Goal: Information Seeking & Learning: Learn about a topic

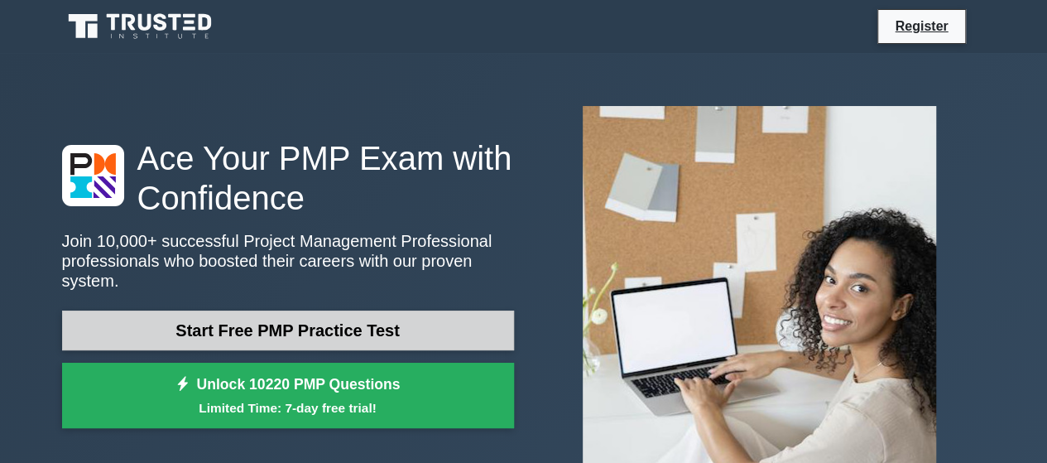
click at [303, 319] on link "Start Free PMP Practice Test" at bounding box center [288, 330] width 452 height 40
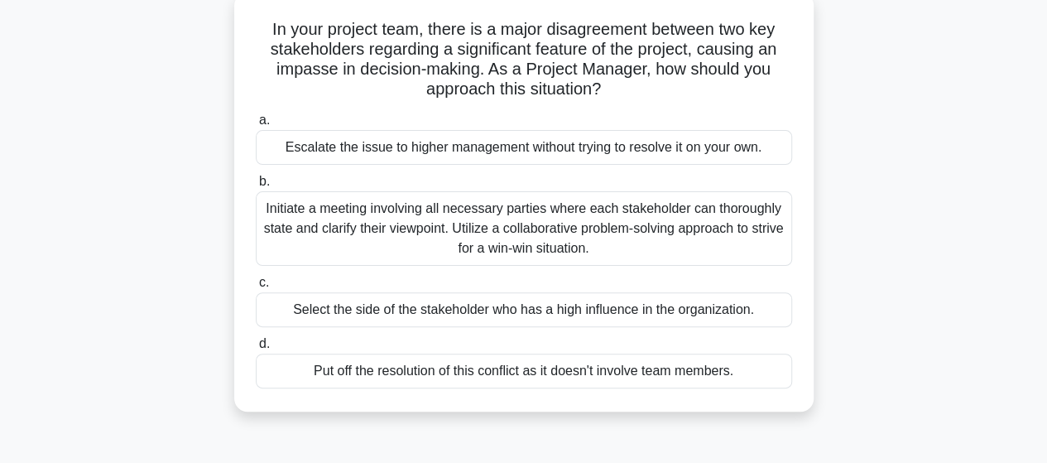
scroll to position [105, 0]
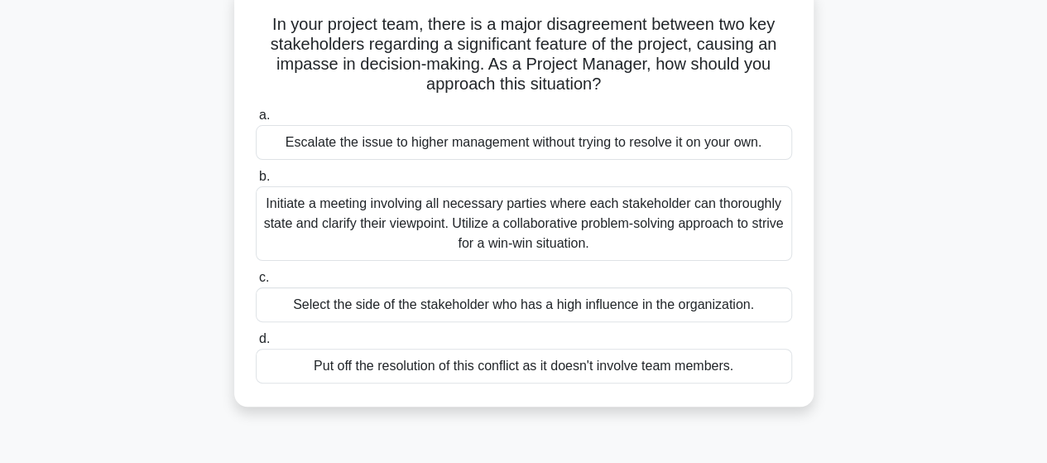
click at [654, 219] on div "Initiate a meeting involving all necessary parties where each stakeholder can t…" at bounding box center [524, 223] width 536 height 75
click at [256, 182] on input "b. Initiate a meeting involving all necessary parties where each stakeholder ca…" at bounding box center [256, 176] width 0 height 11
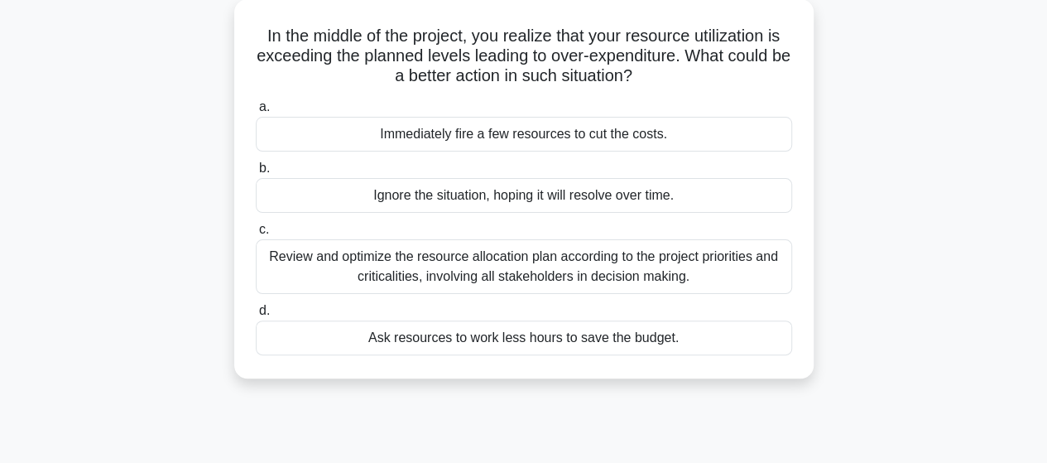
scroll to position [99, 0]
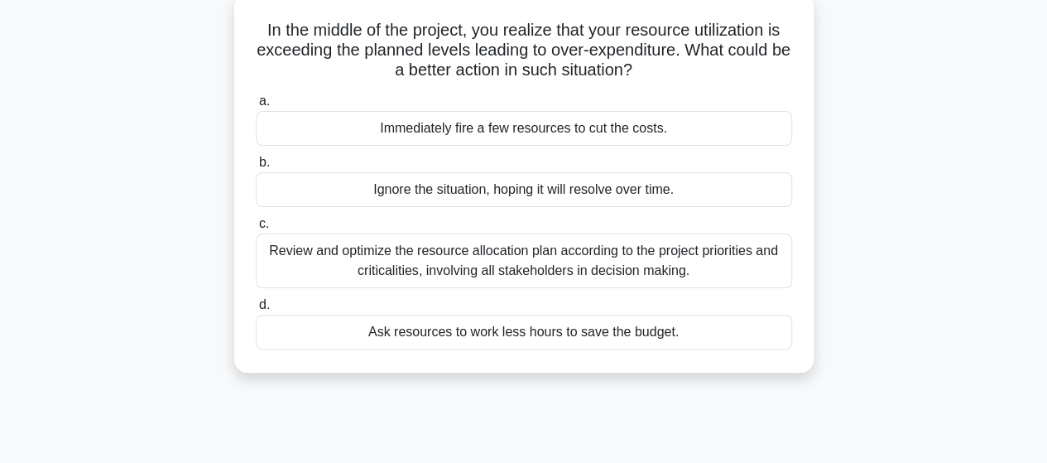
click at [673, 262] on div "Review and optimize the resource allocation plan according to the project prior…" at bounding box center [524, 260] width 536 height 55
click at [256, 229] on input "c. Review and optimize the resource allocation plan according to the project pr…" at bounding box center [256, 224] width 0 height 11
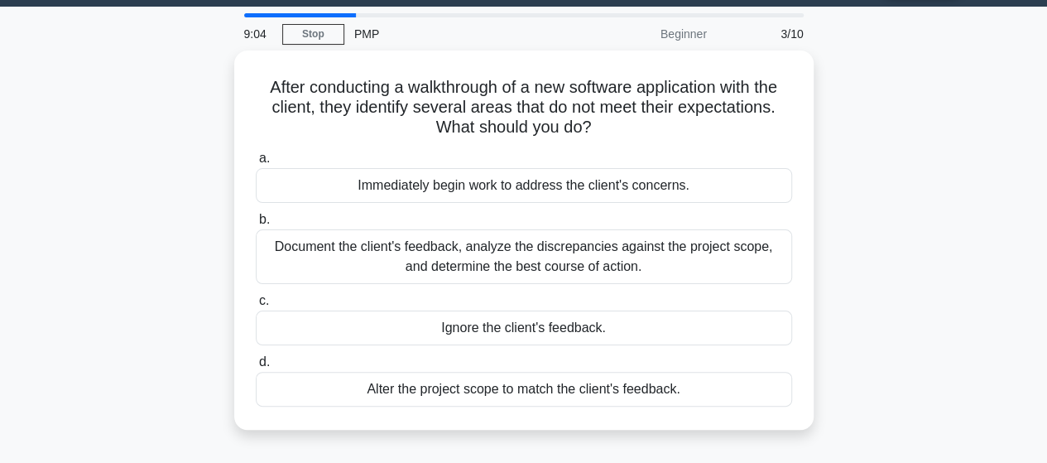
scroll to position [0, 0]
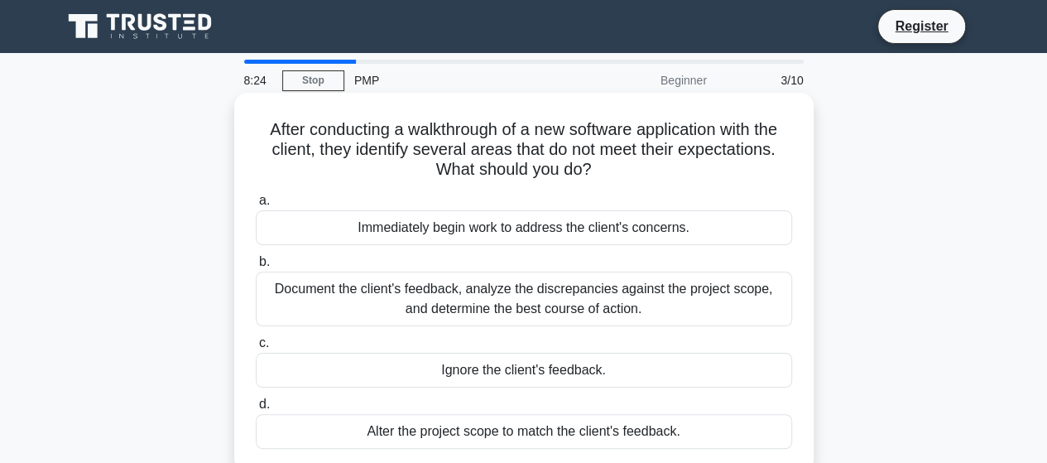
click at [597, 301] on div "Document the client's feedback, analyze the discrepancies against the project s…" at bounding box center [524, 299] width 536 height 55
click at [256, 267] on input "b. Document the client's feedback, analyze the discrepancies against the projec…" at bounding box center [256, 262] width 0 height 11
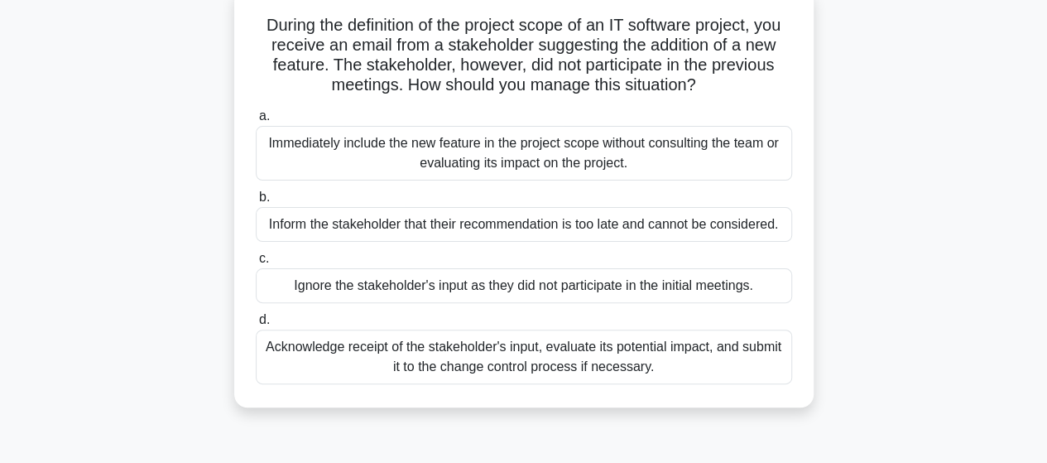
scroll to position [109, 0]
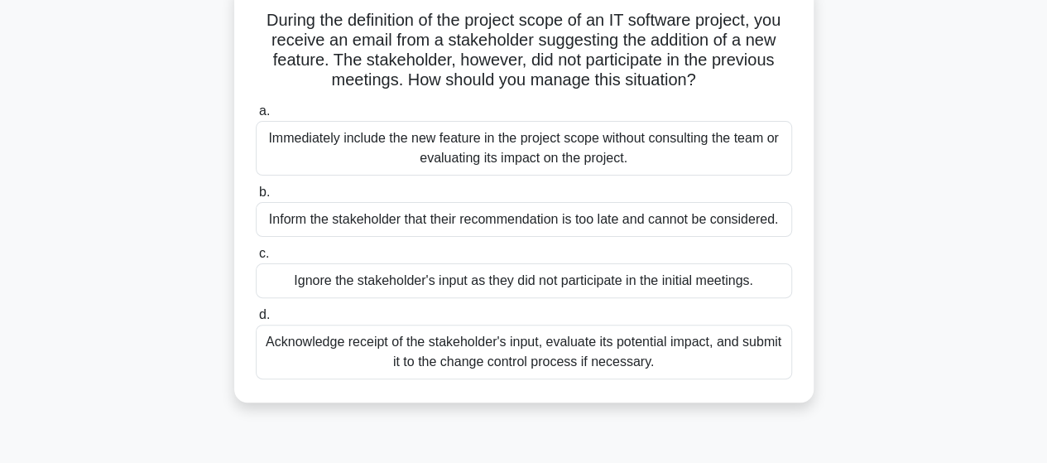
click at [599, 349] on div "Acknowledge receipt of the stakeholder's input, evaluate its potential impact, …" at bounding box center [524, 351] width 536 height 55
click at [256, 320] on input "d. Acknowledge receipt of the stakeholder's input, evaluate its potential impac…" at bounding box center [256, 315] width 0 height 11
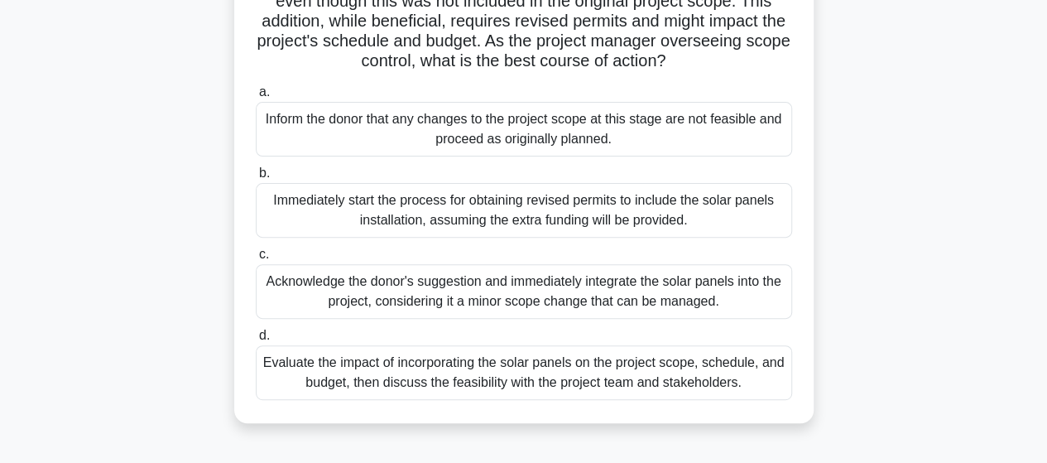
scroll to position [195, 0]
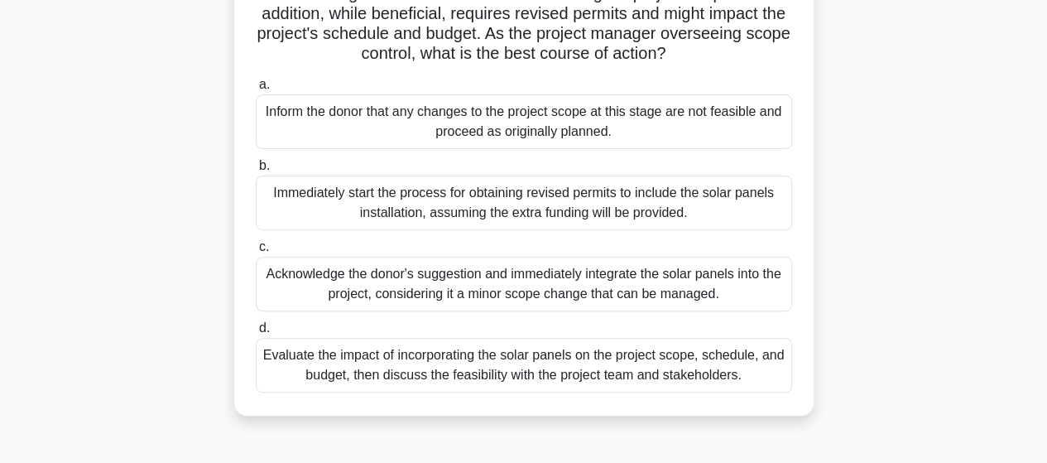
click at [477, 386] on div "Evaluate the impact of incorporating the solar panels on the project scope, sch…" at bounding box center [524, 365] width 536 height 55
click at [256, 334] on input "d. Evaluate the impact of incorporating the solar panels on the project scope, …" at bounding box center [256, 328] width 0 height 11
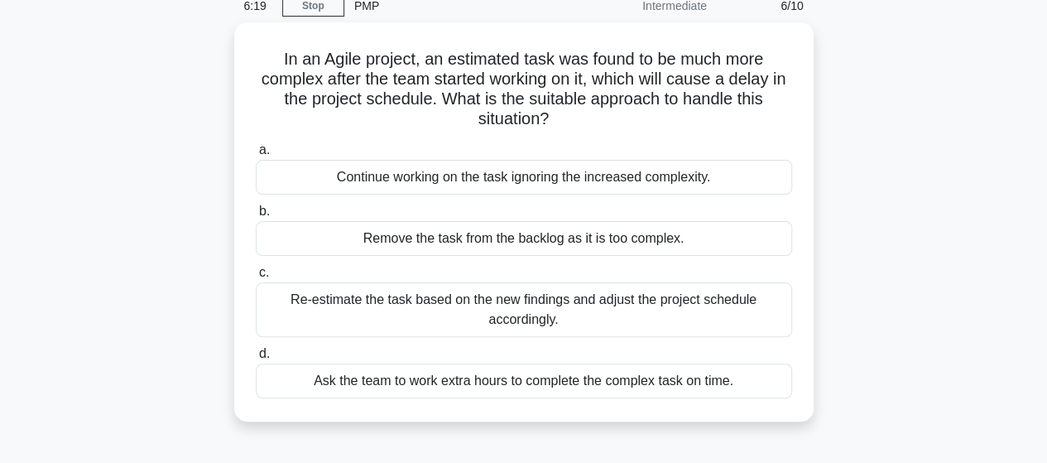
scroll to position [78, 0]
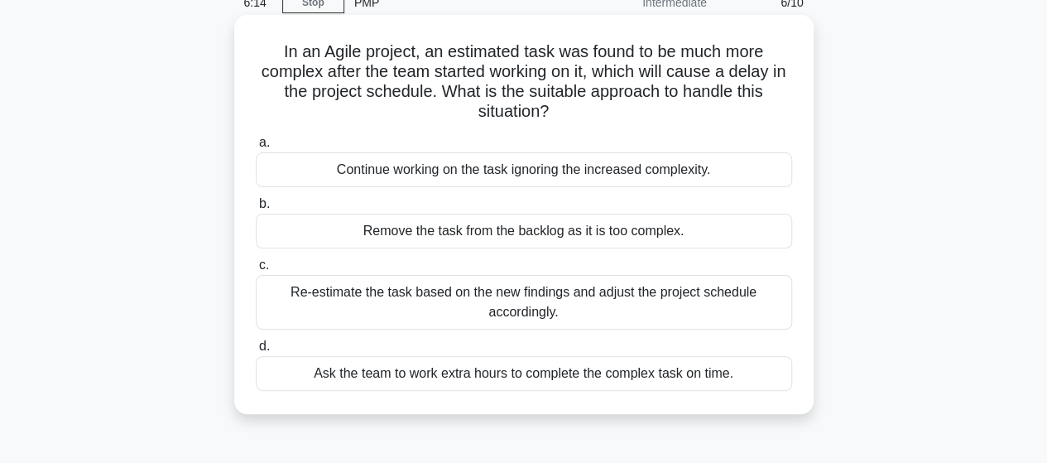
click at [516, 305] on div "Re-estimate the task based on the new findings and adjust the project schedule …" at bounding box center [524, 302] width 536 height 55
click at [256, 271] on input "c. Re-estimate the task based on the new findings and adjust the project schedu…" at bounding box center [256, 265] width 0 height 11
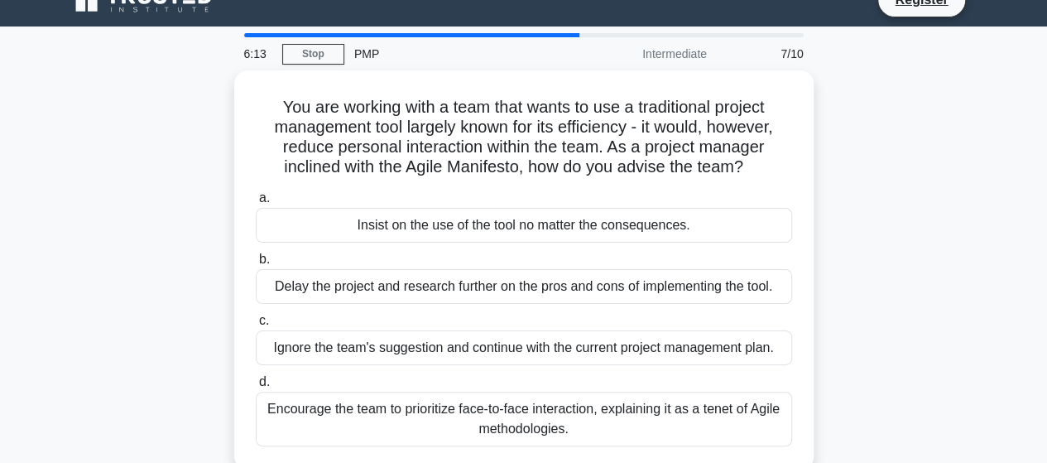
scroll to position [0, 0]
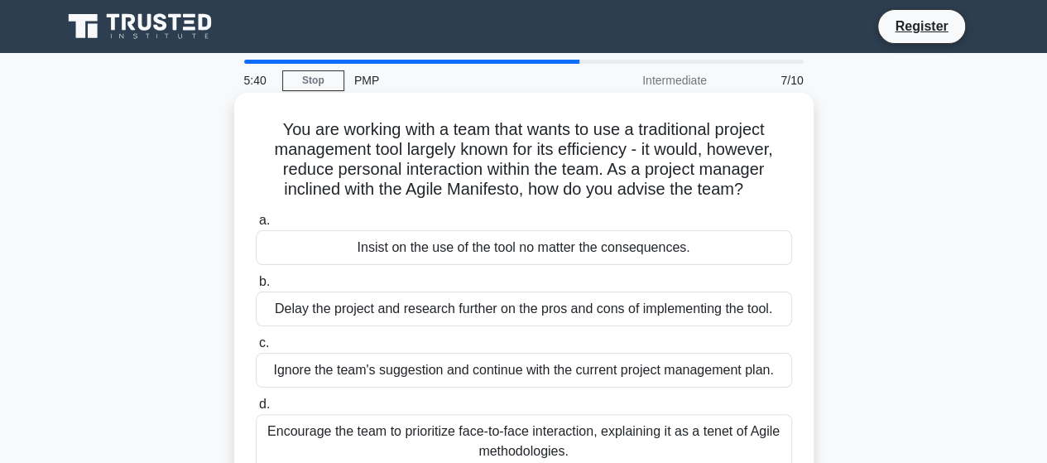
click at [548, 442] on div "Encourage the team to prioritize face-to-face interaction, explaining it as a t…" at bounding box center [524, 441] width 536 height 55
click at [256, 410] on input "d. Encourage the team to prioritize face-to-face interaction, explaining it as …" at bounding box center [256, 404] width 0 height 11
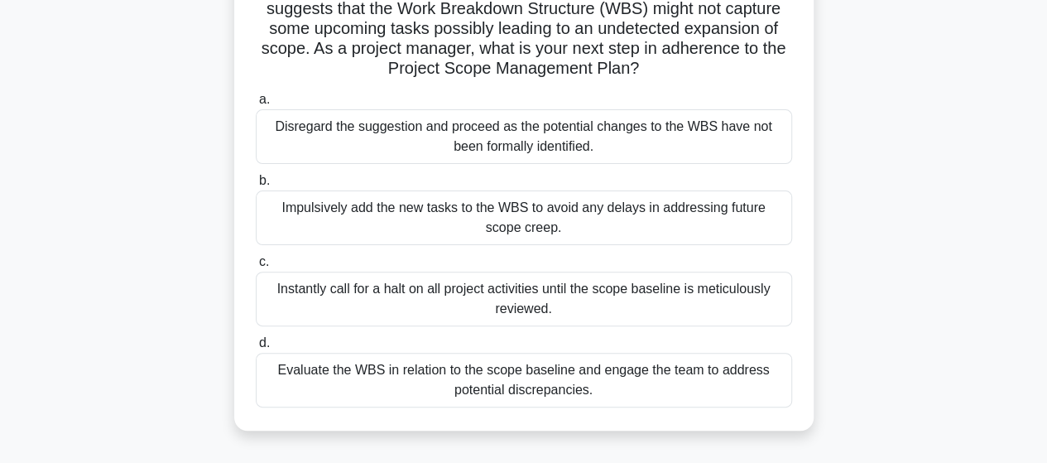
scroll to position [166, 0]
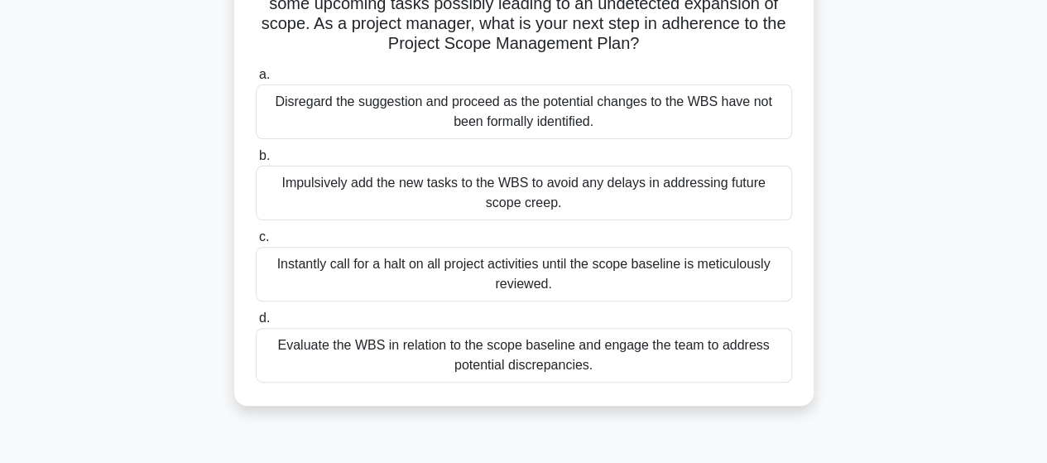
click at [542, 344] on div "Evaluate the WBS in relation to the scope baseline and engage the team to addre…" at bounding box center [524, 355] width 536 height 55
click at [256, 324] on input "d. Evaluate the WBS in relation to the scope baseline and engage the team to ad…" at bounding box center [256, 318] width 0 height 11
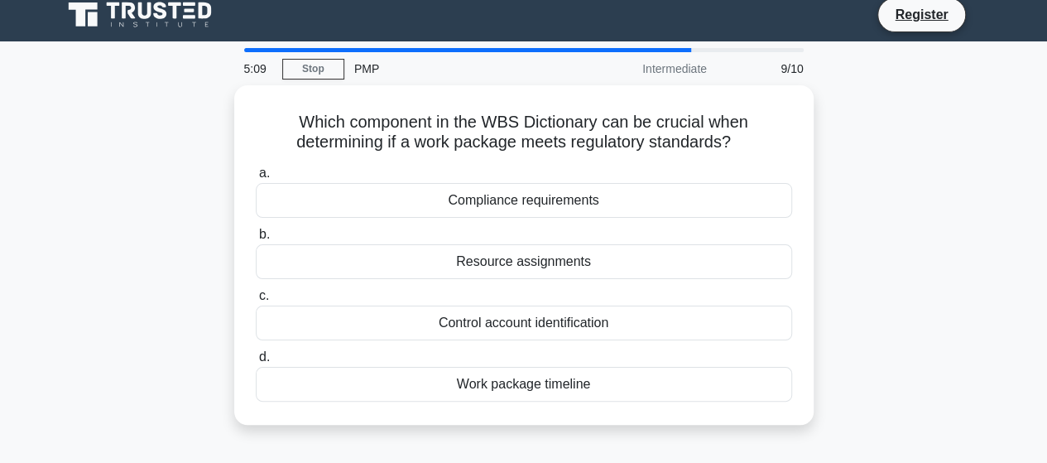
scroll to position [0, 0]
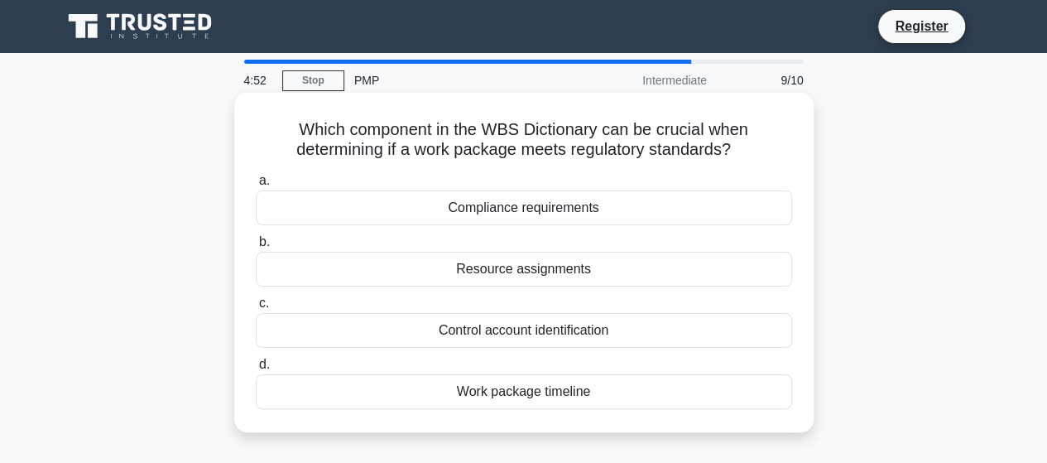
click at [509, 212] on div "Compliance requirements" at bounding box center [524, 207] width 536 height 35
click at [256, 186] on input "a. Compliance requirements" at bounding box center [256, 180] width 0 height 11
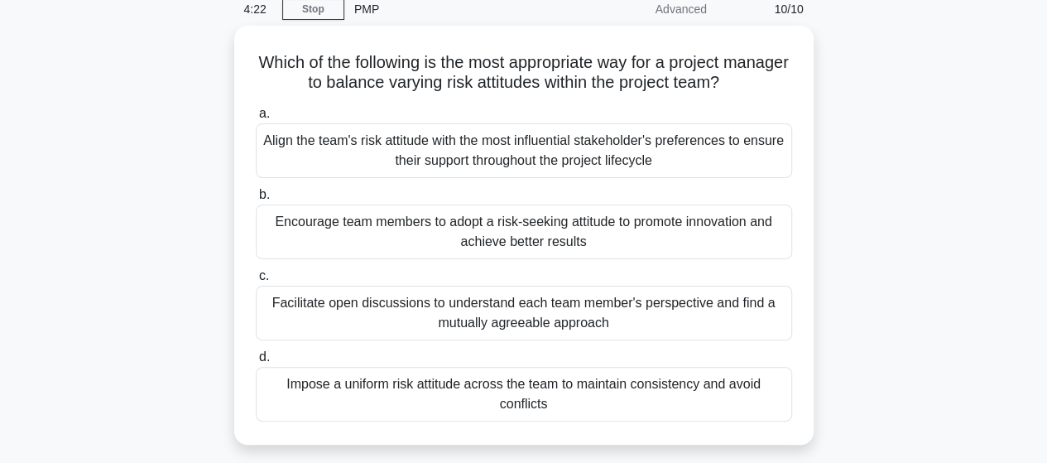
scroll to position [72, 0]
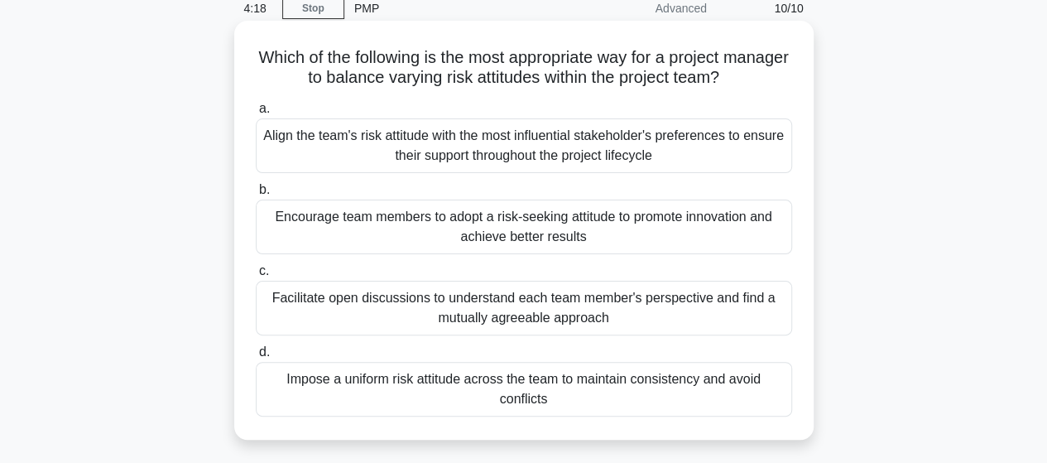
click at [499, 307] on div "Facilitate open discussions to understand each team member's perspective and fi…" at bounding box center [524, 308] width 536 height 55
click at [256, 276] on input "c. Facilitate open discussions to understand each team member's perspective and…" at bounding box center [256, 271] width 0 height 11
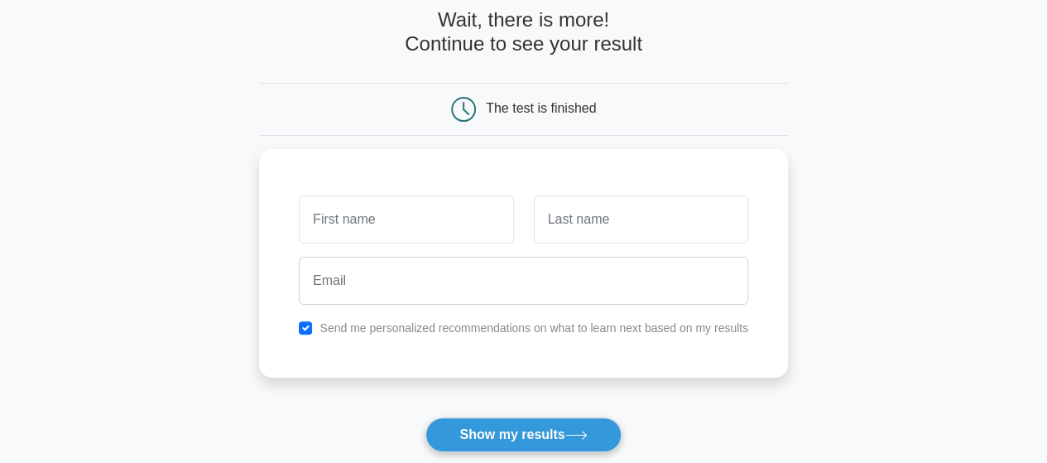
scroll to position [91, 0]
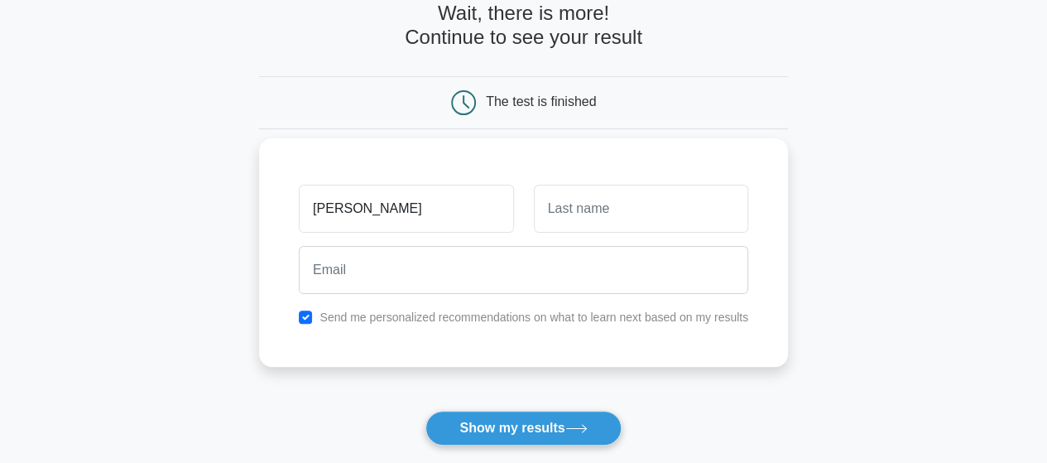
type input "[PERSON_NAME]"
click at [563, 206] on input "text" at bounding box center [641, 209] width 214 height 48
type input "sidwaka"
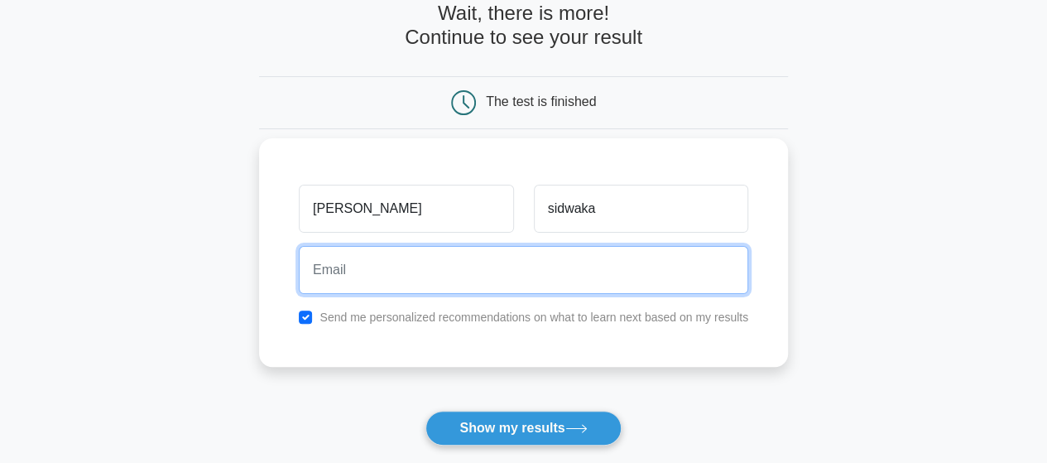
click at [324, 269] on input "email" at bounding box center [523, 270] width 449 height 48
type input "ndenga.sidwaka@yahoo.com"
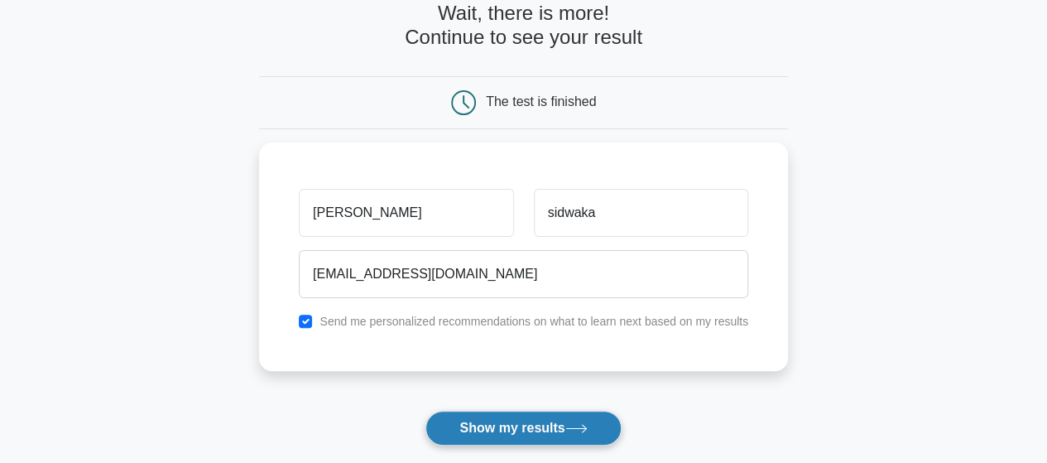
click at [501, 427] on button "Show my results" at bounding box center [522, 428] width 195 height 35
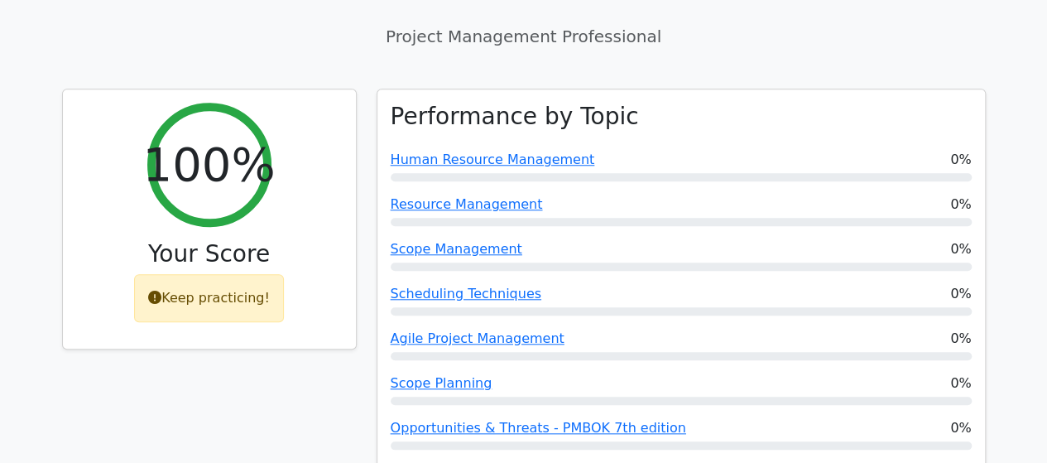
scroll to position [662, 0]
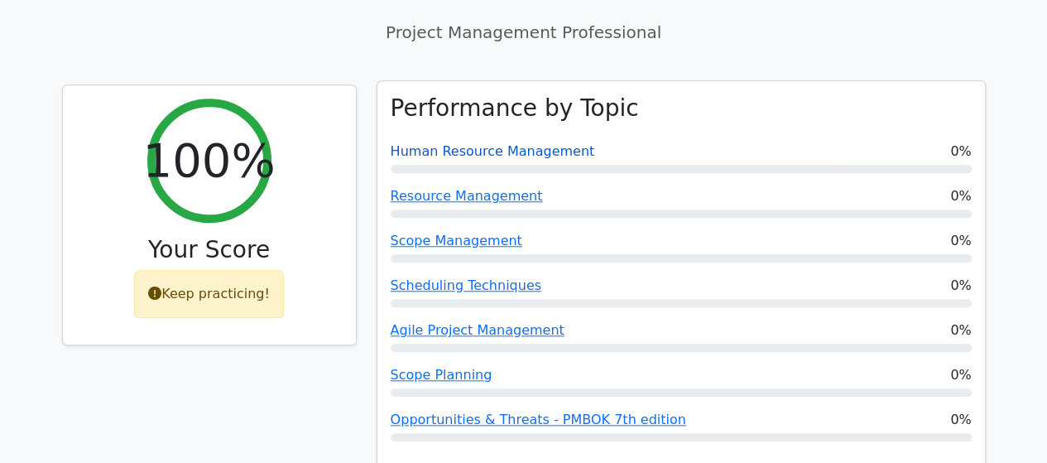
click at [478, 143] on link "Human Resource Management" at bounding box center [493, 151] width 204 height 16
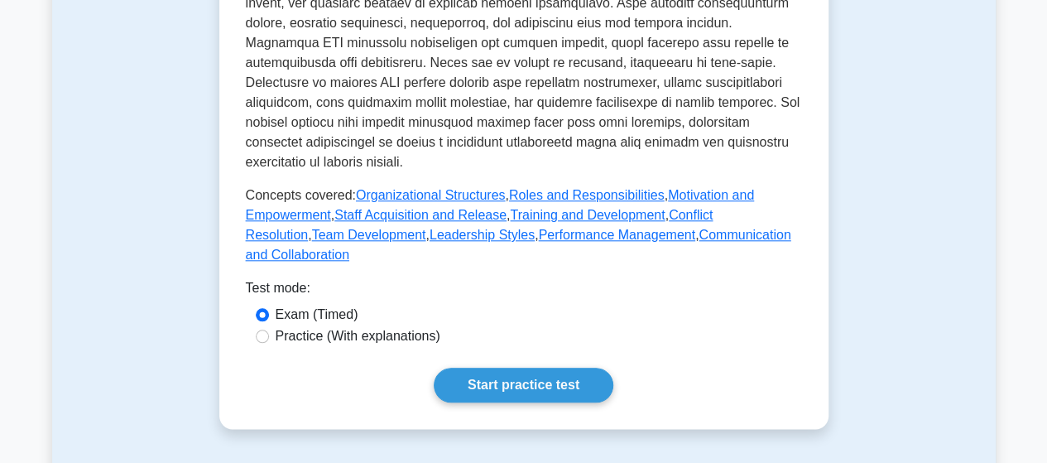
scroll to position [770, 0]
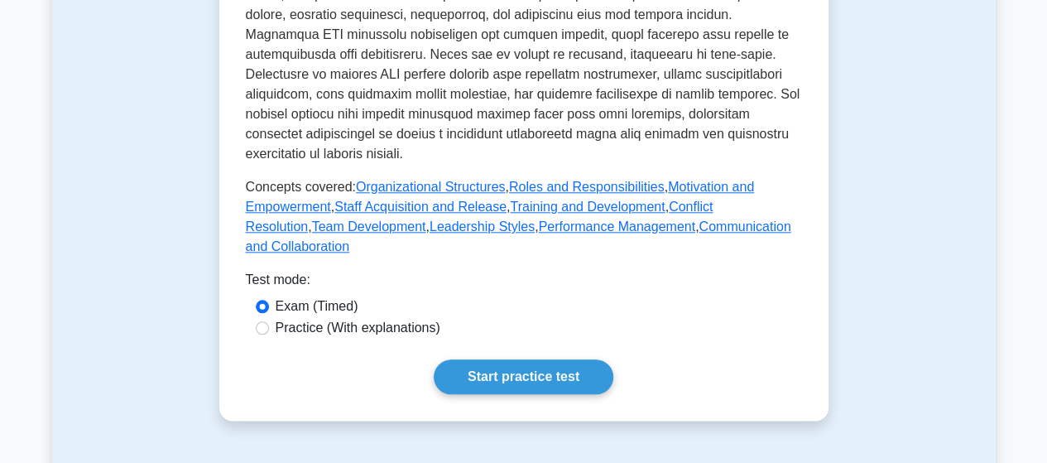
drag, startPoint x: 1053, startPoint y: 43, endPoint x: 1059, endPoint y: 147, distance: 103.6
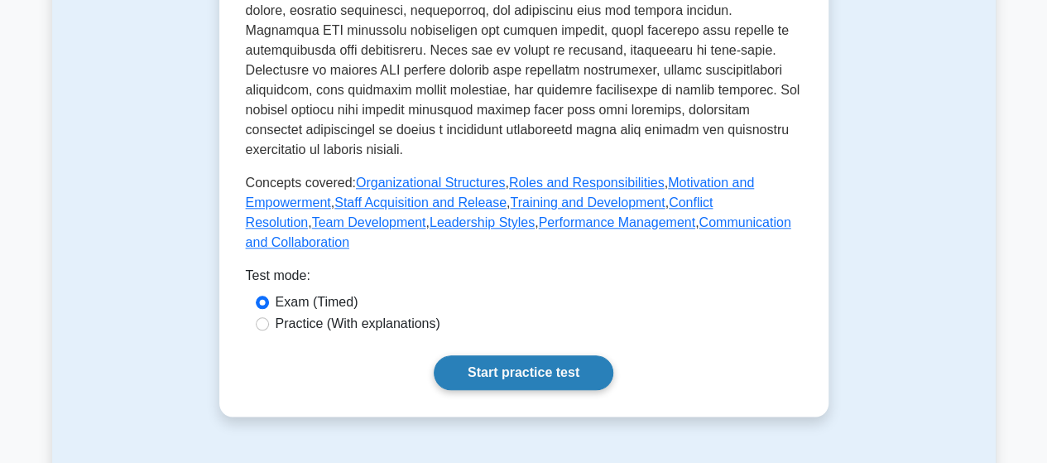
click at [517, 355] on link "Start practice test" at bounding box center [524, 372] width 180 height 35
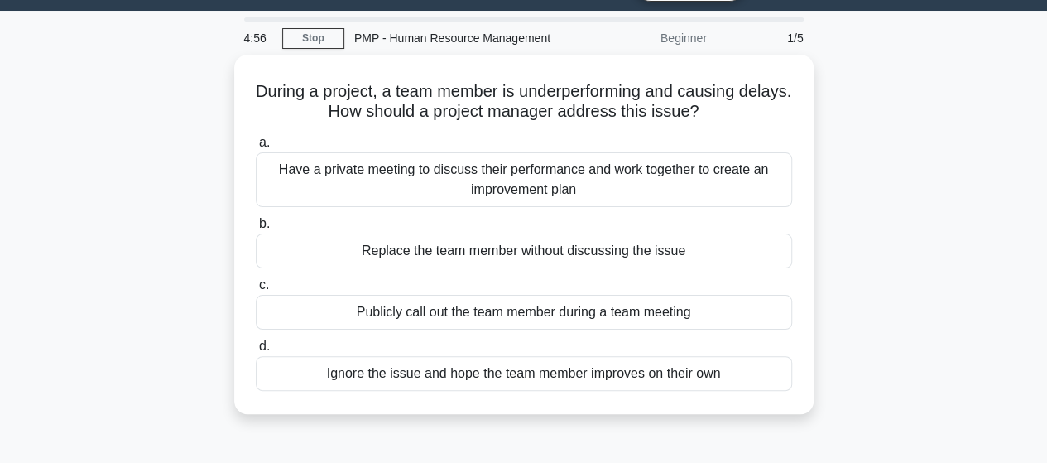
scroll to position [46, 0]
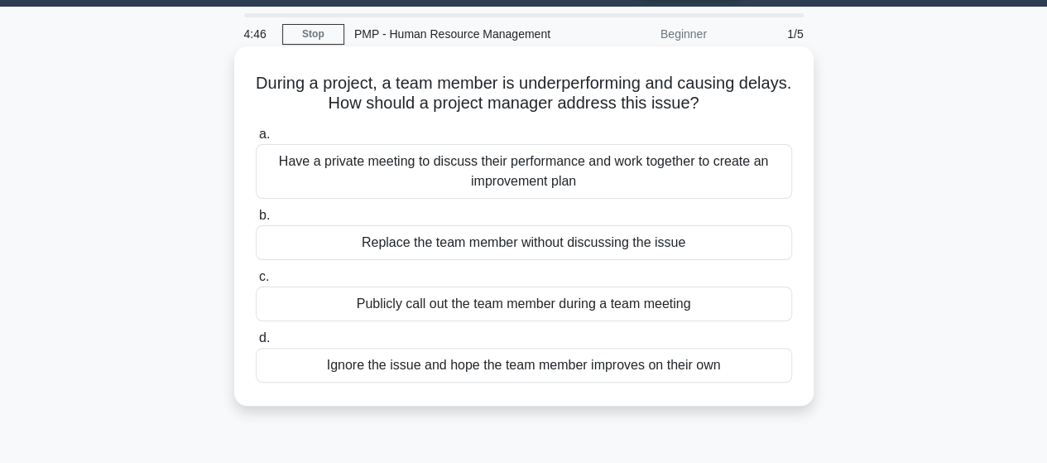
click at [603, 170] on div "Have a private meeting to discuss their performance and work together to create…" at bounding box center [524, 171] width 536 height 55
click at [256, 140] on input "a. Have a private meeting to discuss their performance and work together to cre…" at bounding box center [256, 134] width 0 height 11
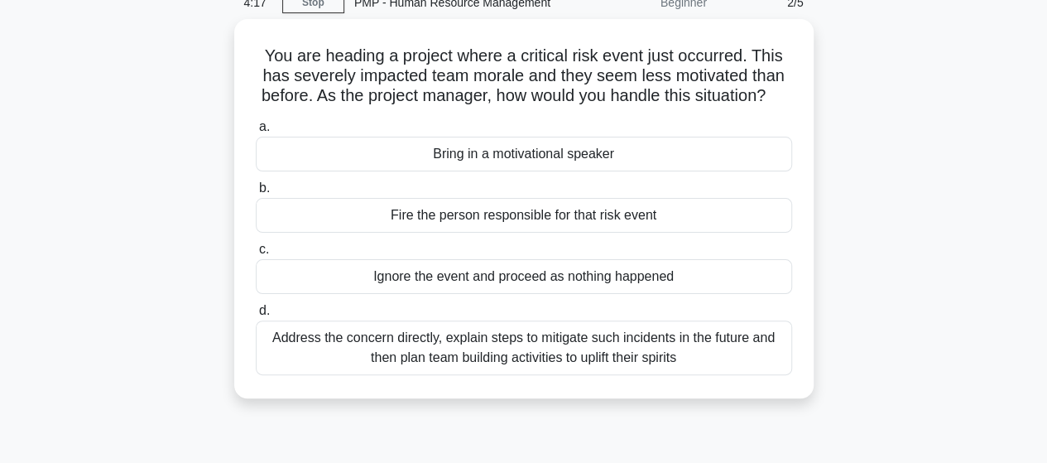
scroll to position [93, 0]
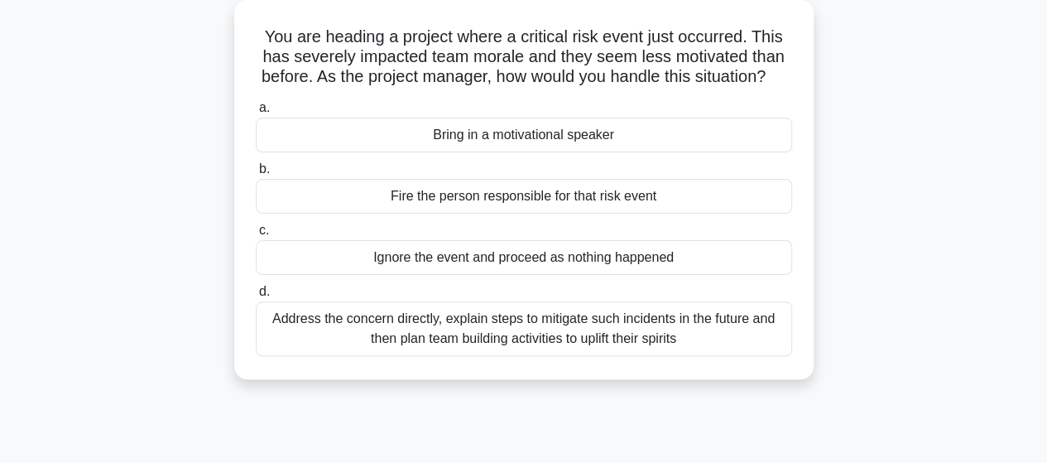
click at [516, 350] on div "Address the concern directly, explain steps to mitigate such incidents in the f…" at bounding box center [524, 328] width 536 height 55
click at [256, 297] on input "d. Address the concern directly, explain steps to mitigate such incidents in th…" at bounding box center [256, 291] width 0 height 11
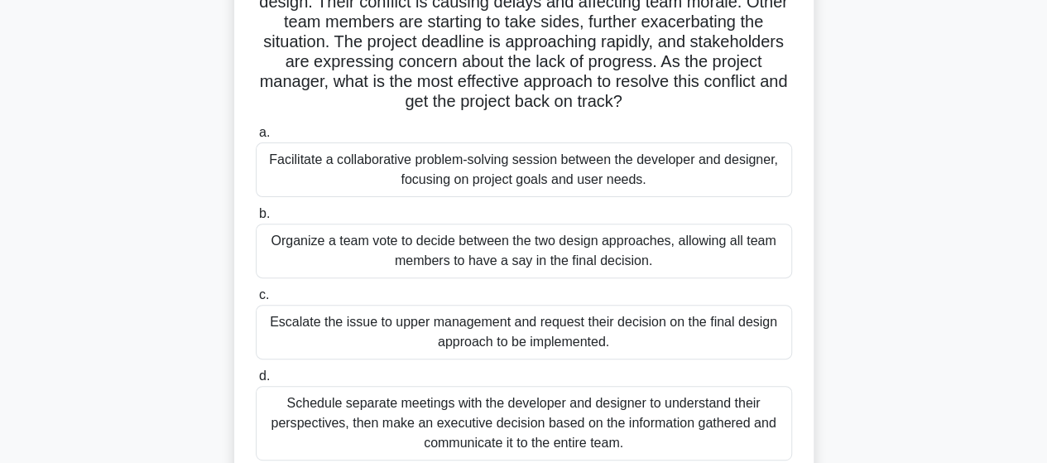
scroll to position [192, 0]
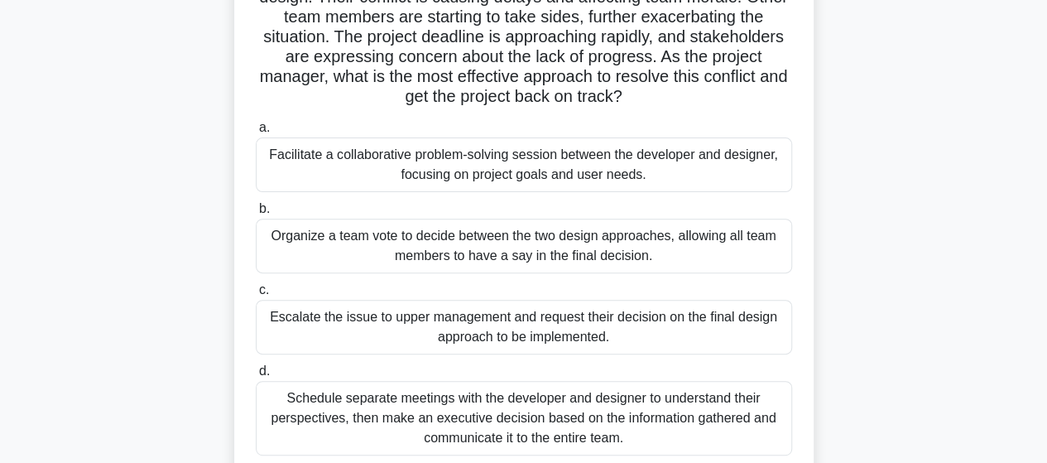
click at [488, 163] on div "Facilitate a collaborative problem-solving session between the developer and de…" at bounding box center [524, 164] width 536 height 55
click at [256, 133] on input "a. Facilitate a collaborative problem-solving session between the developer and…" at bounding box center [256, 128] width 0 height 11
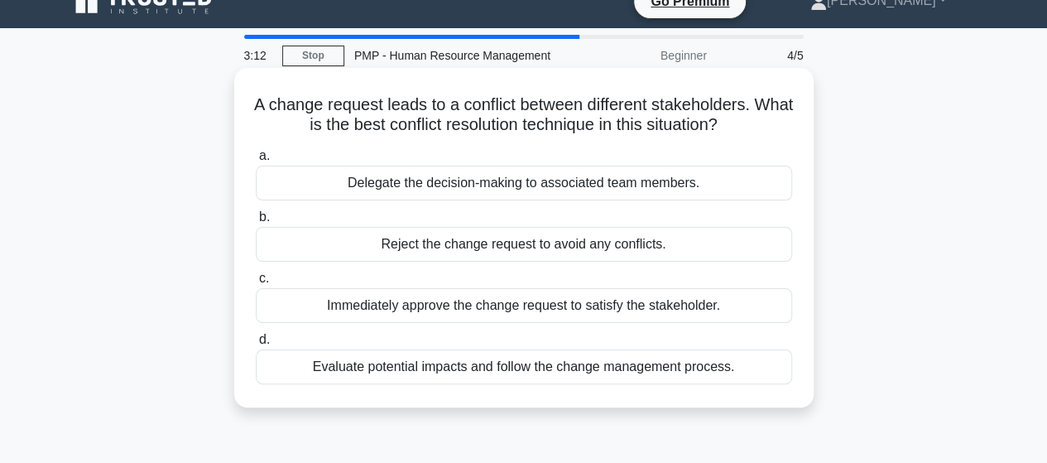
scroll to position [0, 0]
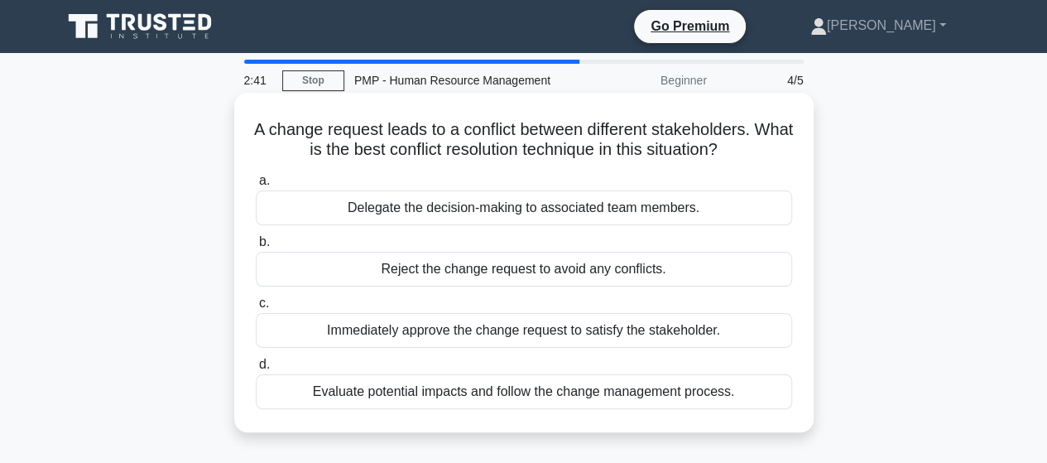
click at [510, 390] on div "Evaluate potential impacts and follow the change management process." at bounding box center [524, 391] width 536 height 35
click at [256, 370] on input "d. Evaluate potential impacts and follow the change management process." at bounding box center [256, 364] width 0 height 11
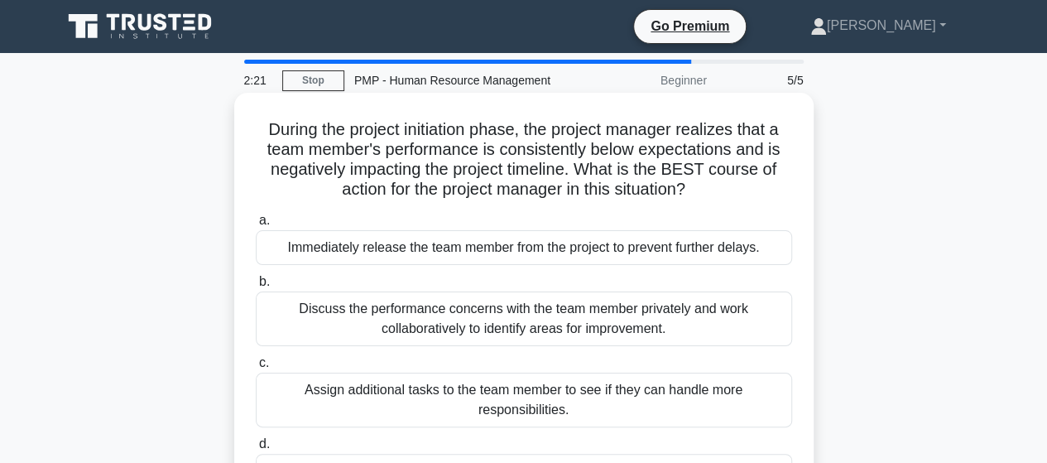
click at [571, 325] on div "Discuss the performance concerns with the team member privately and work collab…" at bounding box center [524, 318] width 536 height 55
click at [256, 287] on input "b. Discuss the performance concerns with the team member privately and work col…" at bounding box center [256, 281] width 0 height 11
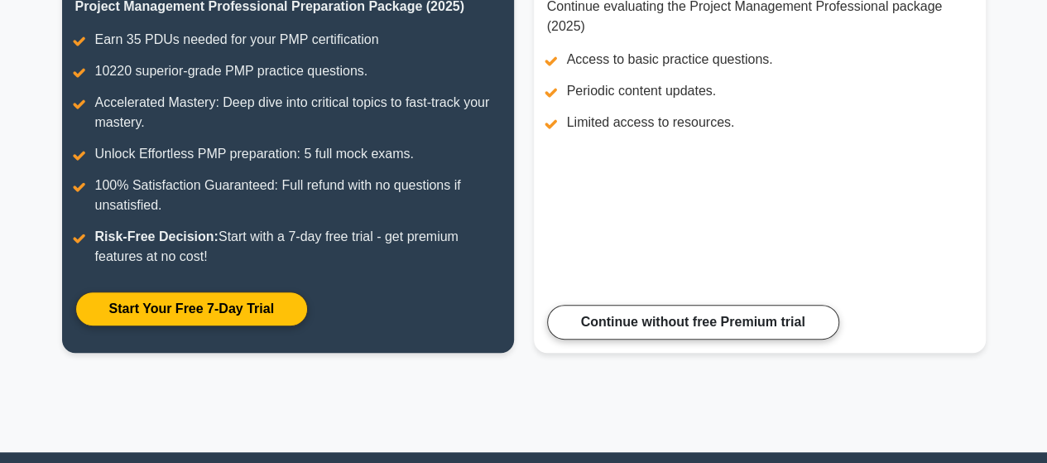
scroll to position [265, 0]
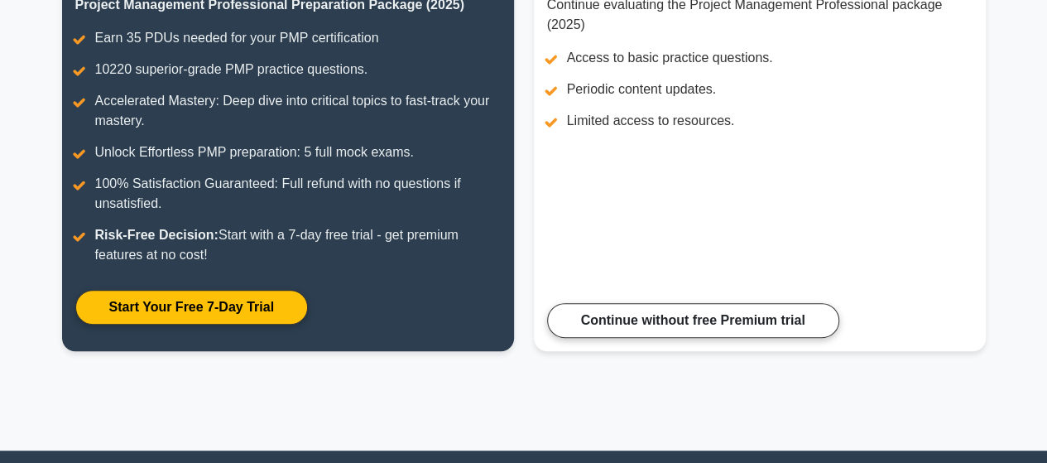
drag, startPoint x: 1045, startPoint y: 244, endPoint x: 1059, endPoint y: 234, distance: 17.2
click at [1046, 234] on html "Go Premium [PERSON_NAME]" at bounding box center [523, 184] width 1047 height 898
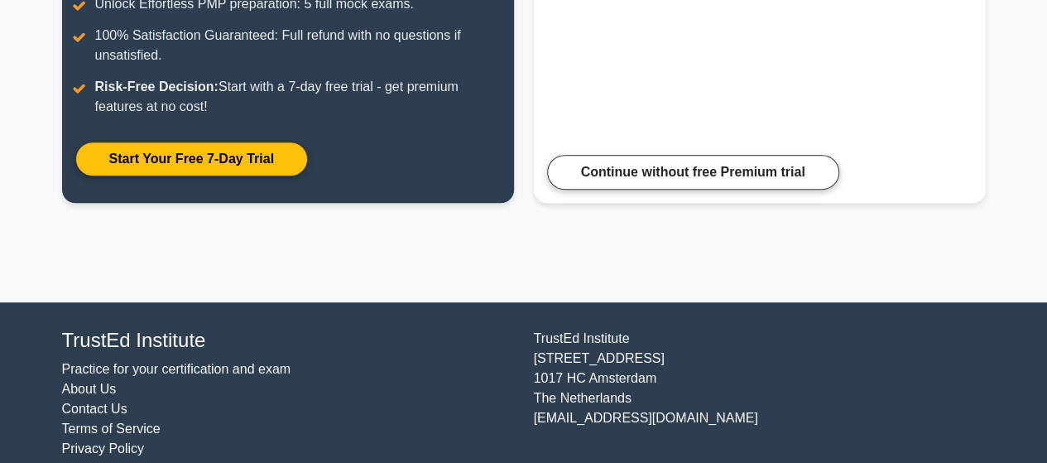
scroll to position [434, 0]
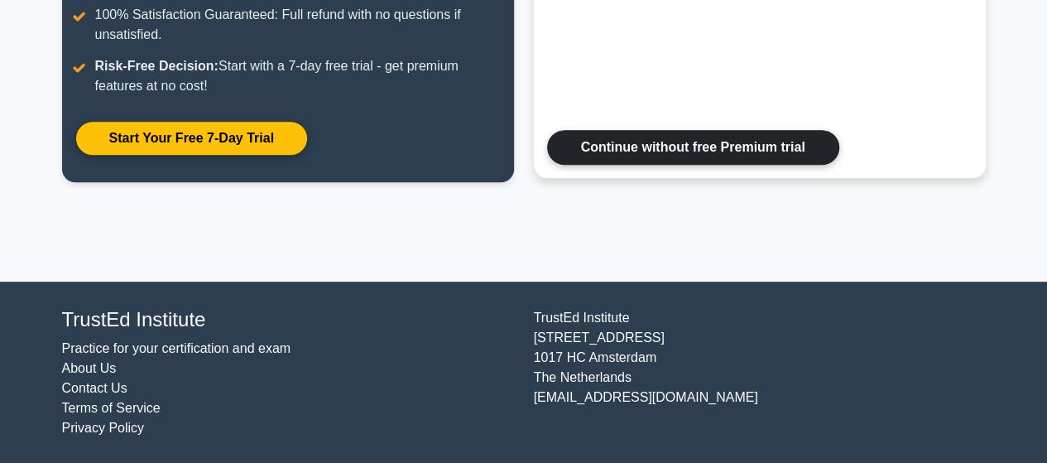
click at [672, 147] on link "Continue without free Premium trial" at bounding box center [693, 147] width 292 height 35
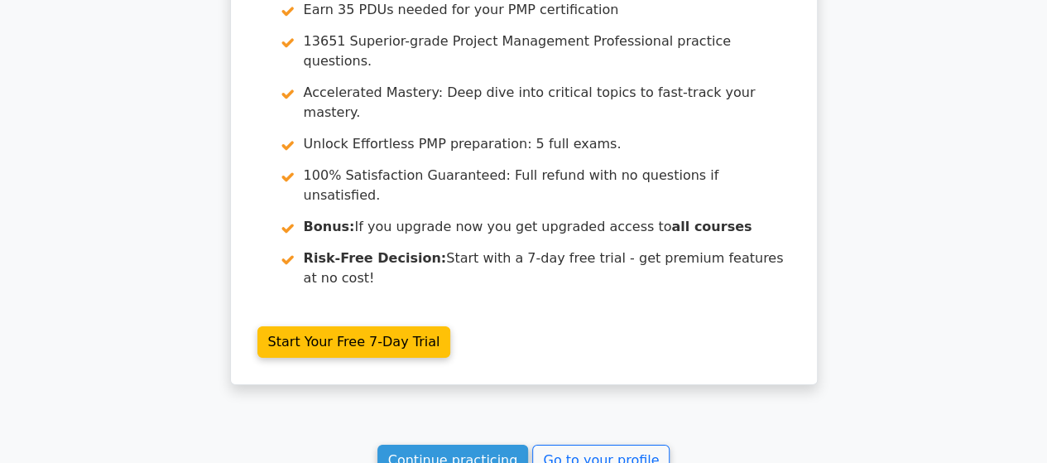
scroll to position [2617, 0]
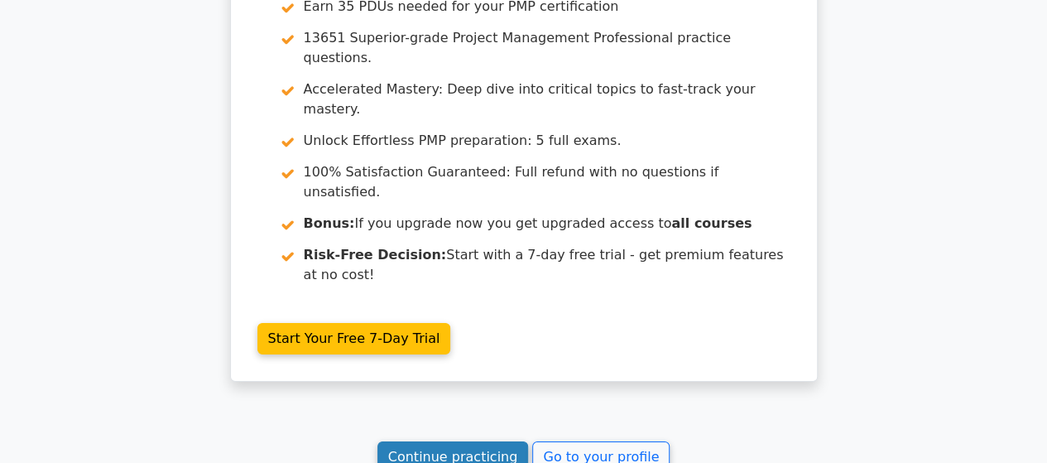
click at [484, 441] on link "Continue practicing" at bounding box center [452, 456] width 151 height 31
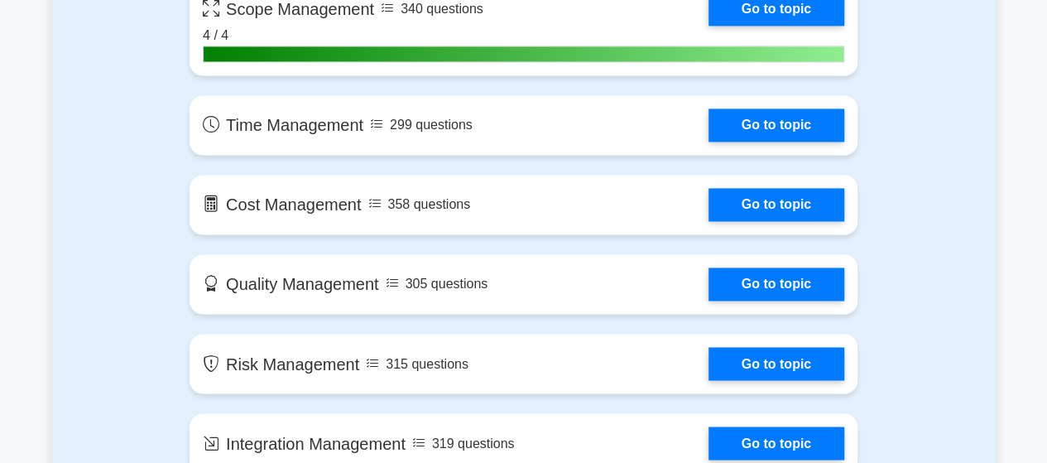
scroll to position [1267, 0]
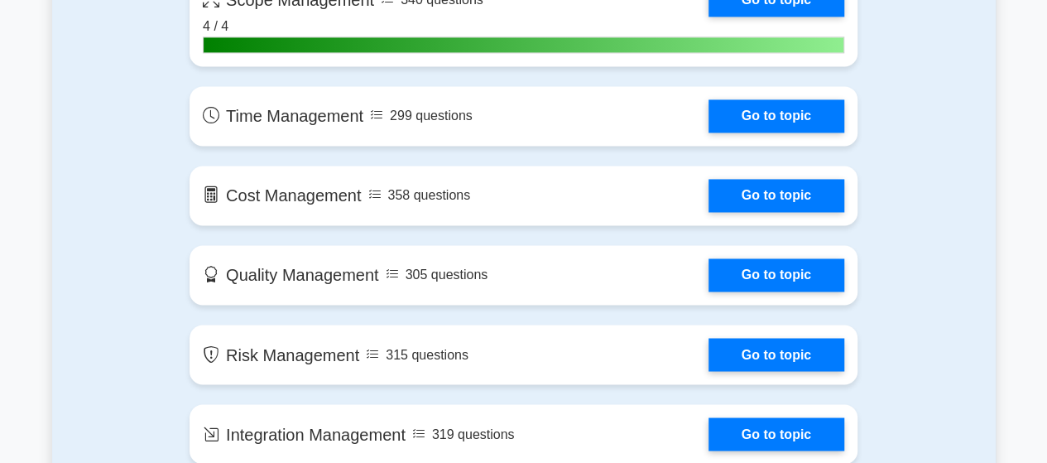
drag, startPoint x: 1055, startPoint y: 32, endPoint x: 1059, endPoint y: 112, distance: 79.6
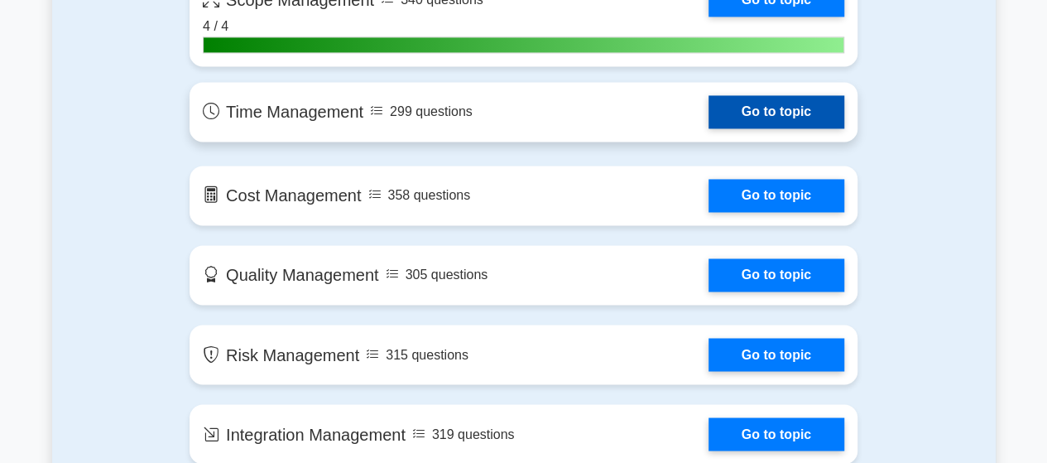
click at [771, 103] on link "Go to topic" at bounding box center [777, 111] width 136 height 33
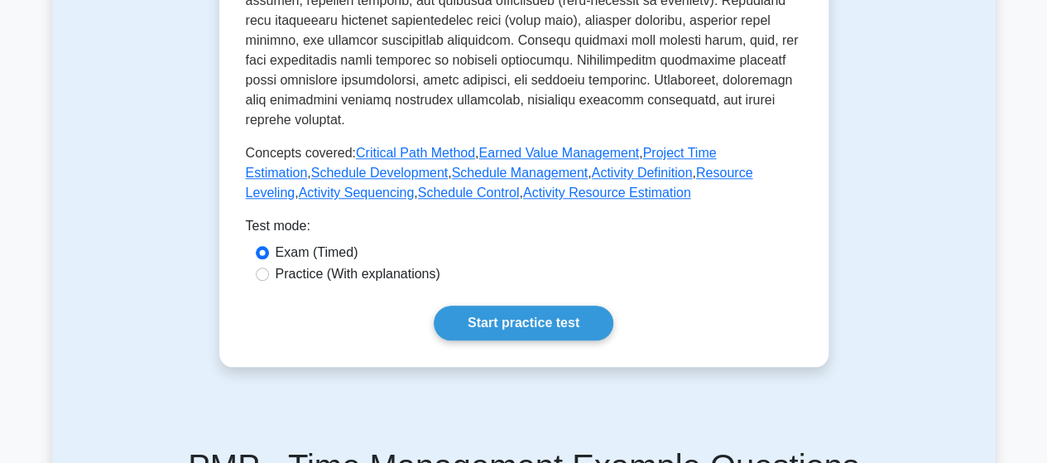
scroll to position [781, 0]
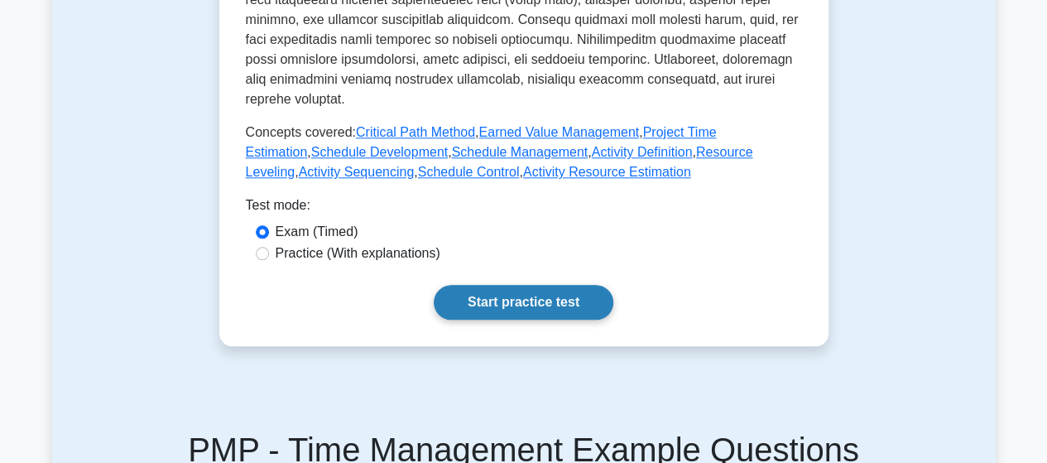
click at [520, 285] on link "Start practice test" at bounding box center [524, 302] width 180 height 35
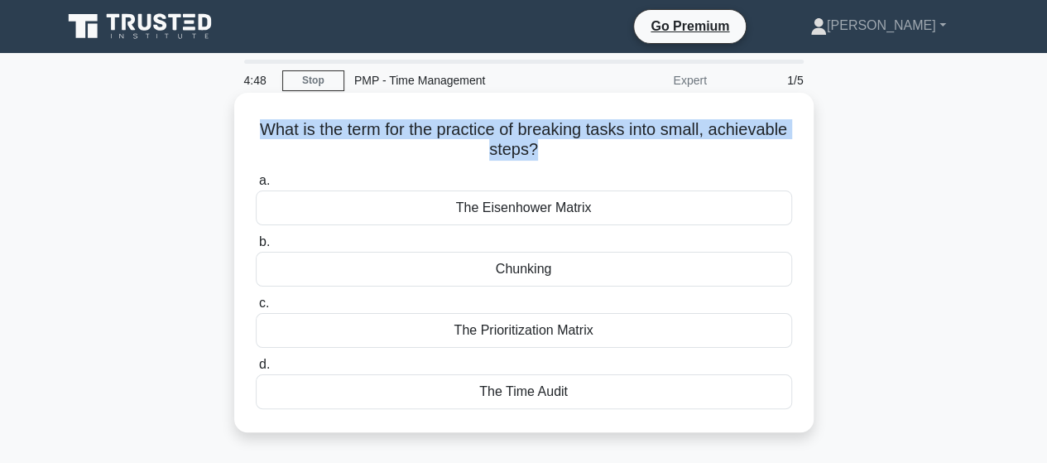
drag, startPoint x: 577, startPoint y: 150, endPoint x: 293, endPoint y: 123, distance: 285.2
click at [293, 123] on h5 "What is the term for the practice of breaking tasks into small, achievable step…" at bounding box center [524, 139] width 540 height 41
copy h5 "What is the term for the practice of breaking tasks into small, achievable step…"
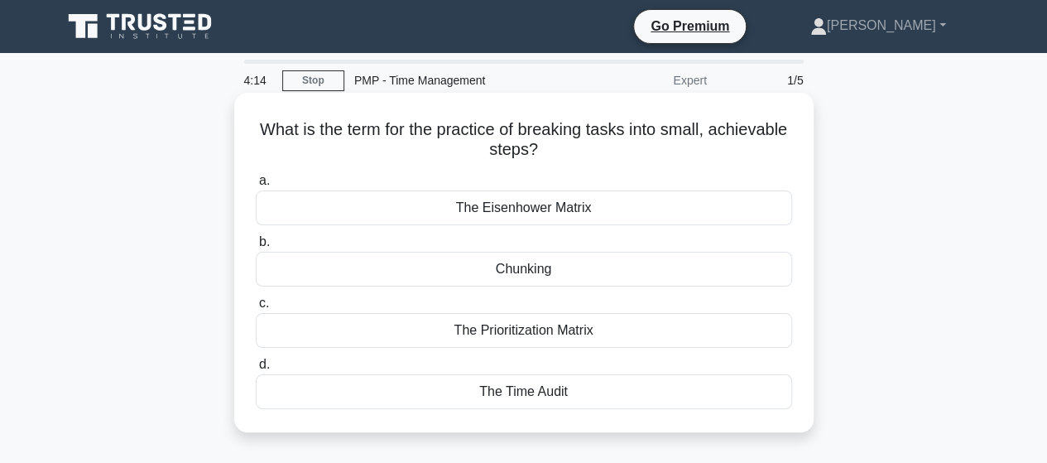
click at [503, 333] on div "The Prioritization Matrix" at bounding box center [524, 330] width 536 height 35
click at [256, 309] on input "c. The Prioritization Matrix" at bounding box center [256, 303] width 0 height 11
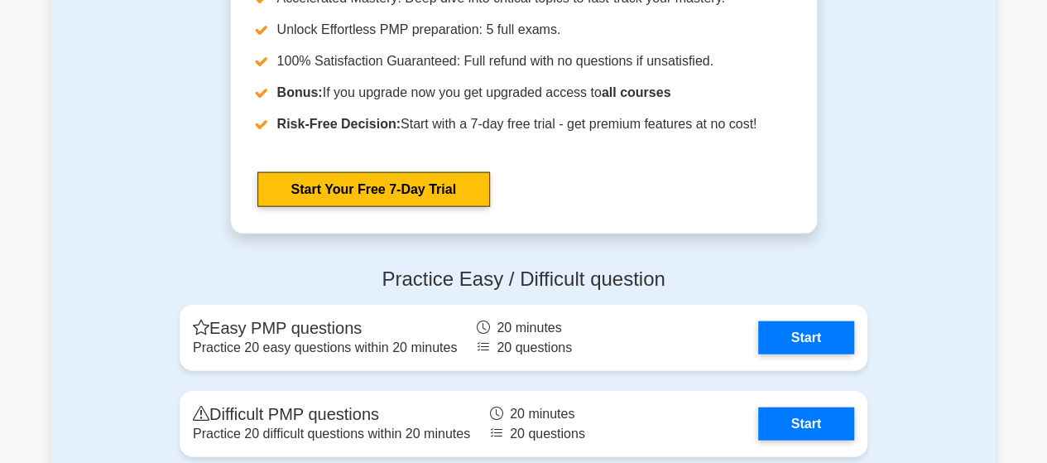
scroll to position [5266, 0]
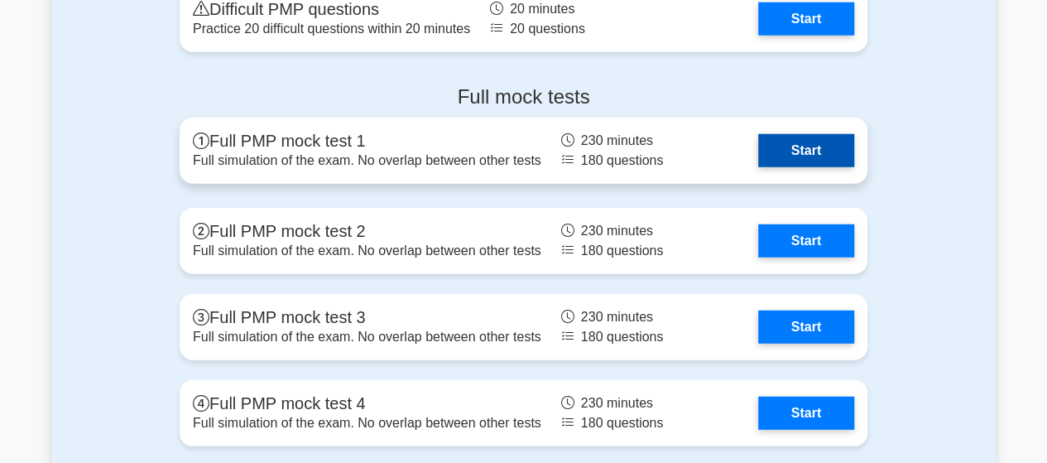
click at [796, 145] on link "Start" at bounding box center [806, 150] width 96 height 33
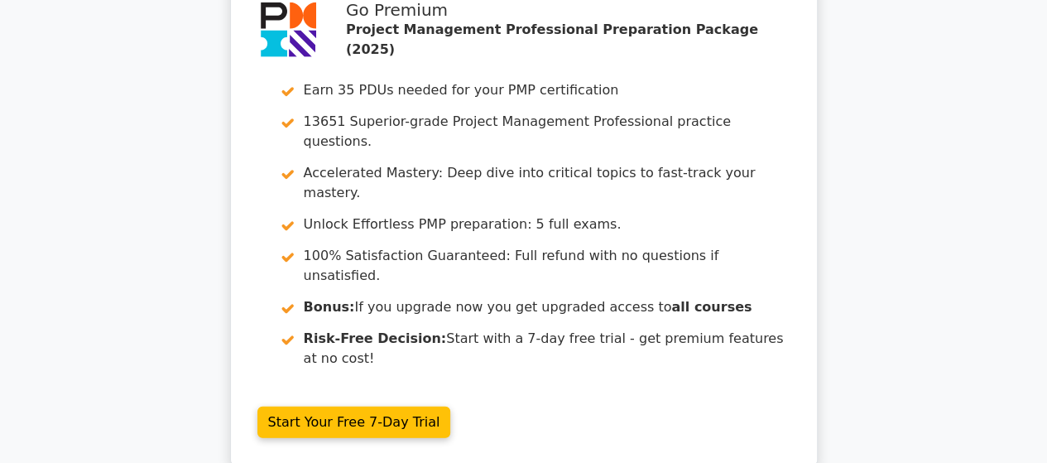
scroll to position [2184, 0]
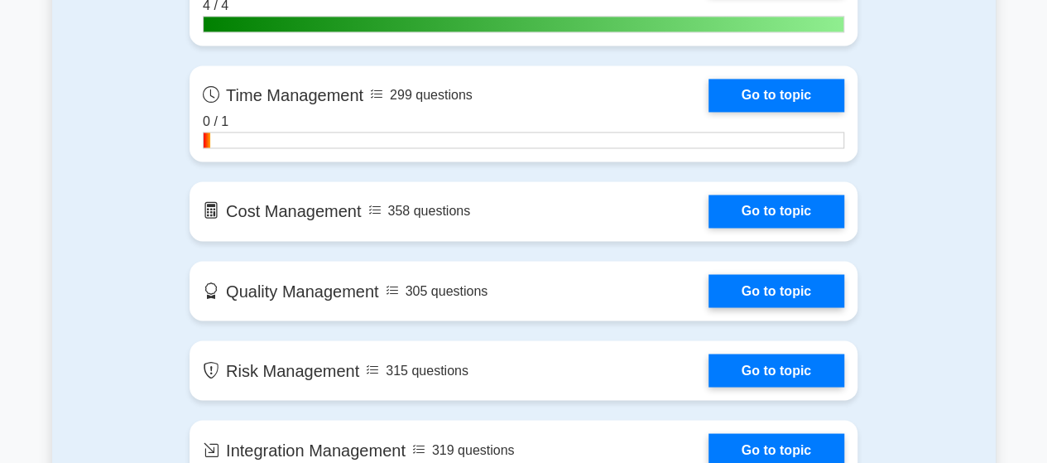
scroll to position [1291, 0]
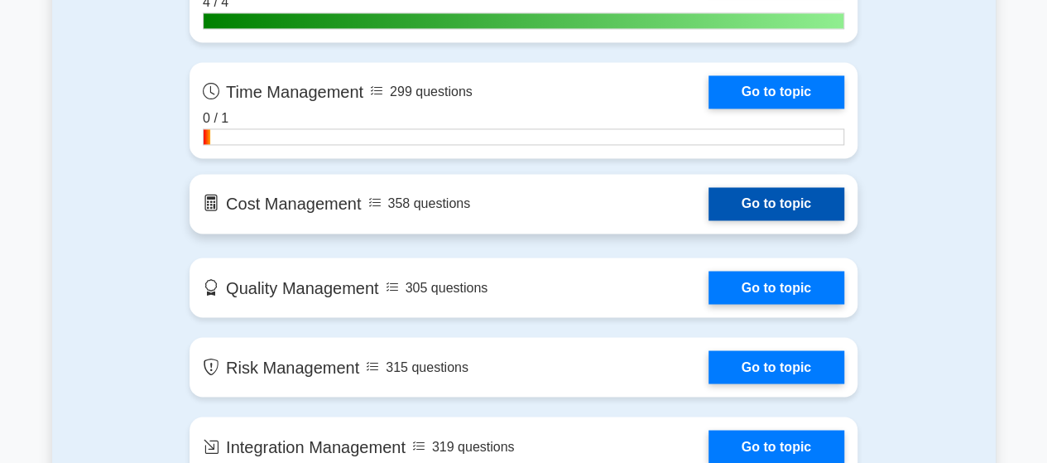
click at [756, 196] on link "Go to topic" at bounding box center [777, 203] width 136 height 33
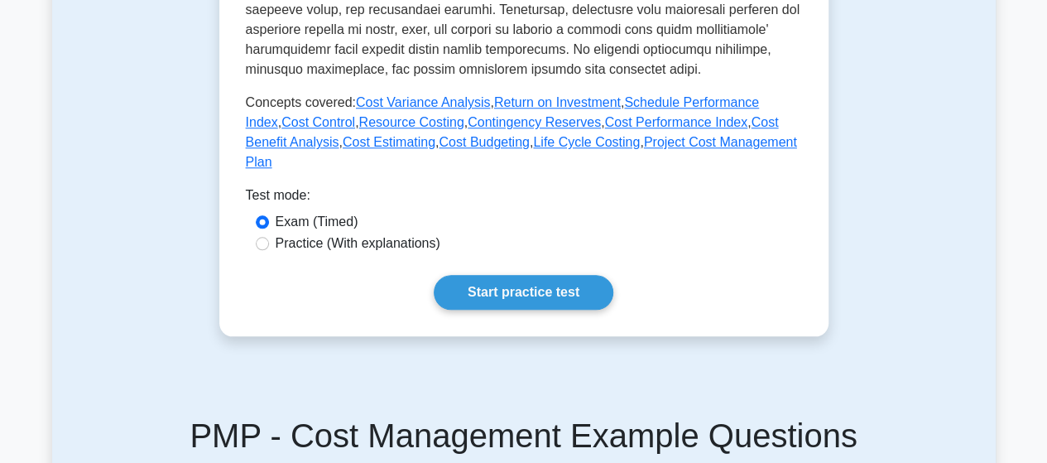
scroll to position [750, 0]
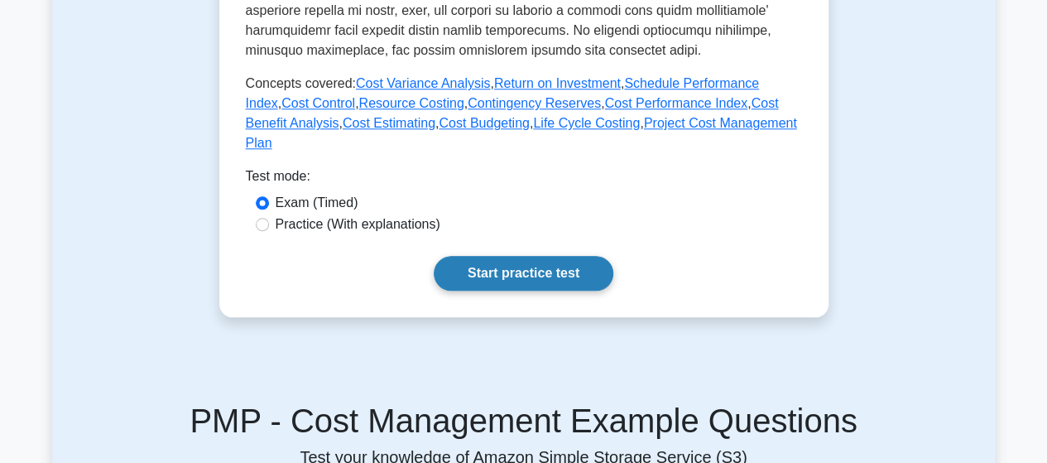
click at [510, 256] on link "Start practice test" at bounding box center [524, 273] width 180 height 35
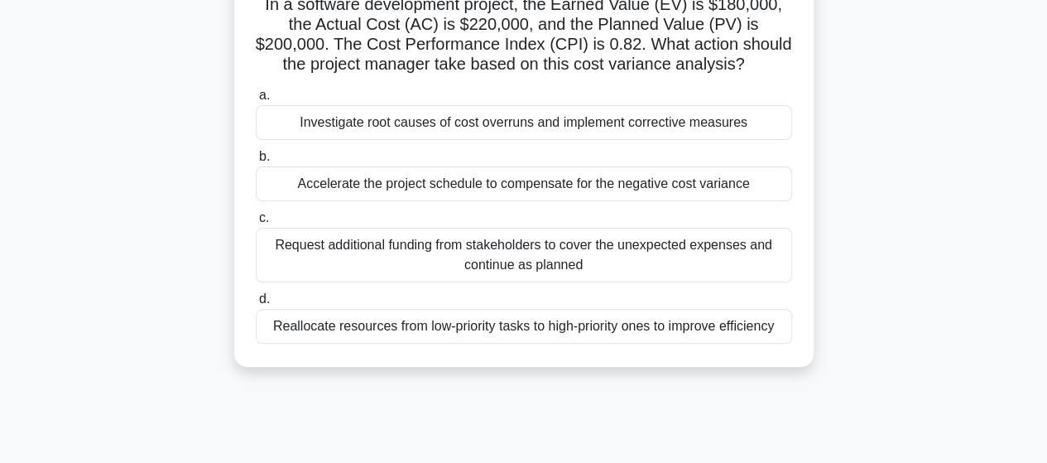
scroll to position [166, 0]
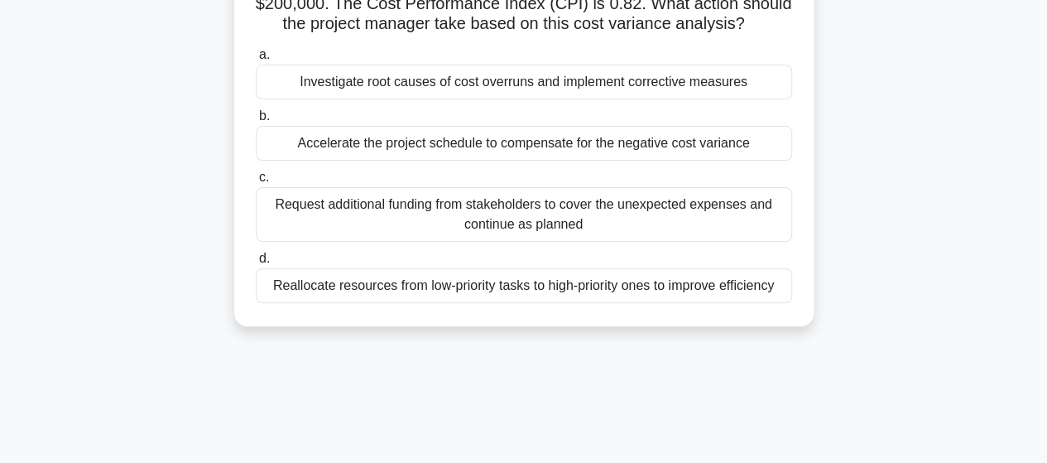
click at [567, 284] on div "Reallocate resources from low-priority tasks to high-priority ones to improve e…" at bounding box center [524, 285] width 536 height 35
click at [256, 264] on input "d. Reallocate resources from low-priority tasks to high-priority ones to improv…" at bounding box center [256, 258] width 0 height 11
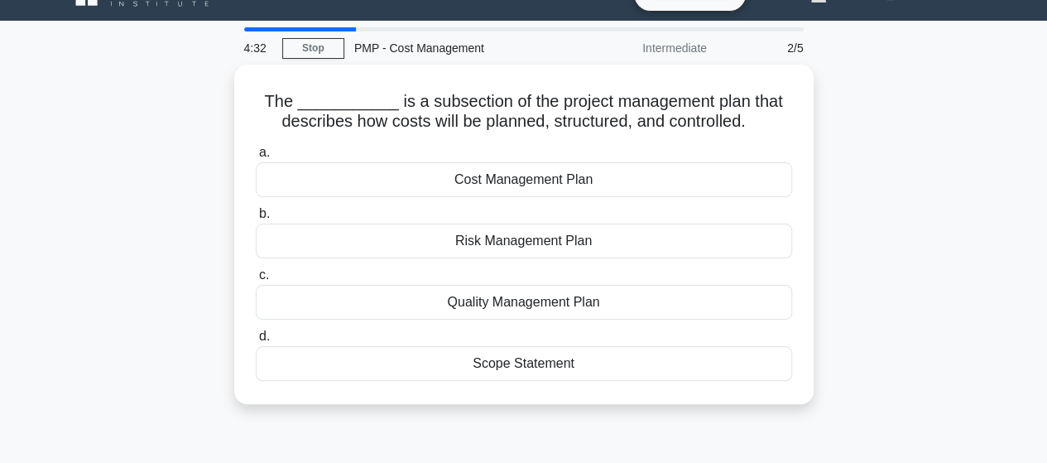
scroll to position [0, 0]
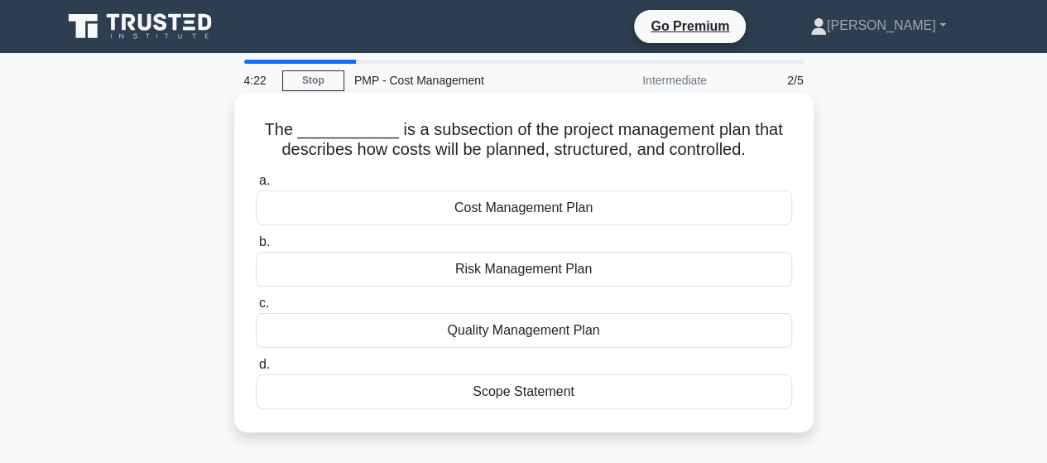
click at [548, 209] on div "Cost Management Plan" at bounding box center [524, 207] width 536 height 35
click at [256, 186] on input "a. Cost Management Plan" at bounding box center [256, 180] width 0 height 11
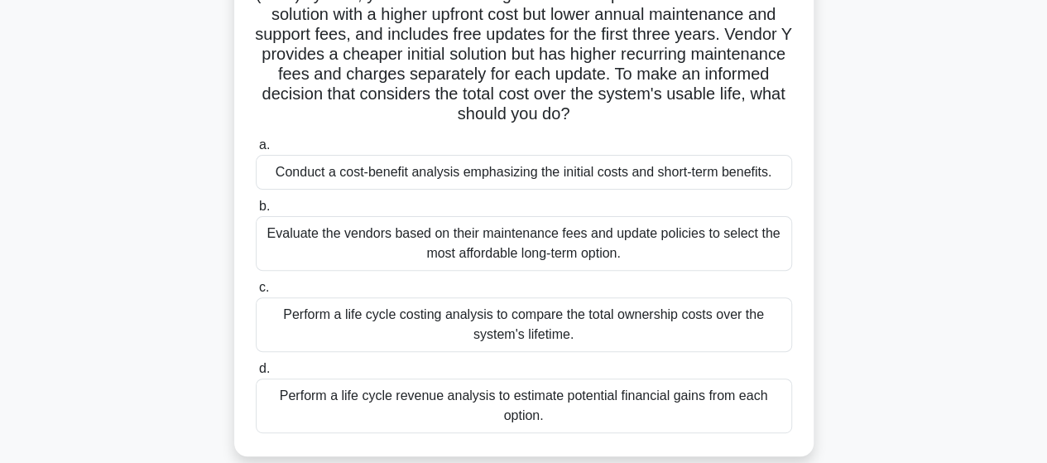
scroll to position [162, 0]
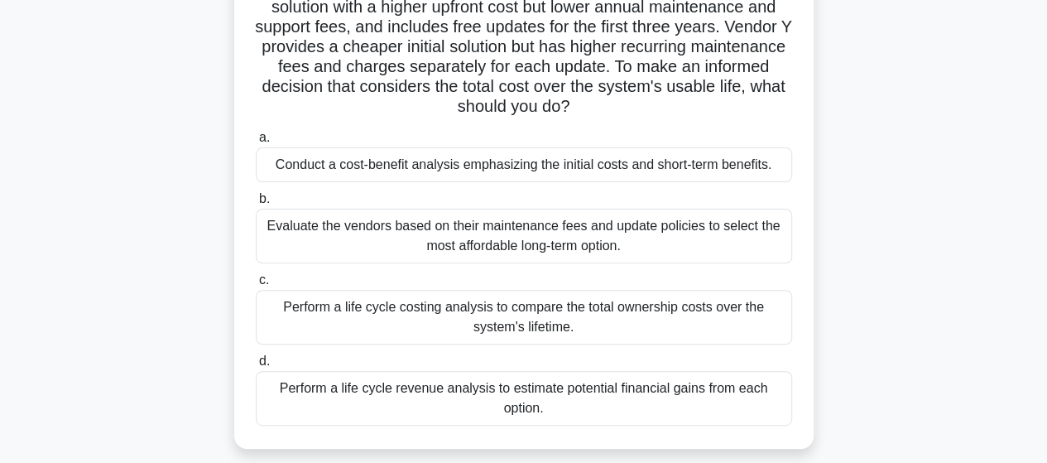
click at [501, 315] on div "Perform a life cycle costing analysis to compare the total ownership costs over…" at bounding box center [524, 317] width 536 height 55
click at [256, 286] on input "c. Perform a life cycle costing analysis to compare the total ownership costs o…" at bounding box center [256, 280] width 0 height 11
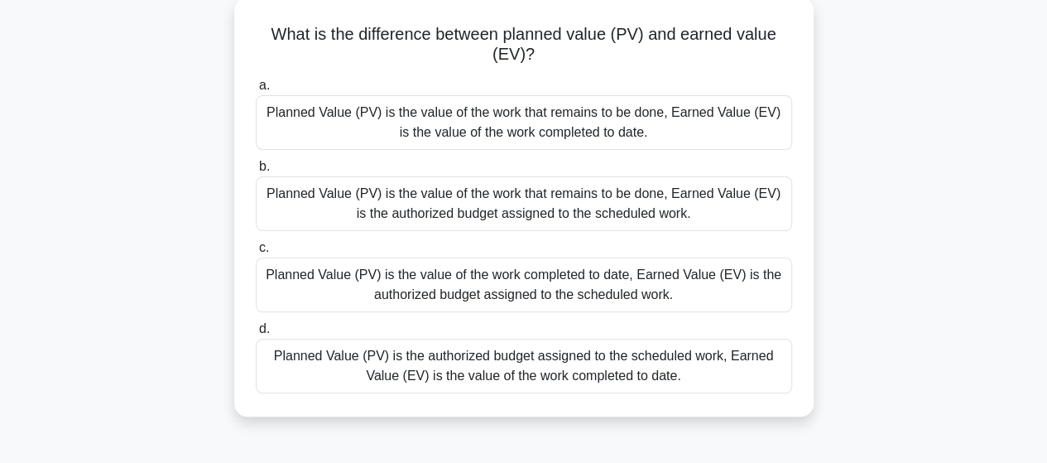
scroll to position [105, 0]
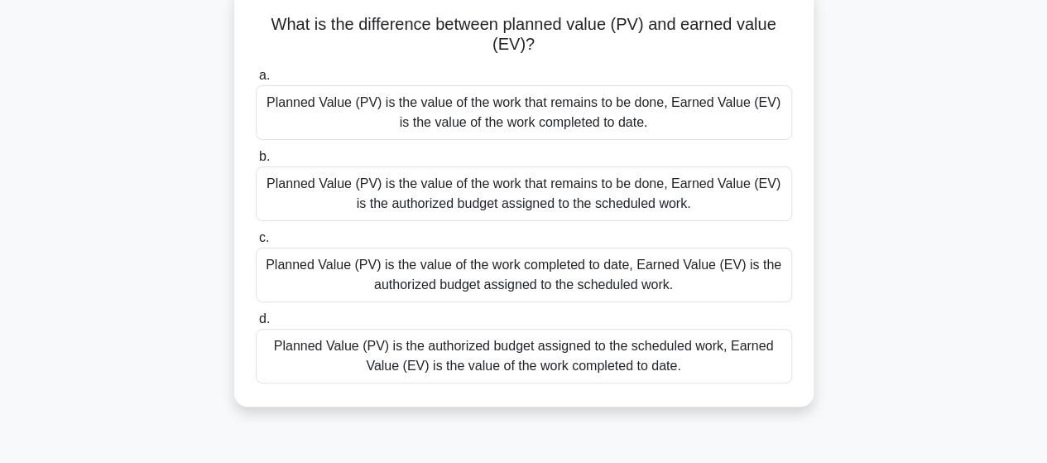
click at [498, 192] on div "Planned Value (PV) is the value of the work that remains to be done, Earned Val…" at bounding box center [524, 193] width 536 height 55
click at [256, 162] on input "b. Planned Value (PV) is the value of the work that remains to be done, Earned …" at bounding box center [256, 156] width 0 height 11
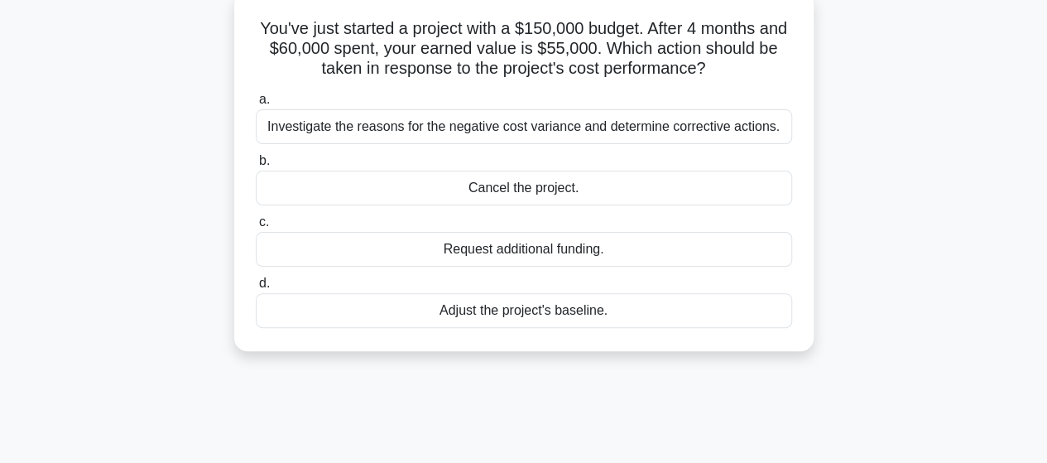
scroll to position [0, 0]
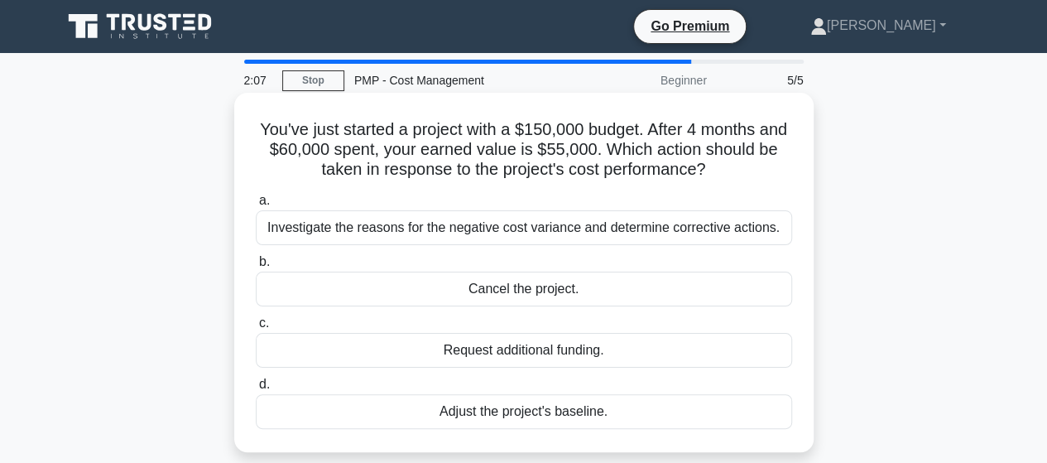
click at [498, 409] on div "Adjust the project's baseline." at bounding box center [524, 411] width 536 height 35
click at [256, 390] on input "d. Adjust the project's baseline." at bounding box center [256, 384] width 0 height 11
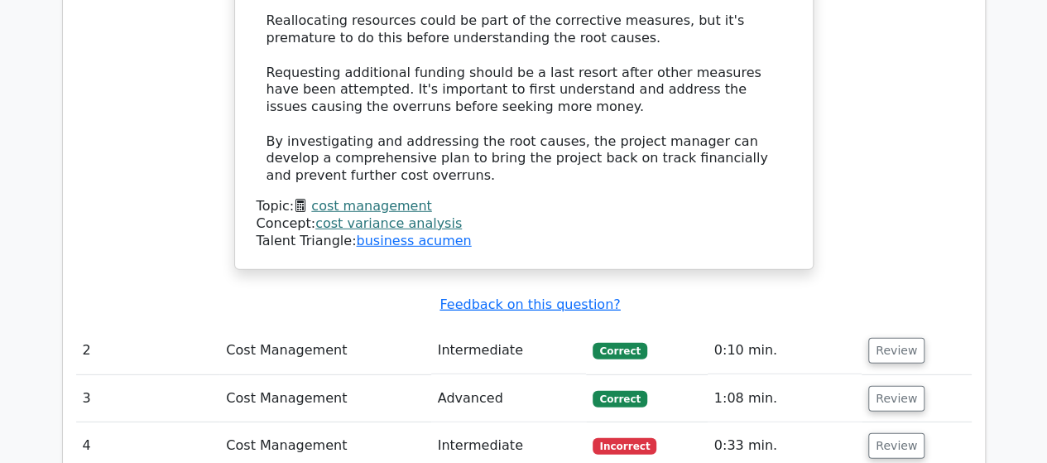
scroll to position [2297, 0]
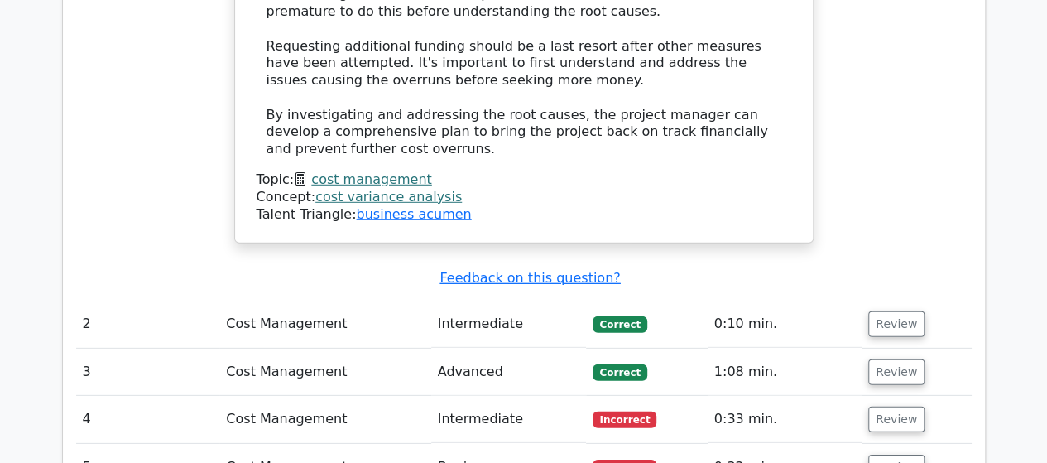
click at [488, 300] on td "Intermediate" at bounding box center [509, 323] width 156 height 47
click at [887, 311] on button "Review" at bounding box center [896, 324] width 56 height 26
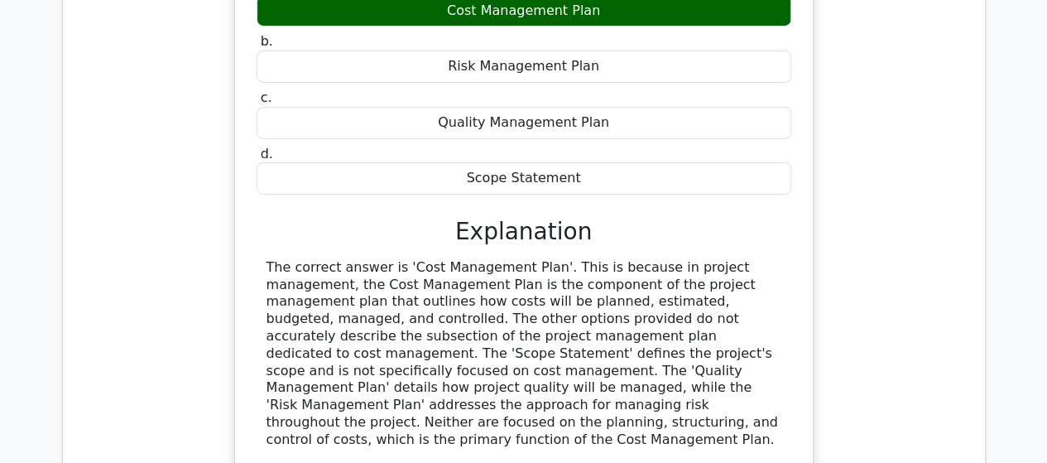
scroll to position [2995, 0]
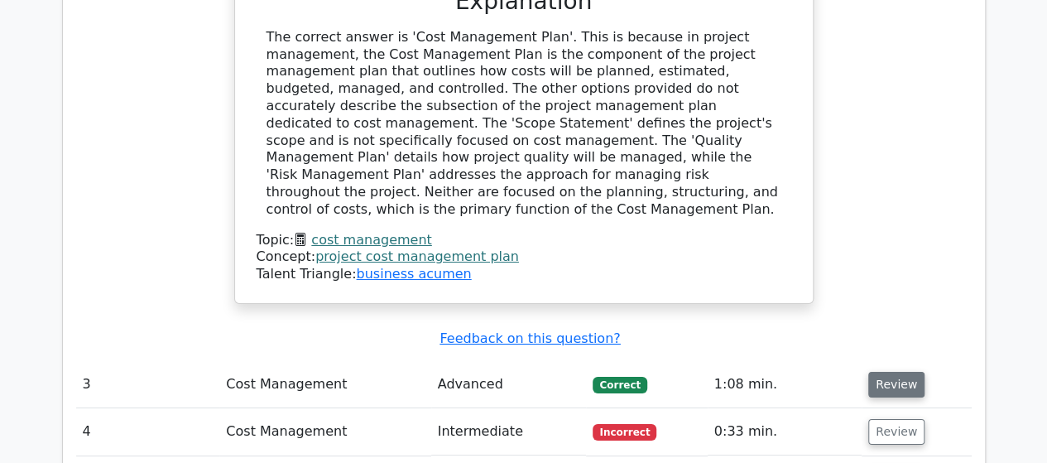
click at [899, 372] on button "Review" at bounding box center [896, 385] width 56 height 26
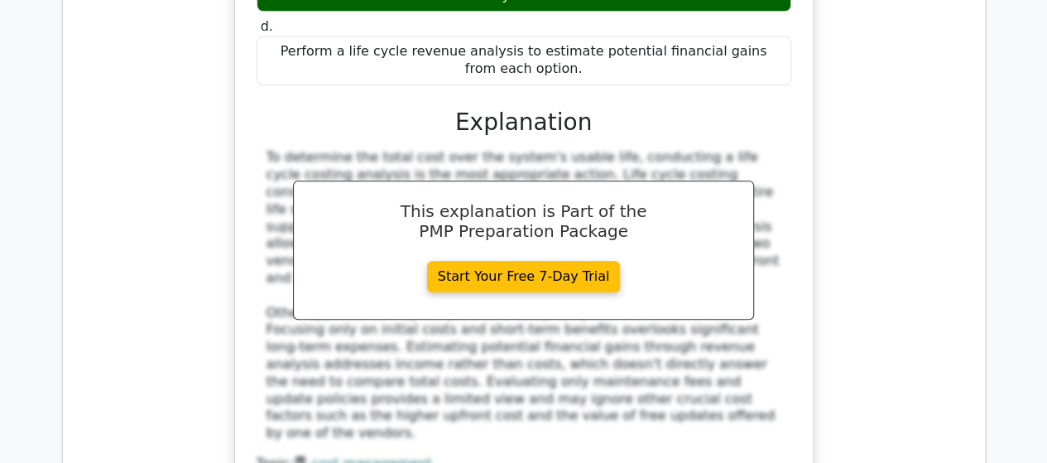
scroll to position [3838, 0]
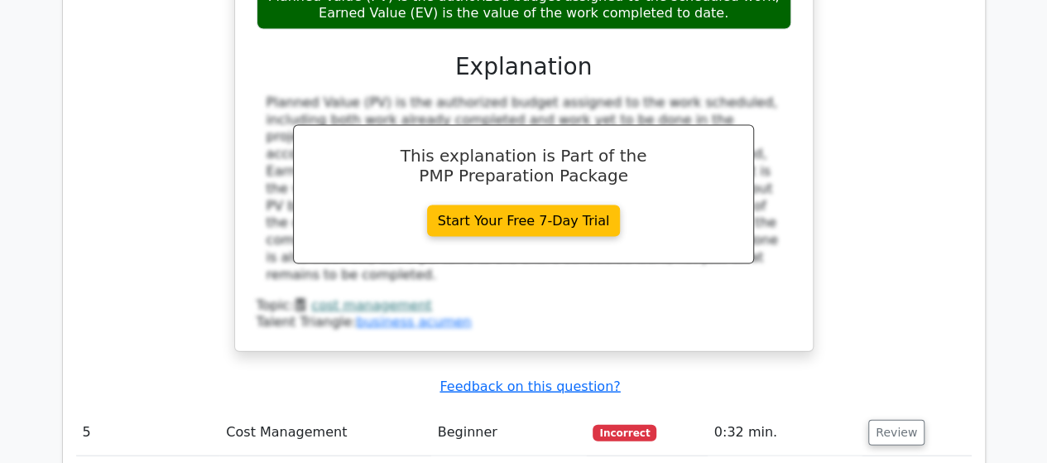
scroll to position [4805, 0]
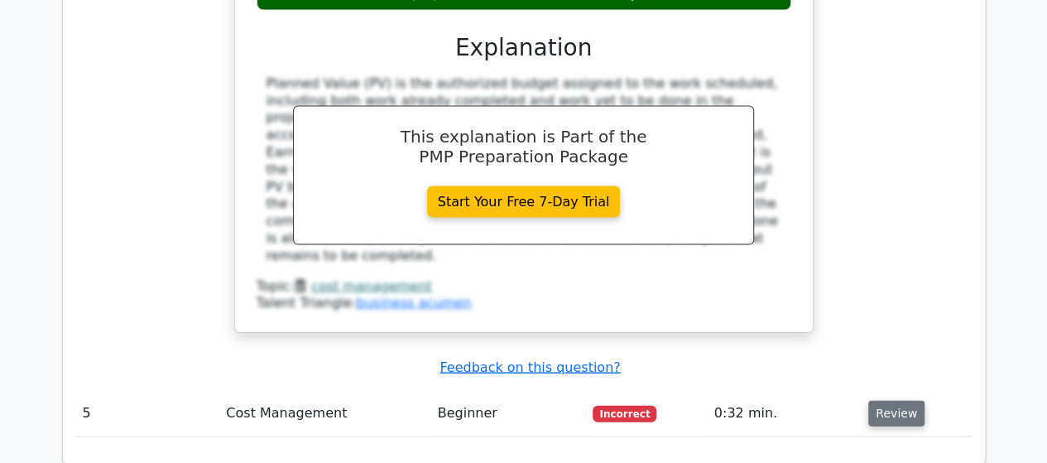
click at [885, 401] on button "Review" at bounding box center [896, 414] width 56 height 26
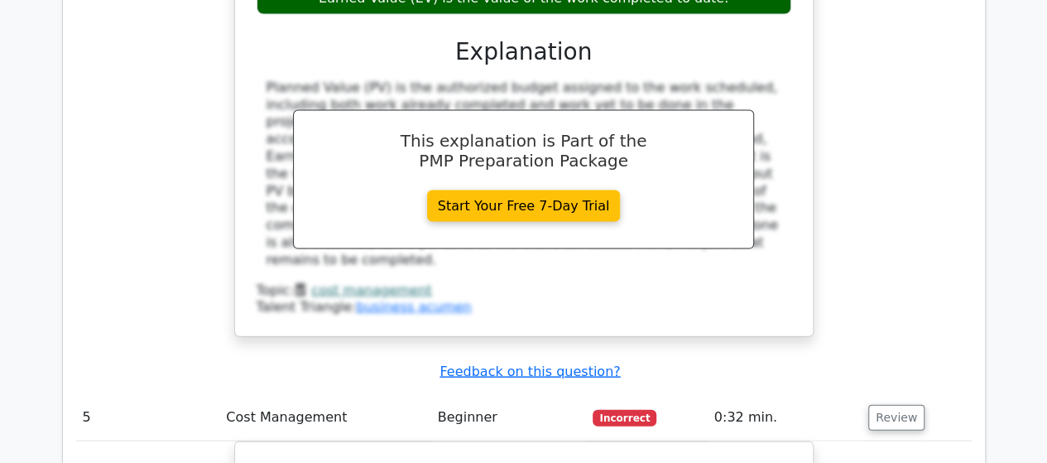
drag, startPoint x: 1045, startPoint y: 354, endPoint x: 1046, endPoint y: 373, distance: 18.2
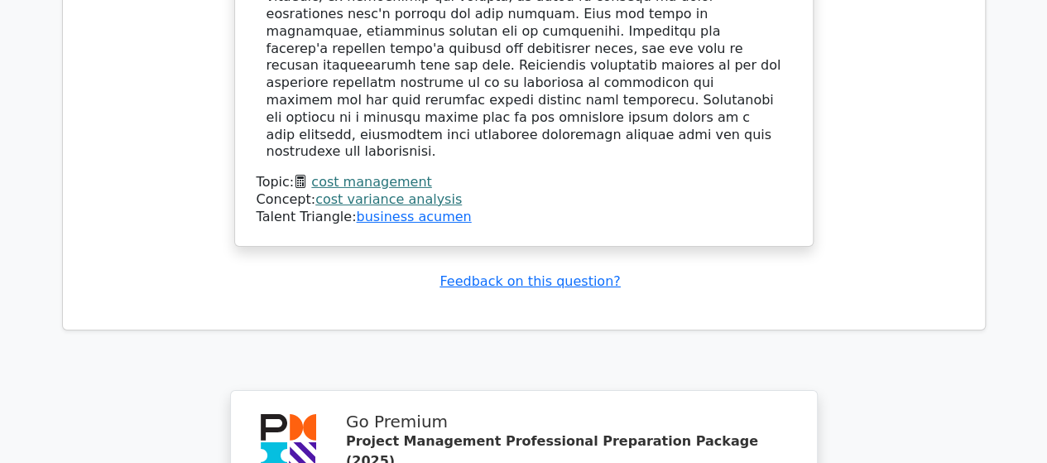
scroll to position [6075, 0]
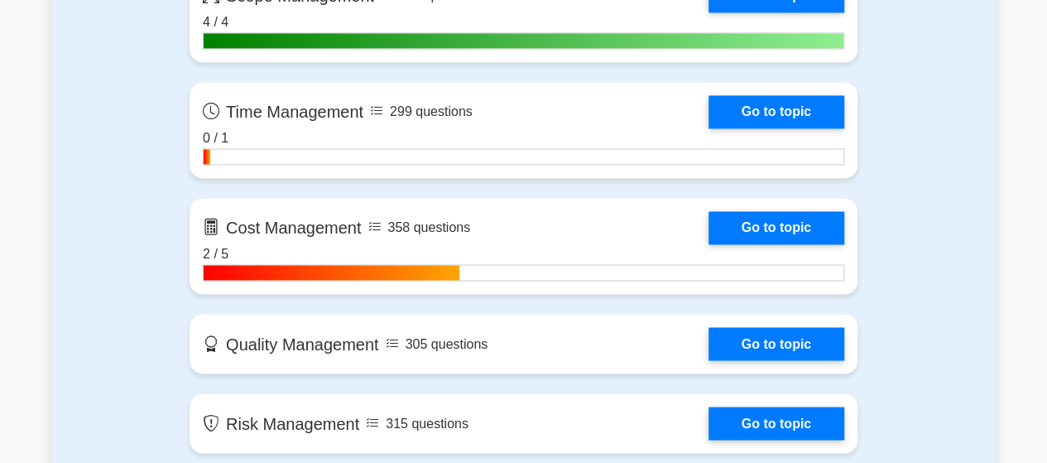
scroll to position [1280, 0]
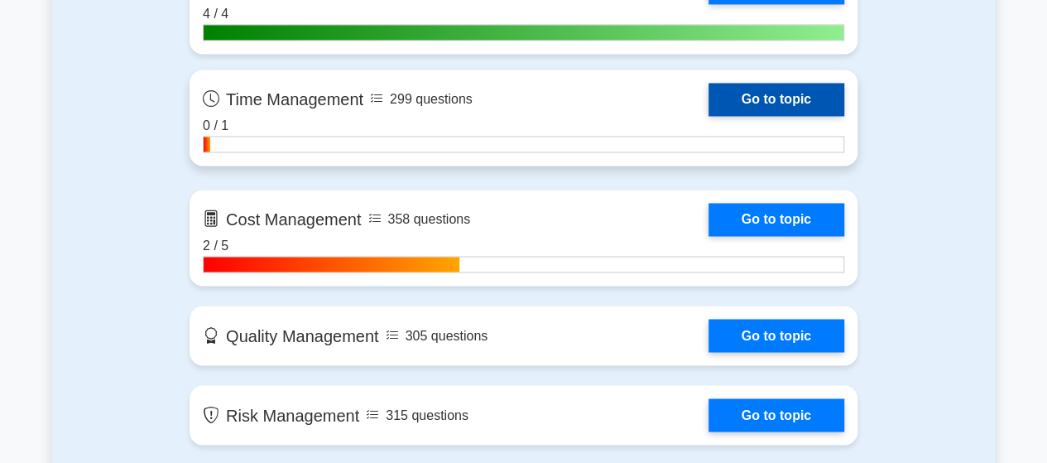
click at [757, 85] on link "Go to topic" at bounding box center [777, 99] width 136 height 33
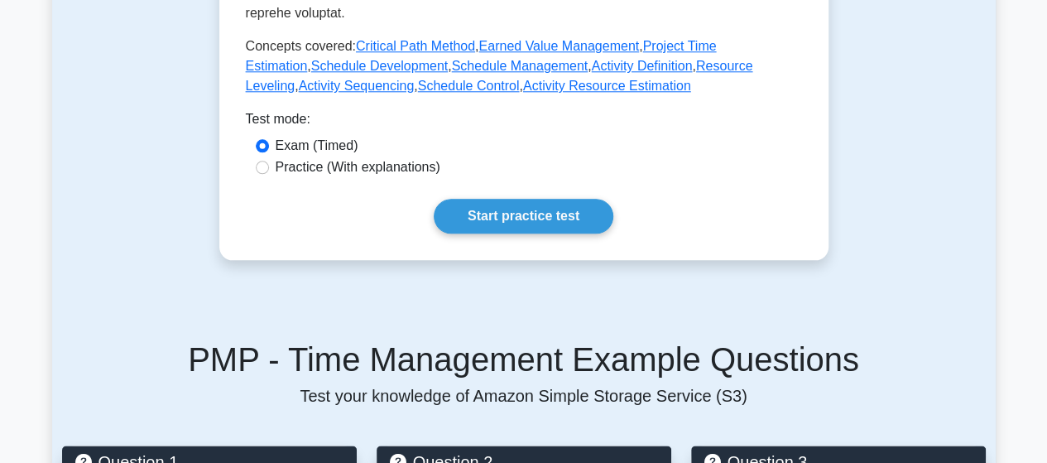
scroll to position [874, 0]
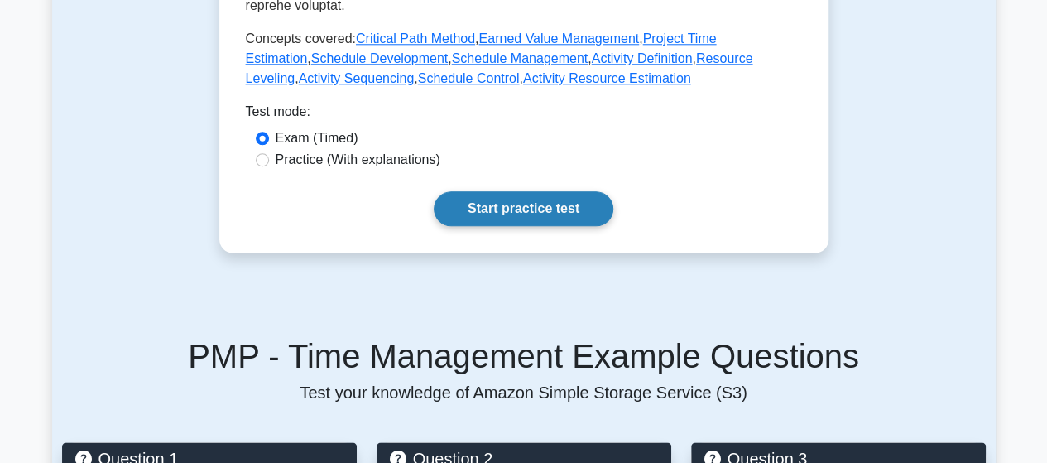
click at [520, 191] on link "Start practice test" at bounding box center [524, 208] width 180 height 35
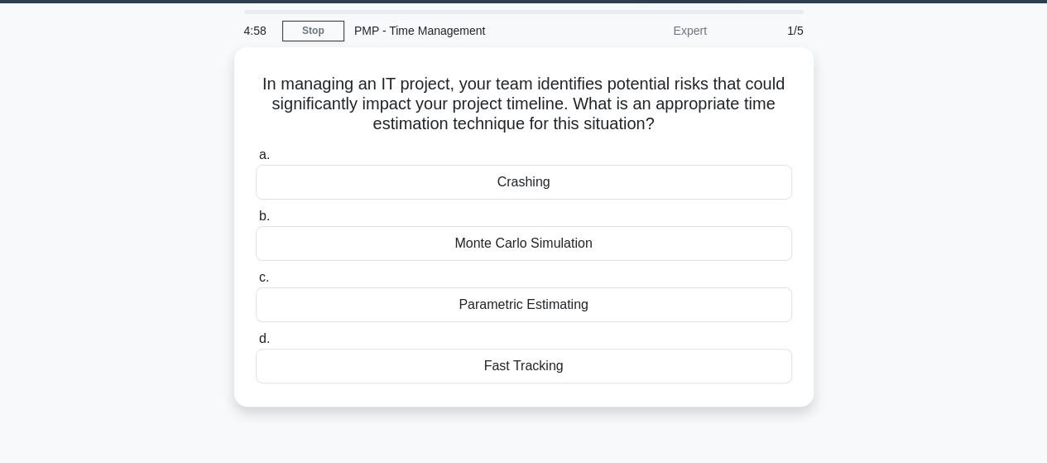
scroll to position [50, 0]
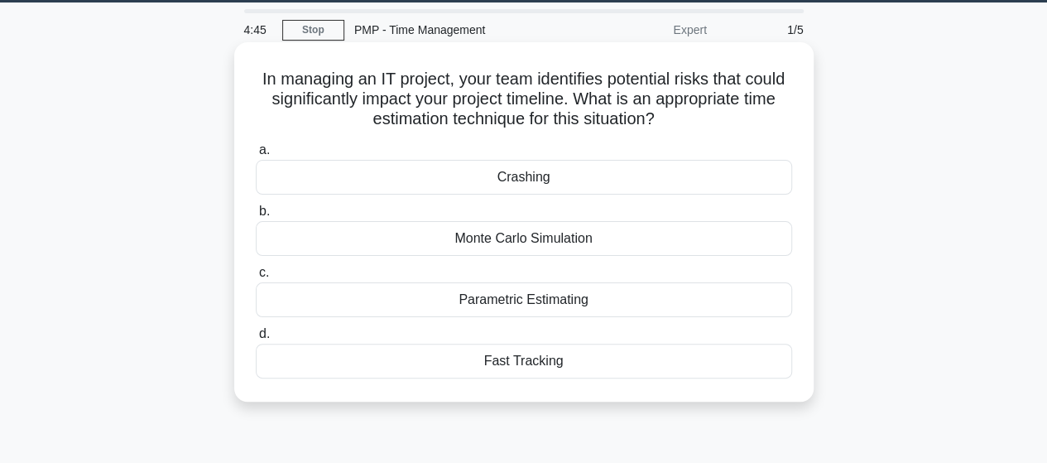
click at [531, 300] on div "Parametric Estimating" at bounding box center [524, 299] width 536 height 35
click at [256, 278] on input "c. Parametric Estimating" at bounding box center [256, 272] width 0 height 11
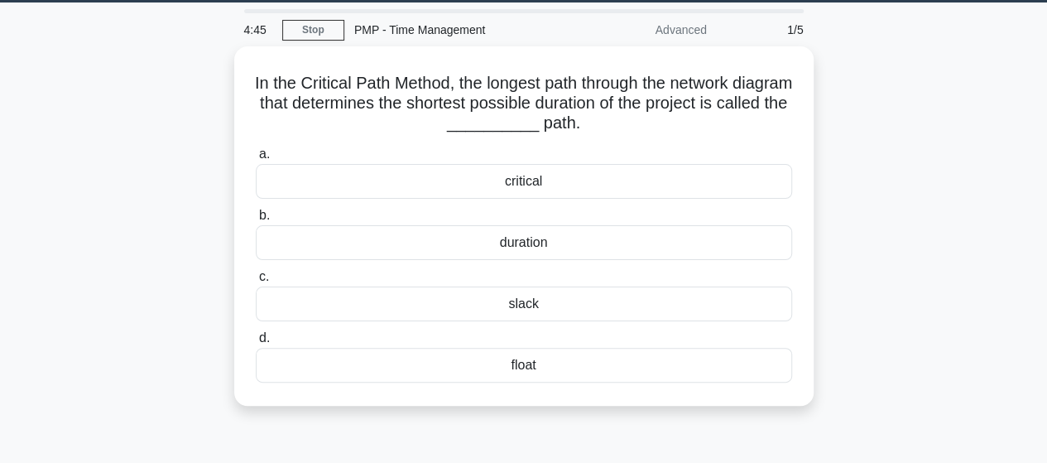
click at [531, 300] on div "slack" at bounding box center [524, 303] width 536 height 35
click at [256, 282] on input "[PERSON_NAME]" at bounding box center [256, 277] width 0 height 11
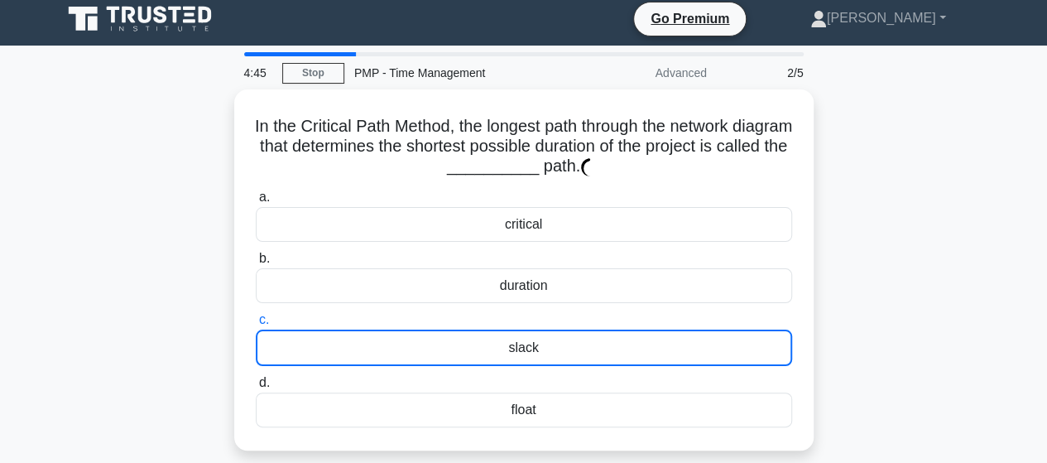
scroll to position [0, 0]
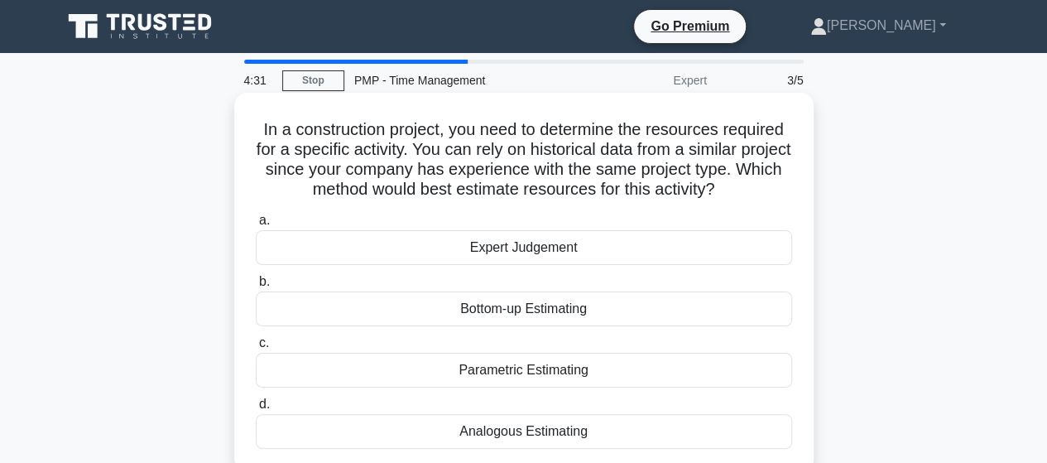
click at [497, 373] on div "Parametric Estimating" at bounding box center [524, 370] width 536 height 35
click at [256, 349] on input "c. Parametric Estimating" at bounding box center [256, 343] width 0 height 11
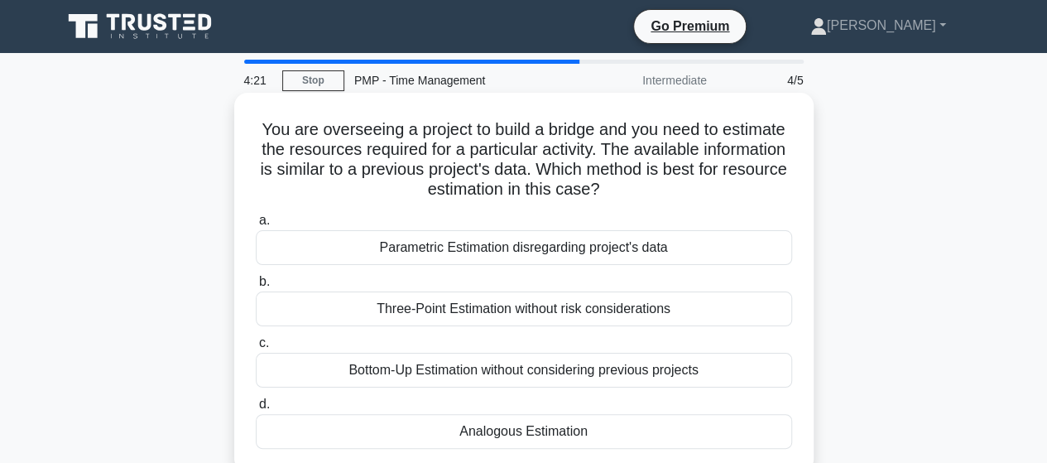
click at [544, 249] on div "Parametric Estimation disregarding project's data" at bounding box center [524, 247] width 536 height 35
click at [256, 226] on input "a. Parametric Estimation disregarding project's data" at bounding box center [256, 220] width 0 height 11
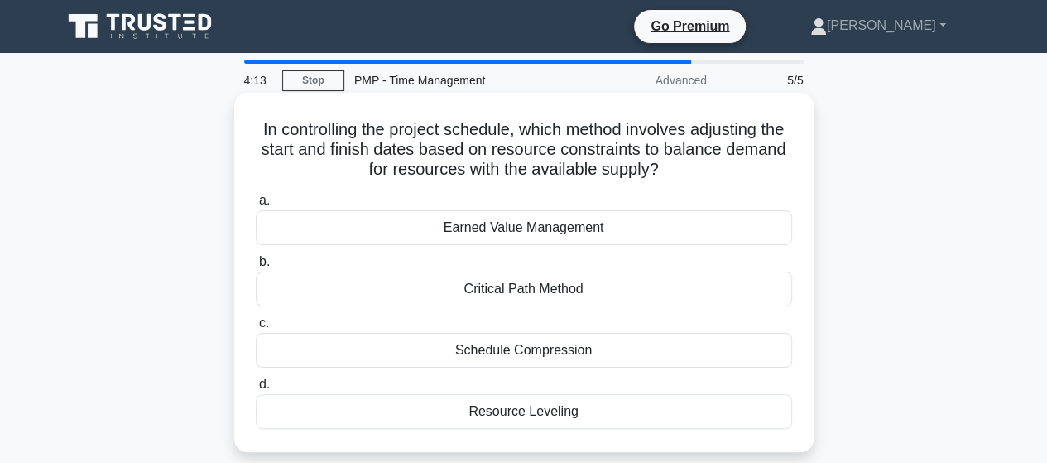
click at [526, 238] on div "Earned Value Management" at bounding box center [524, 227] width 536 height 35
click at [256, 206] on input "a. Earned Value Management" at bounding box center [256, 200] width 0 height 11
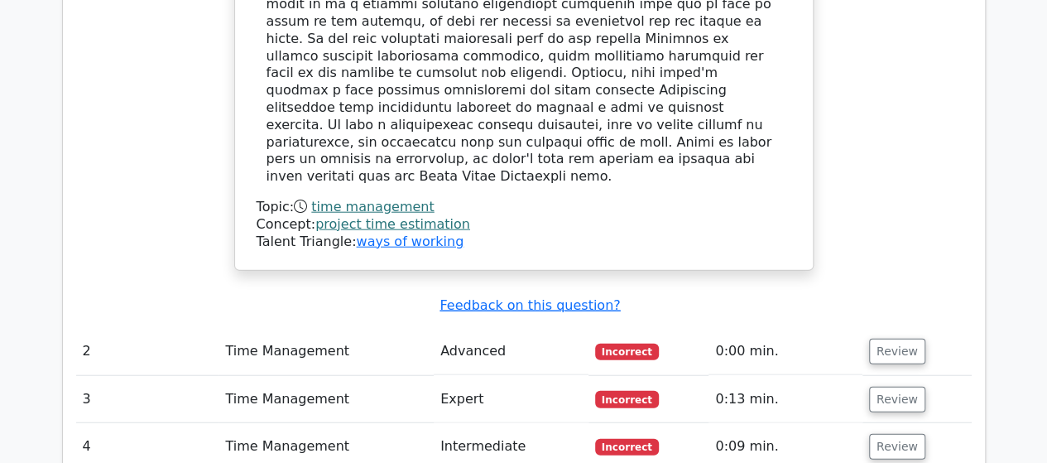
scroll to position [1930, 0]
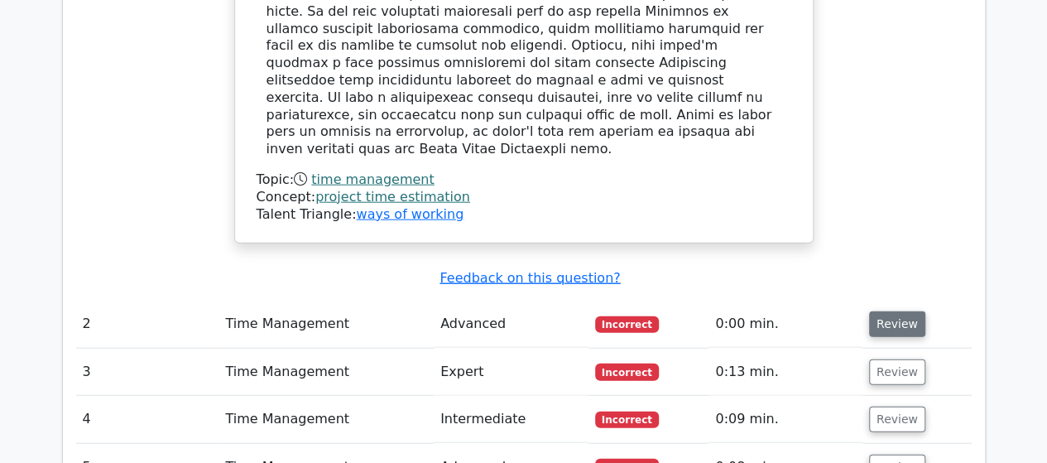
click at [886, 311] on button "Review" at bounding box center [897, 324] width 56 height 26
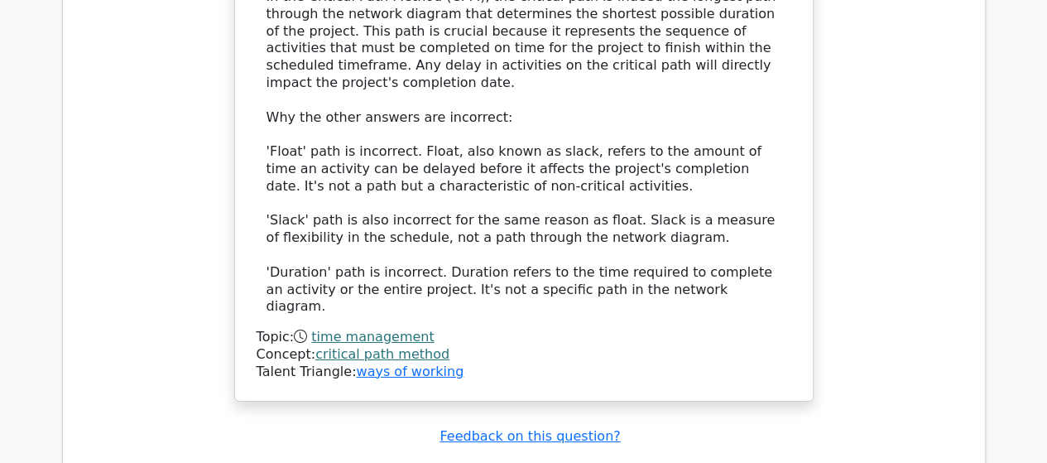
scroll to position [2729, 0]
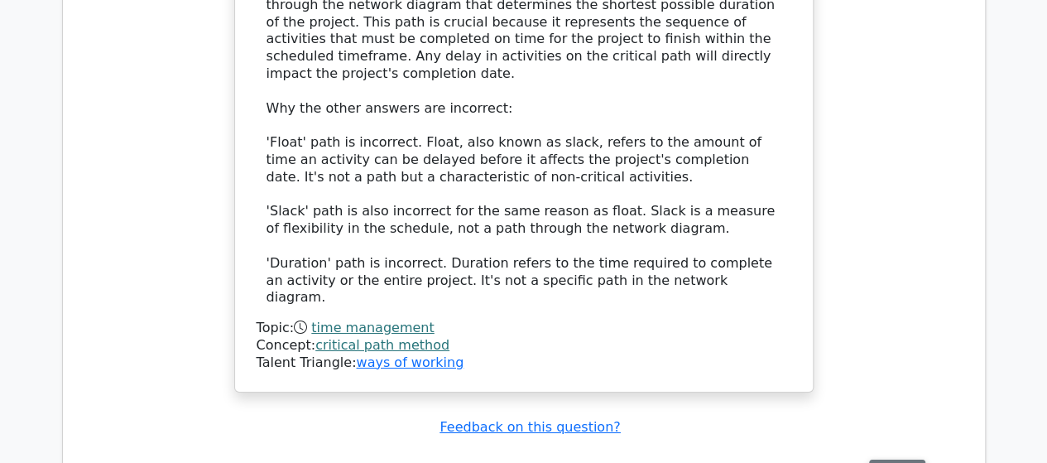
click at [886, 459] on button "Review" at bounding box center [897, 472] width 56 height 26
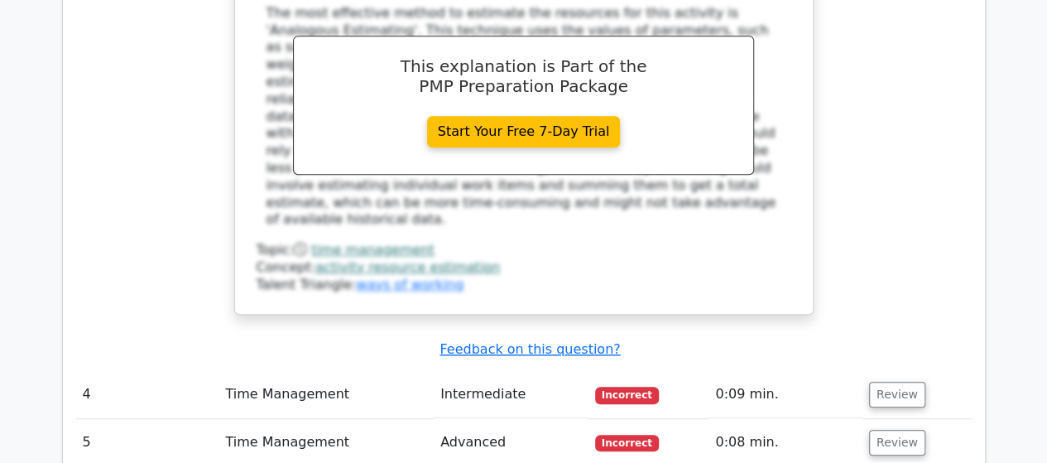
scroll to position [3649, 0]
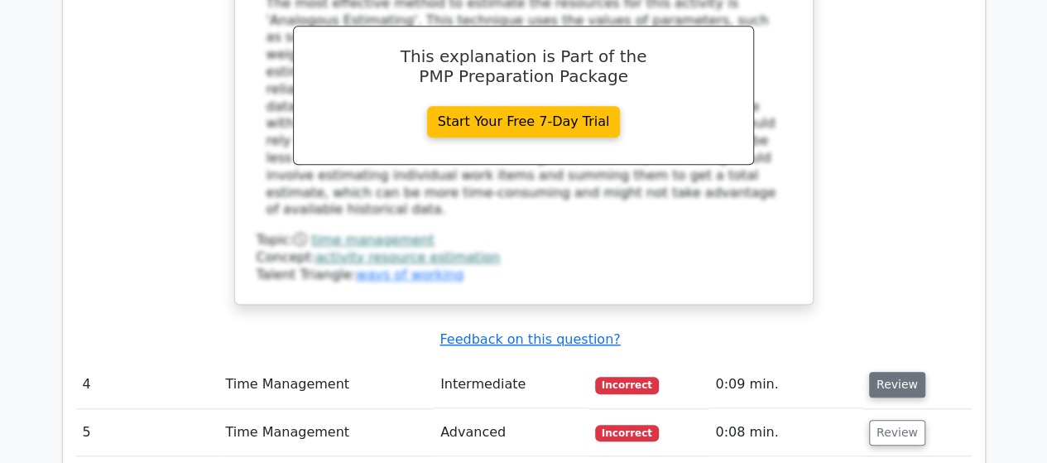
click at [883, 372] on button "Review" at bounding box center [897, 385] width 56 height 26
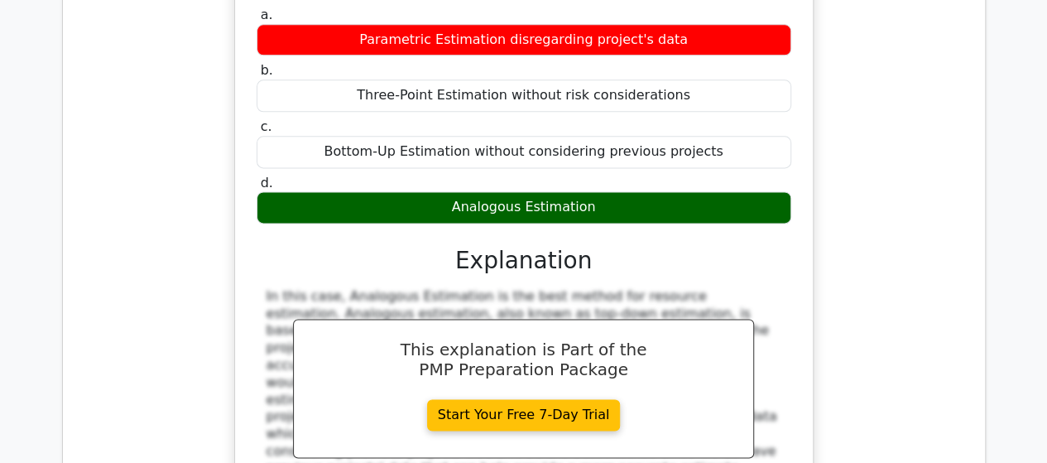
scroll to position [4228, 0]
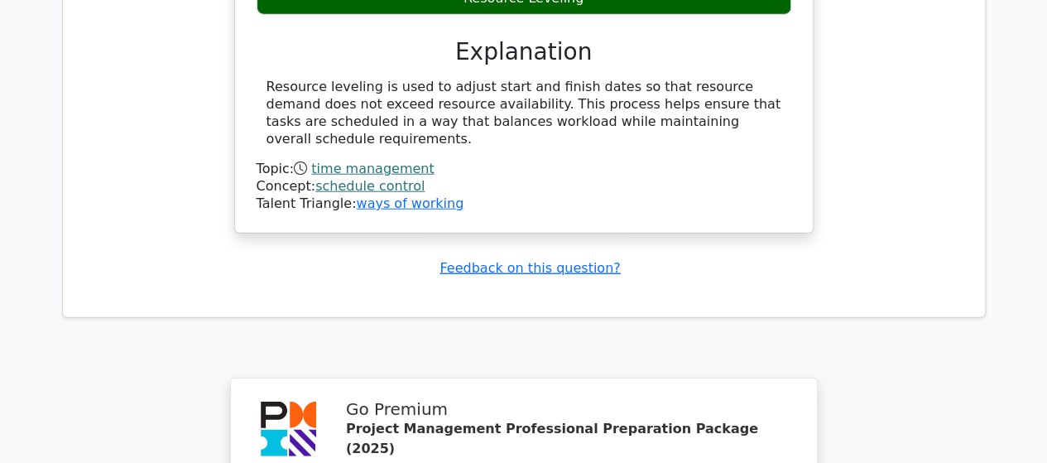
scroll to position [5524, 0]
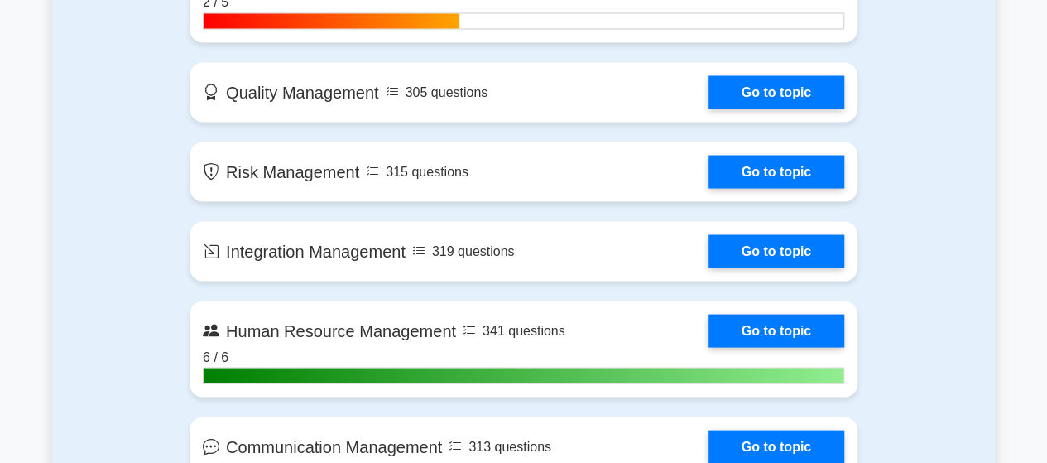
scroll to position [1523, 0]
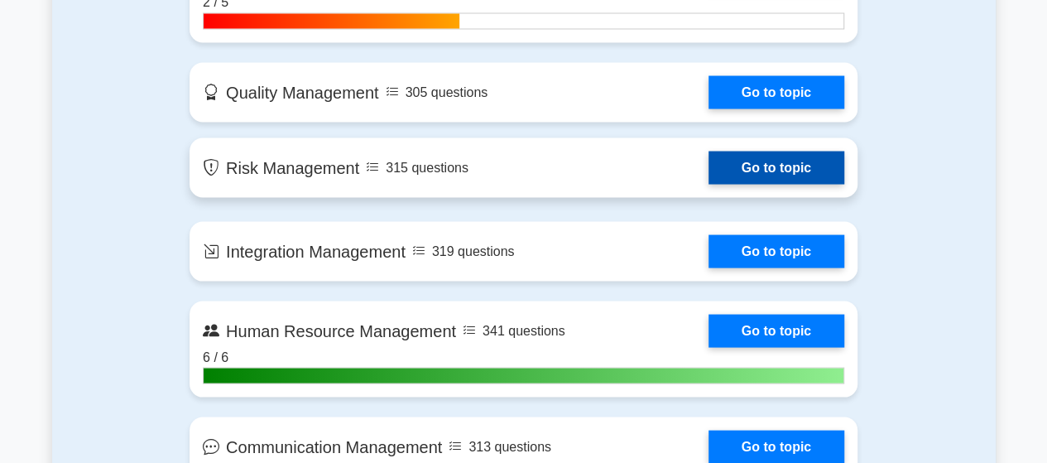
click at [744, 159] on link "Go to topic" at bounding box center [777, 167] width 136 height 33
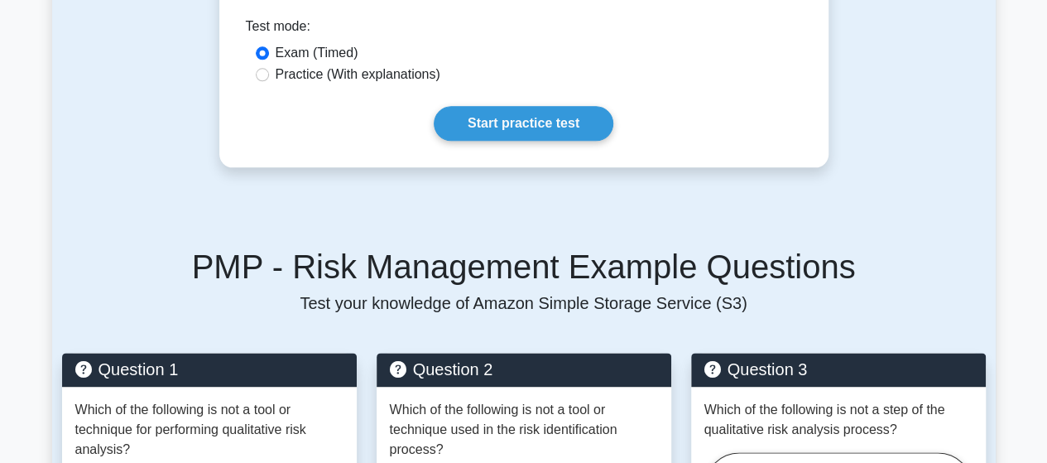
scroll to position [877, 0]
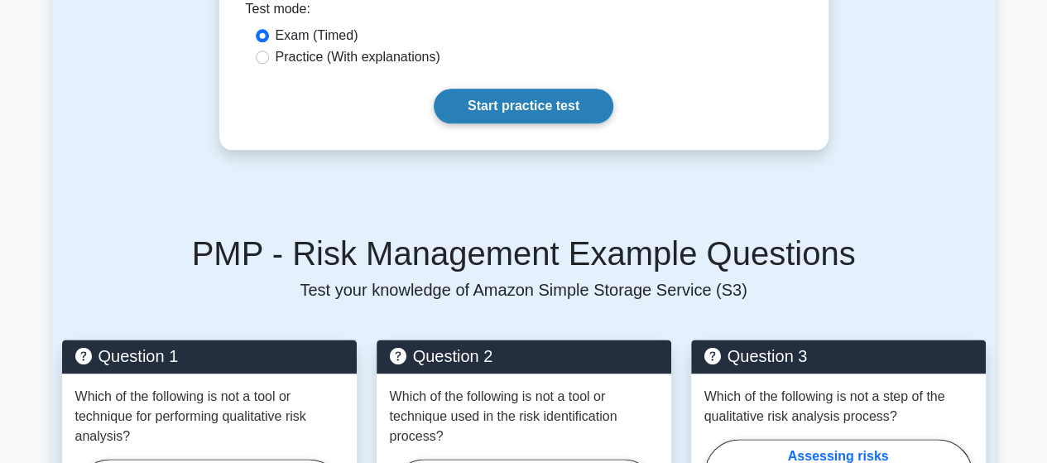
click at [530, 101] on link "Start practice test" at bounding box center [524, 106] width 180 height 35
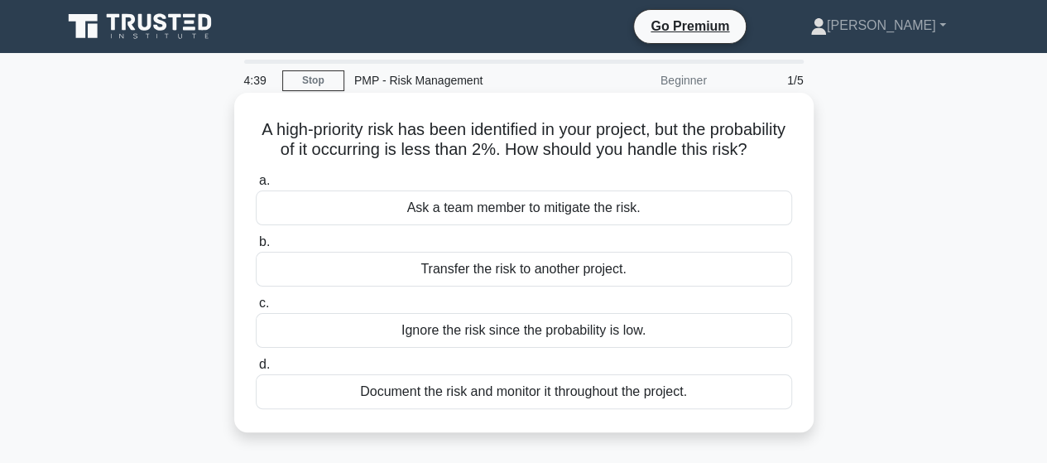
click at [533, 409] on div "Document the risk and monitor it throughout the project." at bounding box center [524, 391] width 536 height 35
click at [256, 370] on input "d. Document the risk and monitor it throughout the project." at bounding box center [256, 364] width 0 height 11
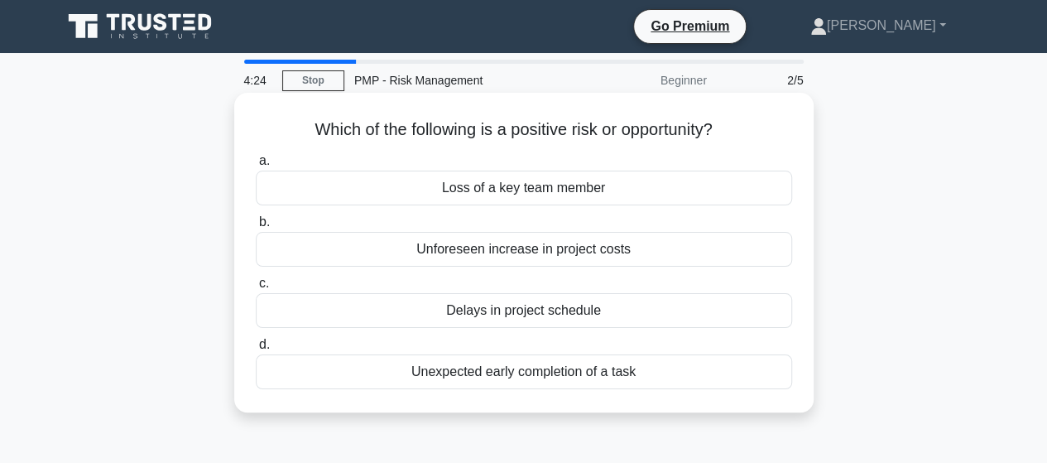
click at [512, 377] on div "Unexpected early completion of a task" at bounding box center [524, 371] width 536 height 35
click at [256, 350] on input "d. Unexpected early completion of a task" at bounding box center [256, 344] width 0 height 11
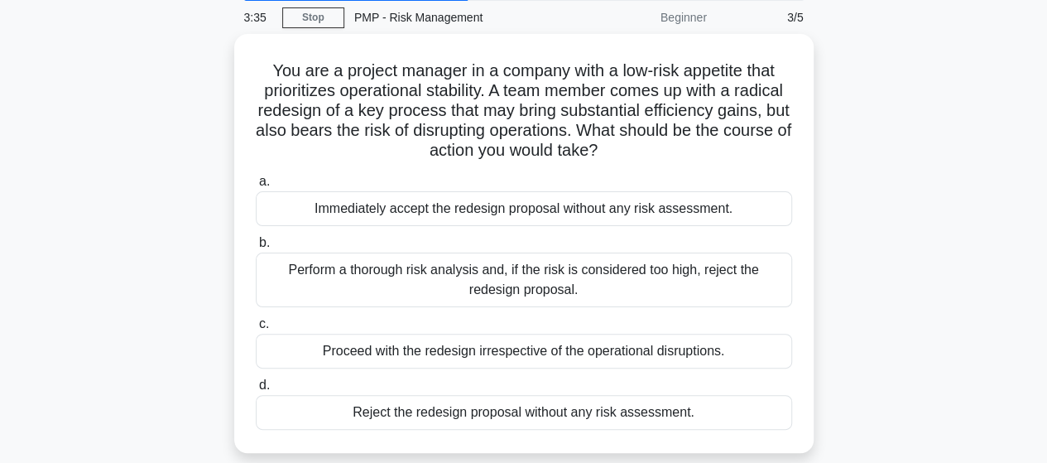
scroll to position [70, 0]
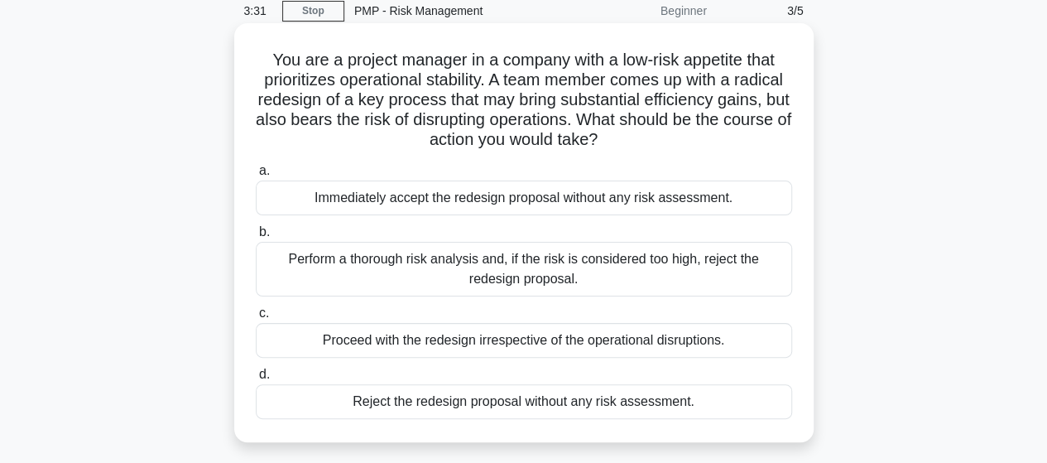
click at [530, 266] on div "Perform a thorough risk analysis and, if the risk is considered too high, rejec…" at bounding box center [524, 269] width 536 height 55
click at [256, 238] on input "b. Perform a thorough risk analysis and, if the risk is considered too high, re…" at bounding box center [256, 232] width 0 height 11
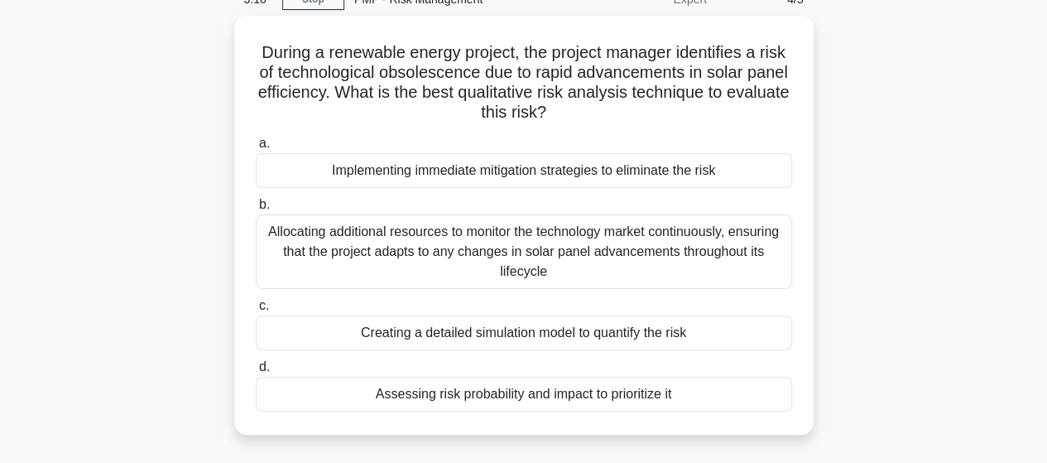
scroll to position [96, 0]
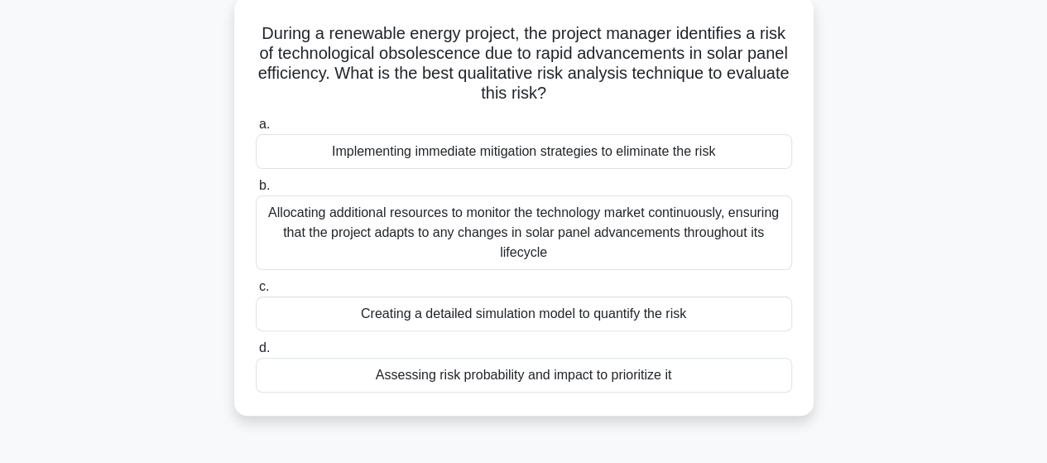
click at [597, 223] on div "Allocating additional resources to monitor the technology market continuously, …" at bounding box center [524, 232] width 536 height 75
click at [256, 191] on input "b. Allocating additional resources to monitor the technology market continuousl…" at bounding box center [256, 185] width 0 height 11
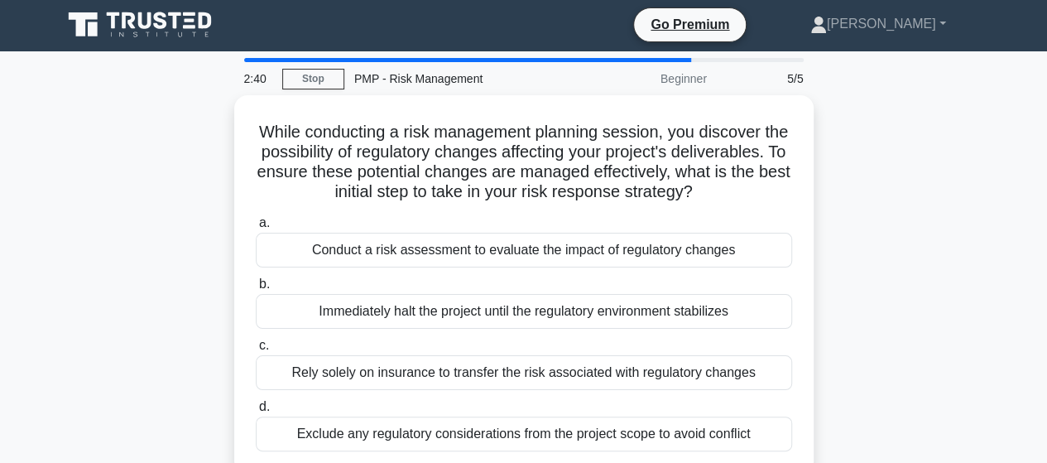
scroll to position [0, 0]
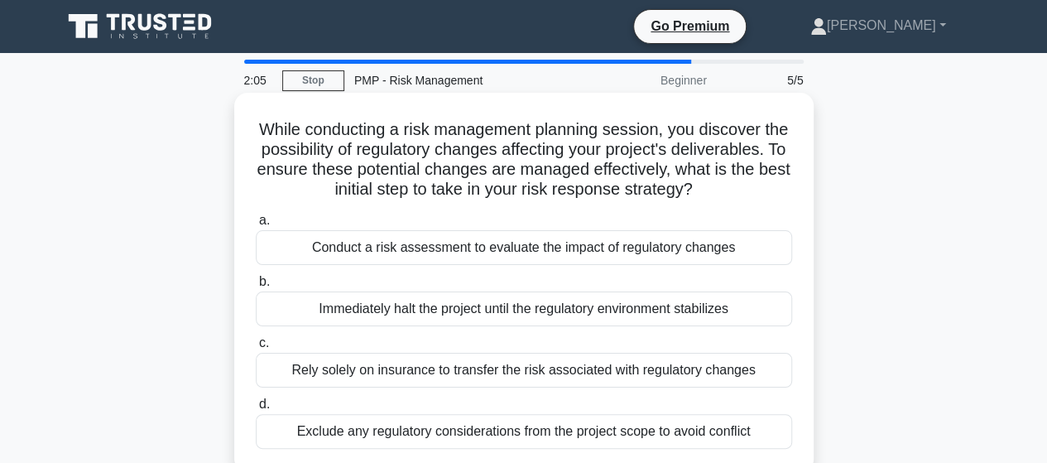
click at [464, 265] on div "Conduct a risk assessment to evaluate the impact of regulatory changes" at bounding box center [524, 247] width 536 height 35
click at [256, 226] on input "a. Conduct a risk assessment to evaluate the impact of regulatory changes" at bounding box center [256, 220] width 0 height 11
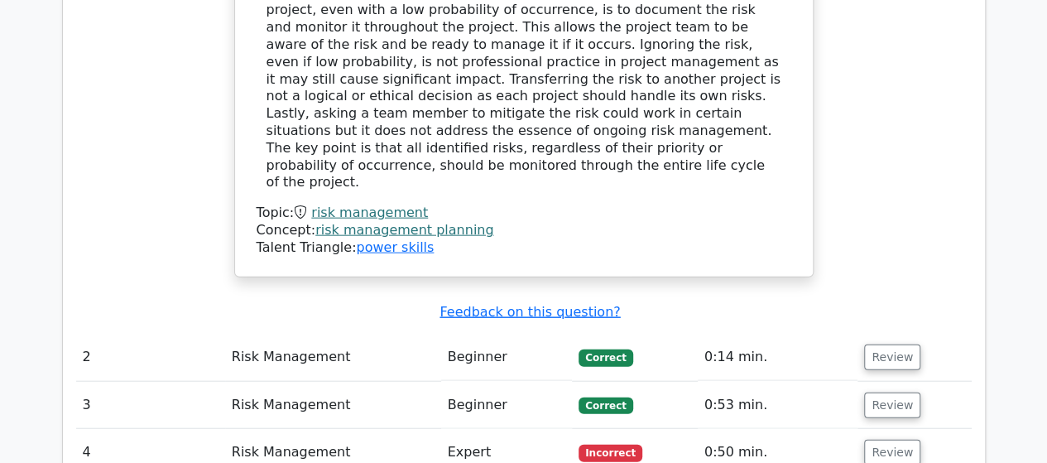
scroll to position [1840, 0]
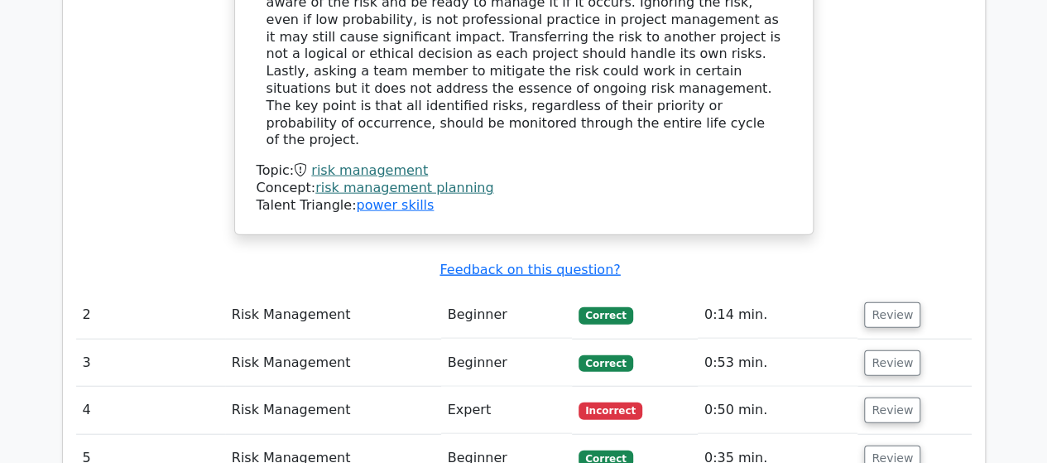
drag, startPoint x: 1054, startPoint y: 66, endPoint x: 1059, endPoint y: 329, distance: 263.3
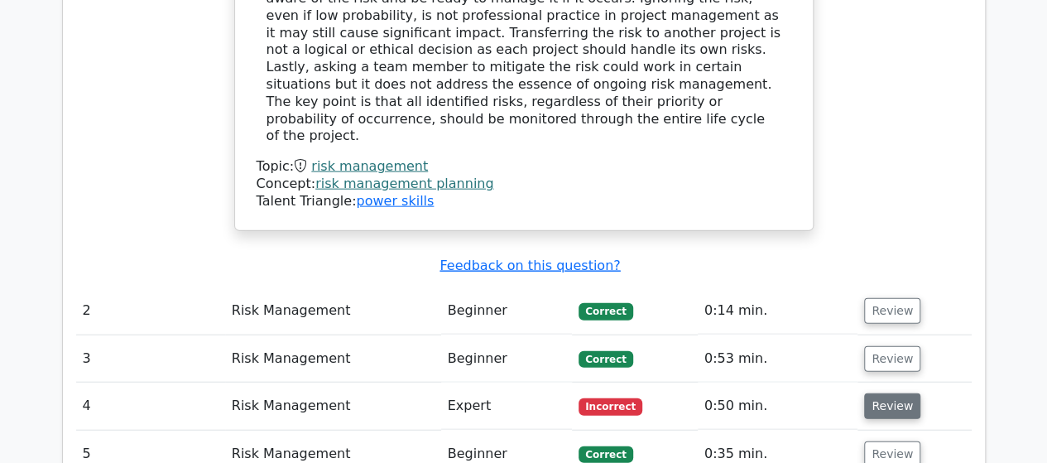
click at [877, 393] on button "Review" at bounding box center [892, 406] width 56 height 26
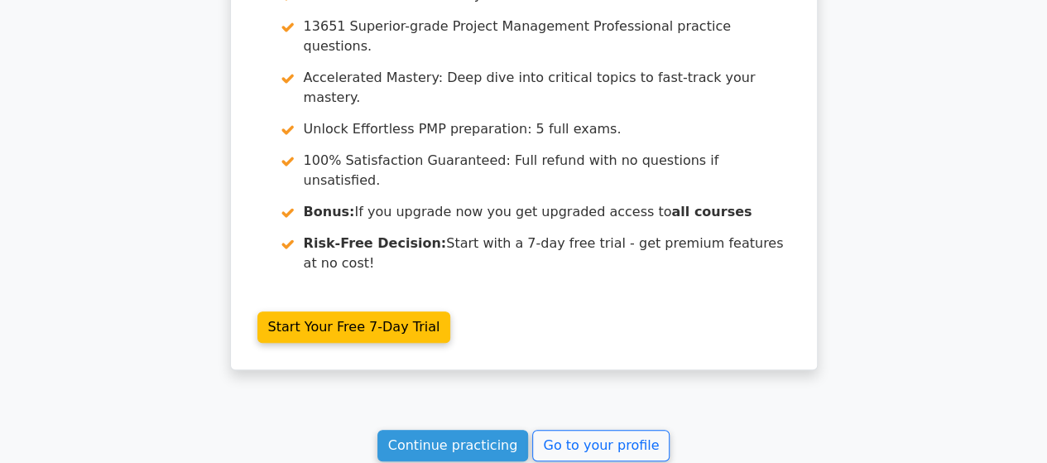
scroll to position [3399, 0]
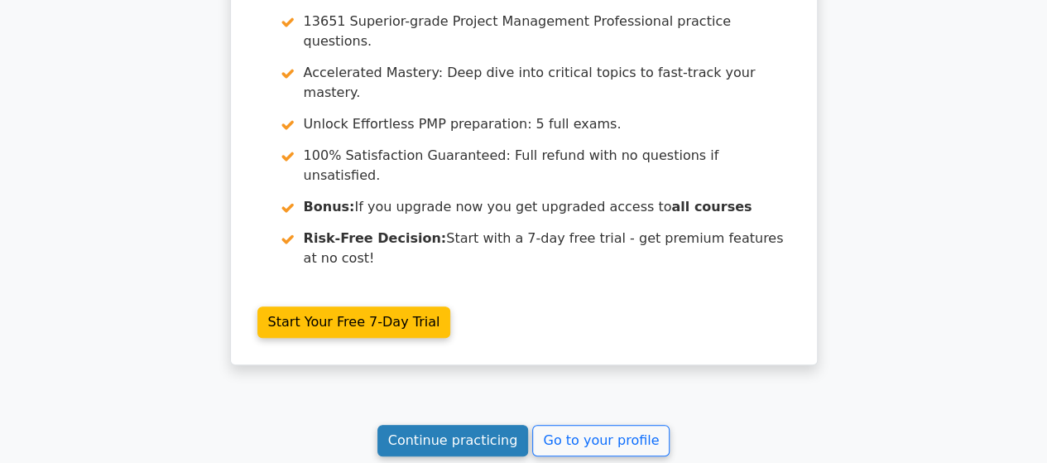
click at [458, 425] on link "Continue practicing" at bounding box center [452, 440] width 151 height 31
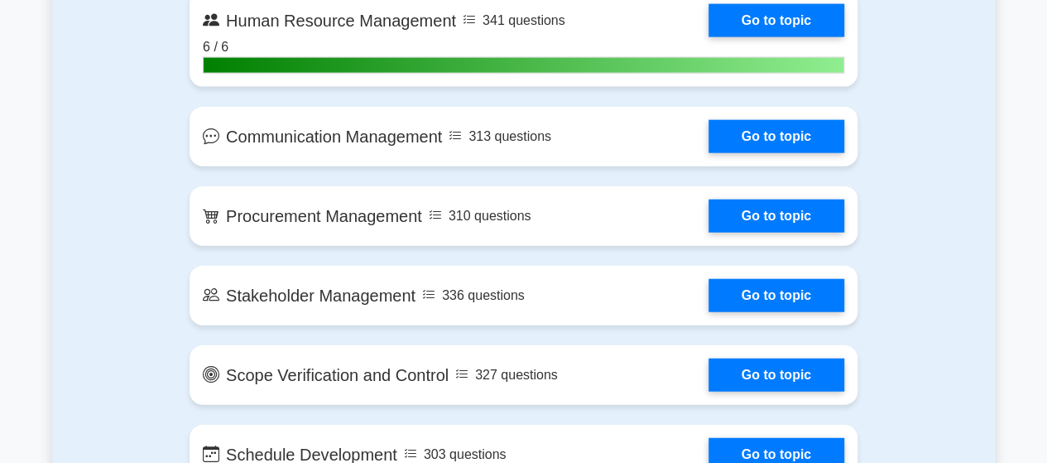
scroll to position [1887, 0]
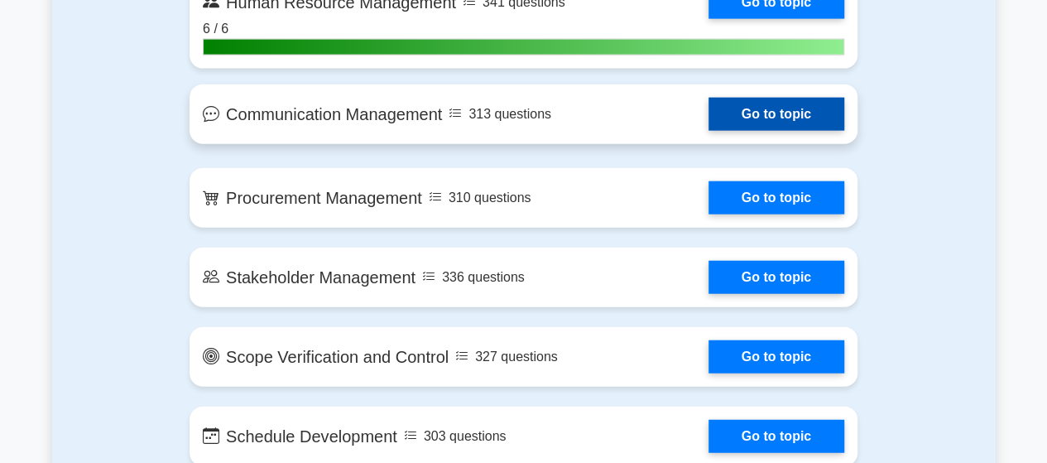
click at [774, 109] on link "Go to topic" at bounding box center [777, 114] width 136 height 33
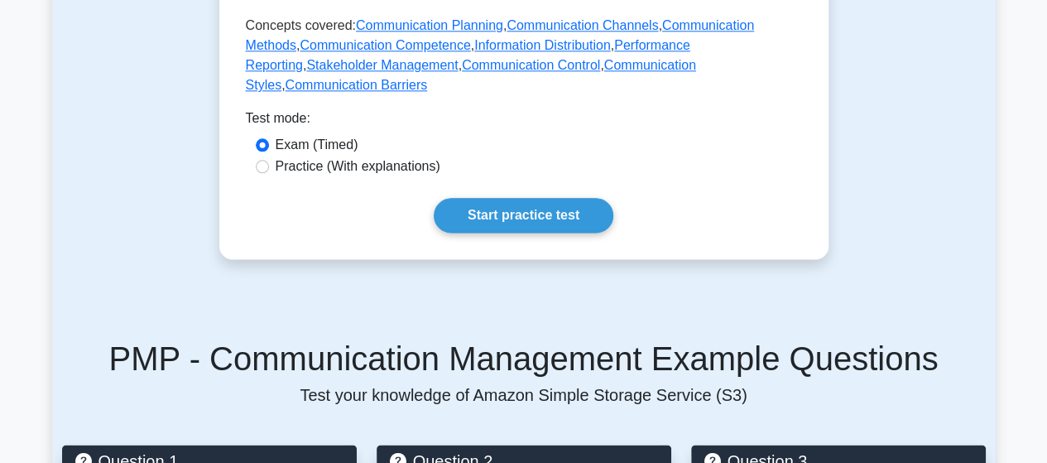
scroll to position [993, 0]
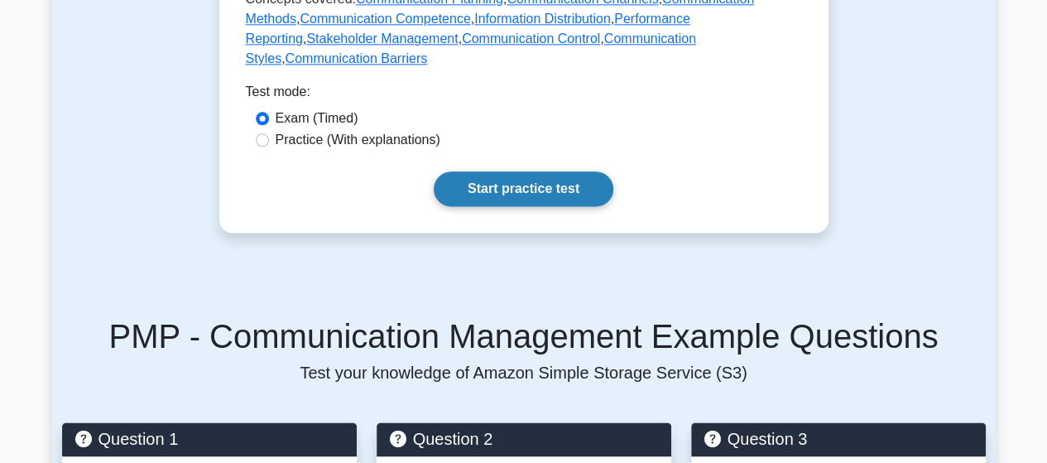
click at [500, 171] on link "Start practice test" at bounding box center [524, 188] width 180 height 35
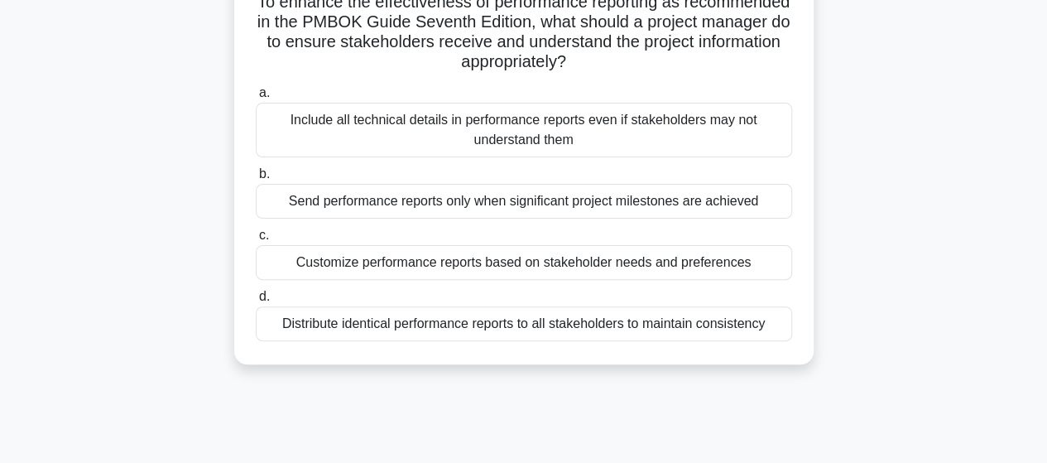
scroll to position [132, 0]
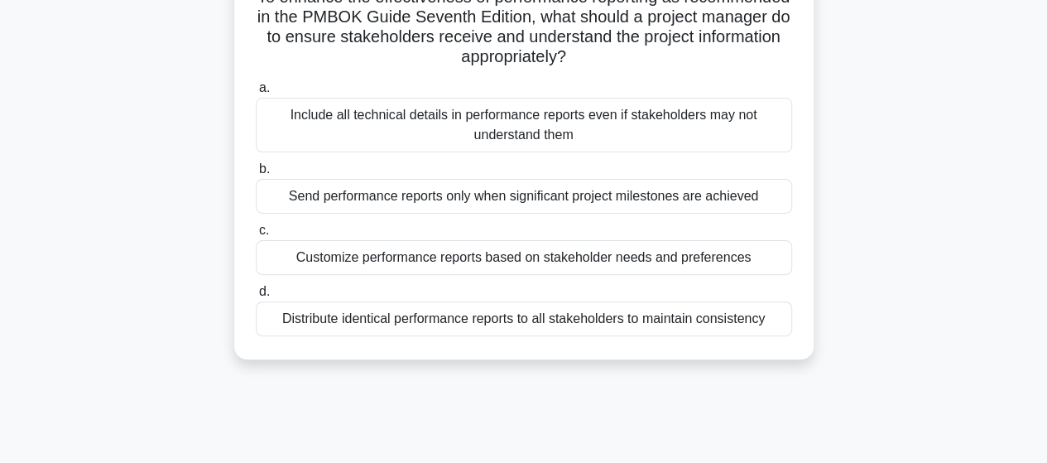
click at [467, 320] on div "Distribute identical performance reports to all stakeholders to maintain consis…" at bounding box center [524, 318] width 536 height 35
click at [256, 297] on input "d. Distribute identical performance reports to all stakeholders to maintain con…" at bounding box center [256, 291] width 0 height 11
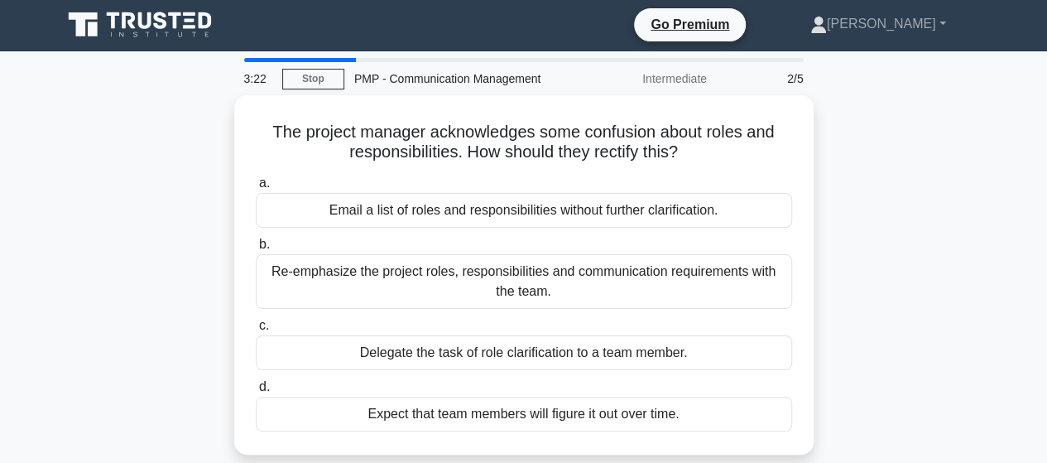
scroll to position [0, 0]
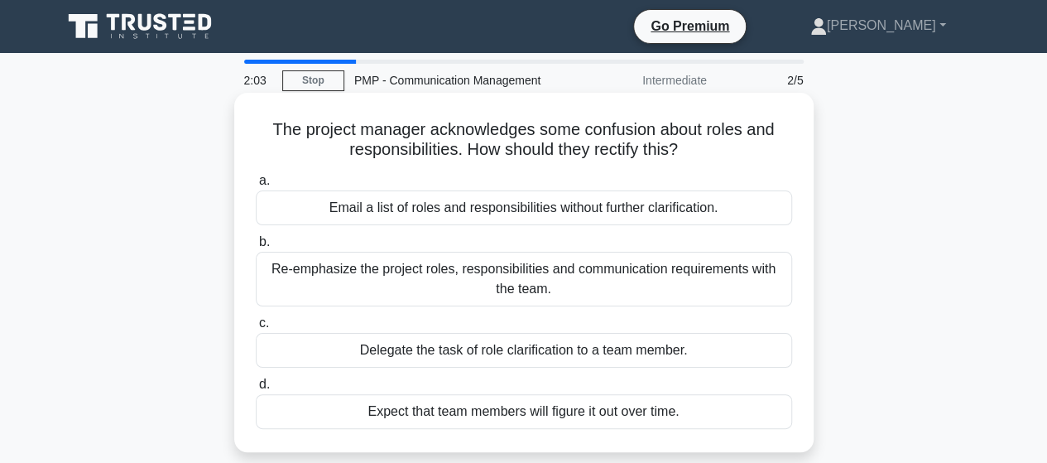
click at [593, 263] on div "Re-emphasize the project roles, responsibilities and communication requirements…" at bounding box center [524, 279] width 536 height 55
click at [256, 248] on input "b. Re-emphasize the project roles, responsibilities and communication requireme…" at bounding box center [256, 242] width 0 height 11
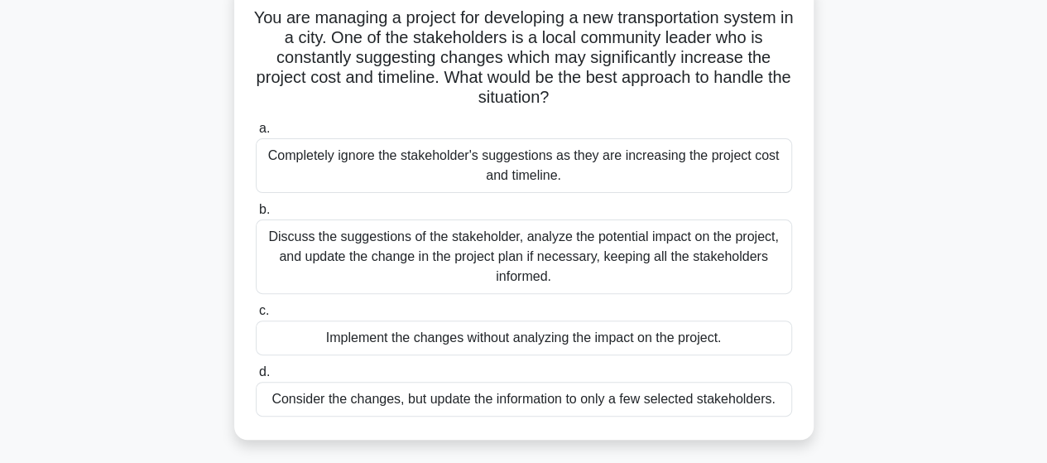
scroll to position [132, 0]
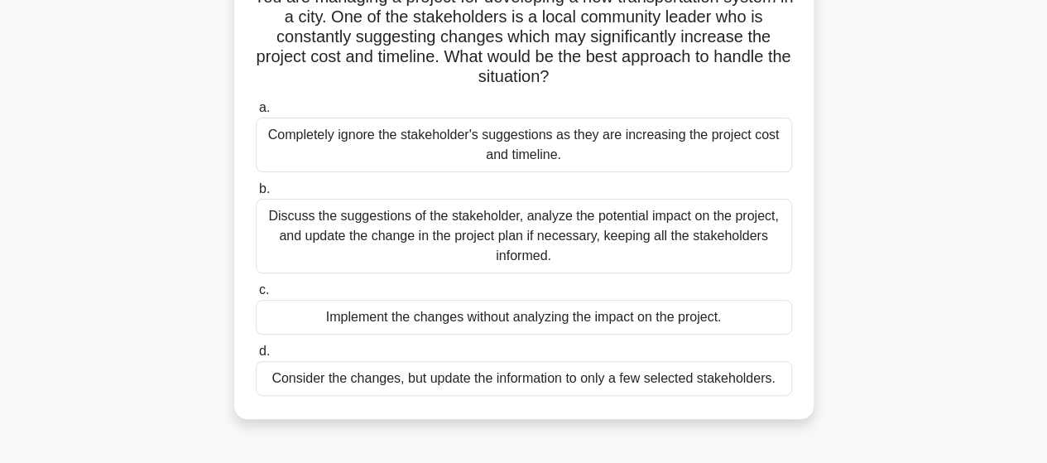
click at [530, 226] on div "Discuss the suggestions of the stakeholder, analyze the potential impact on the…" at bounding box center [524, 236] width 536 height 75
click at [256, 195] on input "b. Discuss the suggestions of the stakeholder, analyze the potential impact on …" at bounding box center [256, 189] width 0 height 11
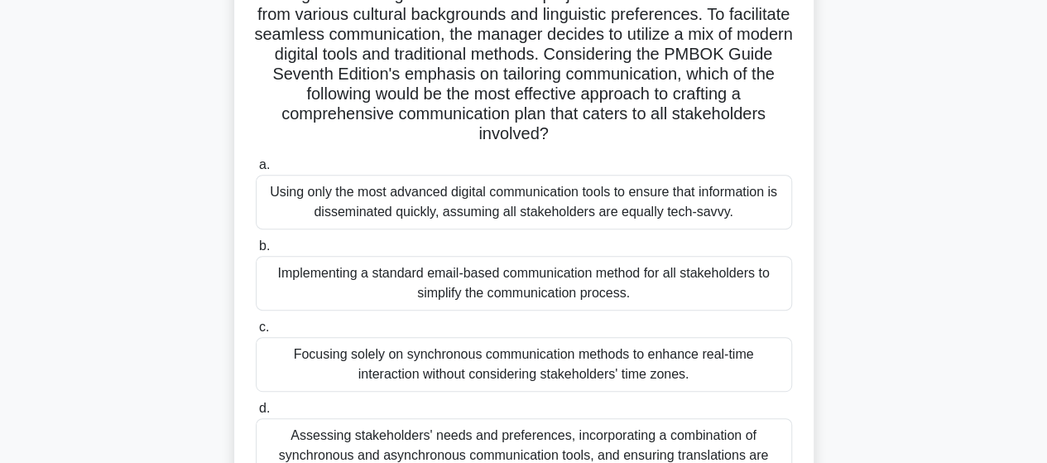
scroll to position [225, 0]
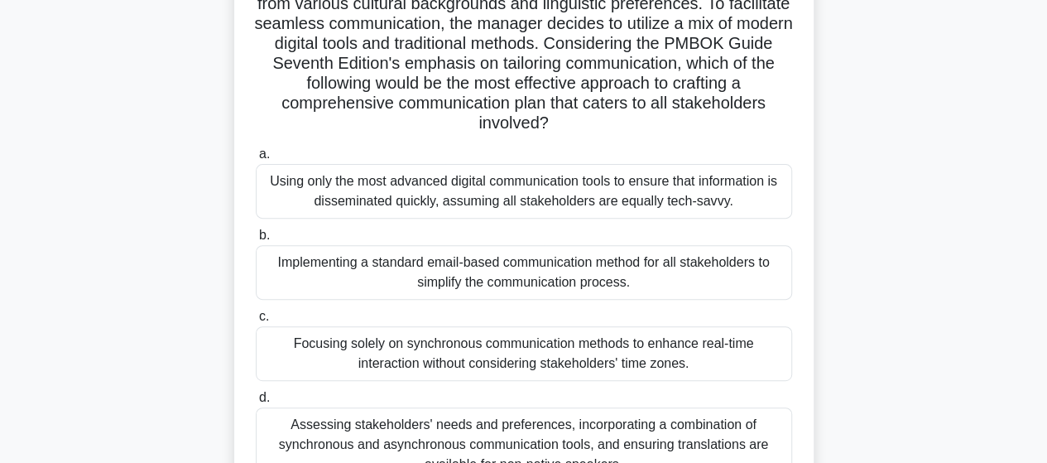
click at [563, 353] on div "Focusing solely on synchronous communication methods to enhance real-time inter…" at bounding box center [524, 353] width 536 height 55
click at [256, 322] on input "c. Focusing solely on synchronous communication methods to enhance real-time in…" at bounding box center [256, 316] width 0 height 11
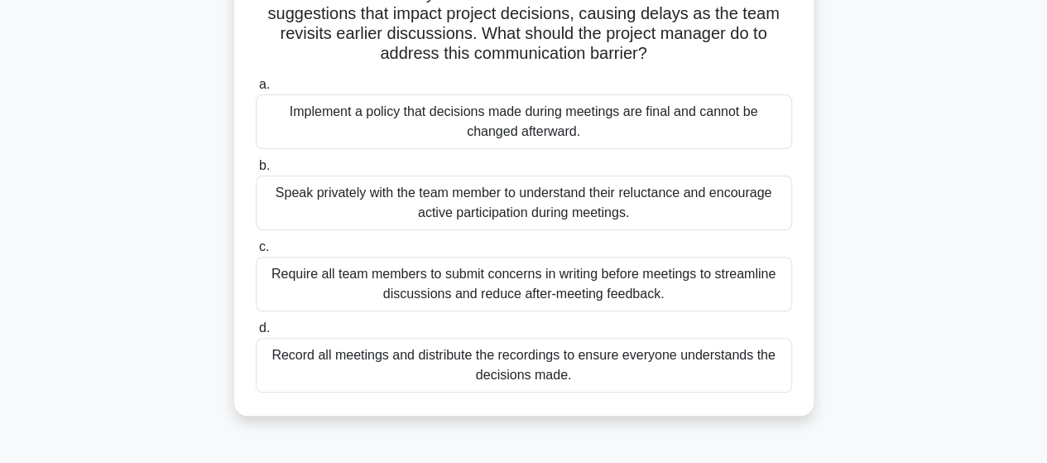
scroll to position [166, 0]
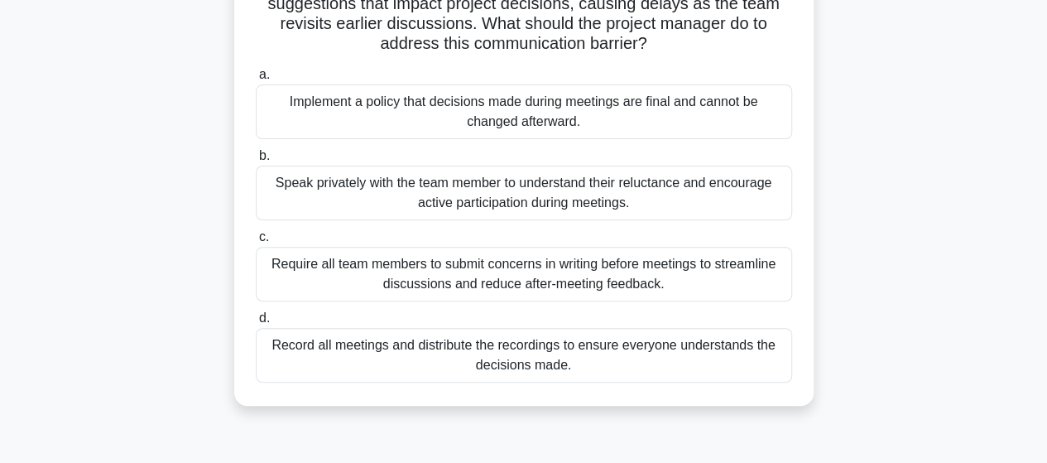
click at [512, 198] on div "Speak privately with the team member to understand their reluctance and encoura…" at bounding box center [524, 193] width 536 height 55
click at [256, 161] on input "b. Speak privately with the team member to understand their reluctance and enco…" at bounding box center [256, 156] width 0 height 11
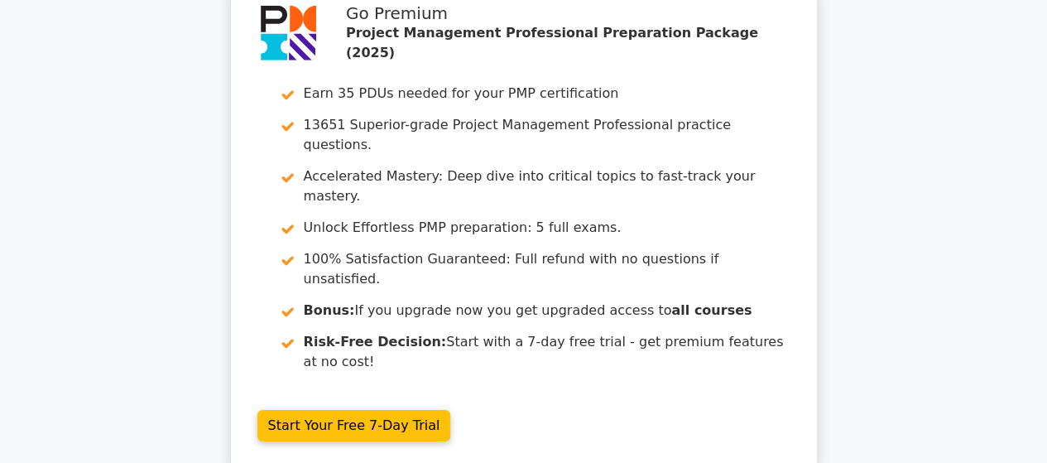
scroll to position [2537, 0]
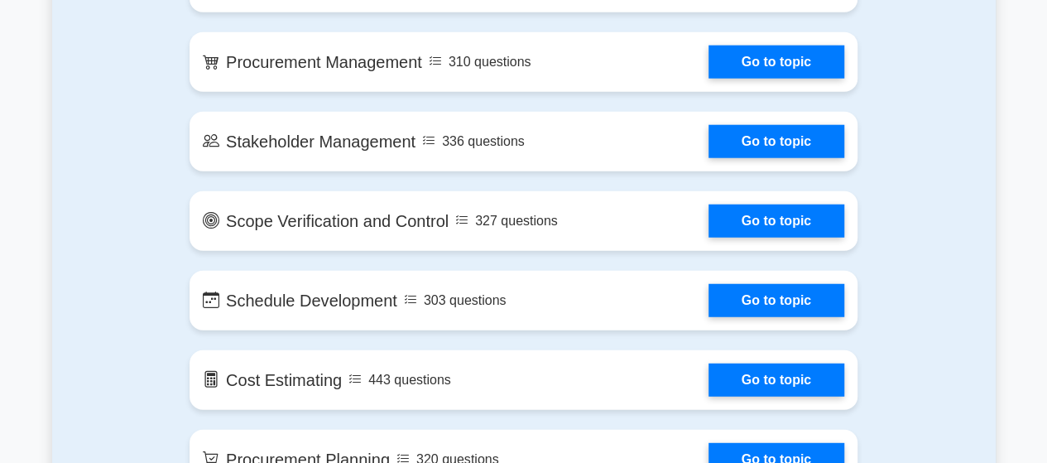
scroll to position [2074, 0]
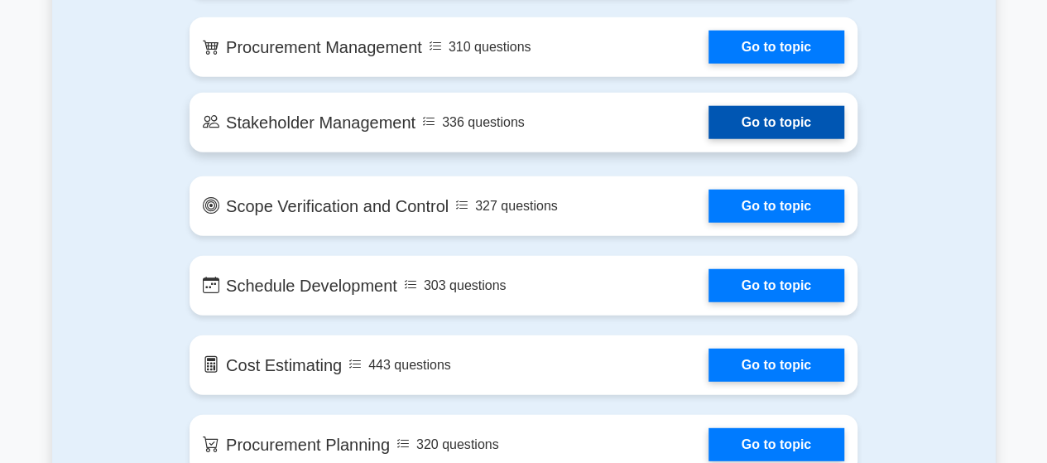
click at [765, 123] on link "Go to topic" at bounding box center [777, 122] width 136 height 33
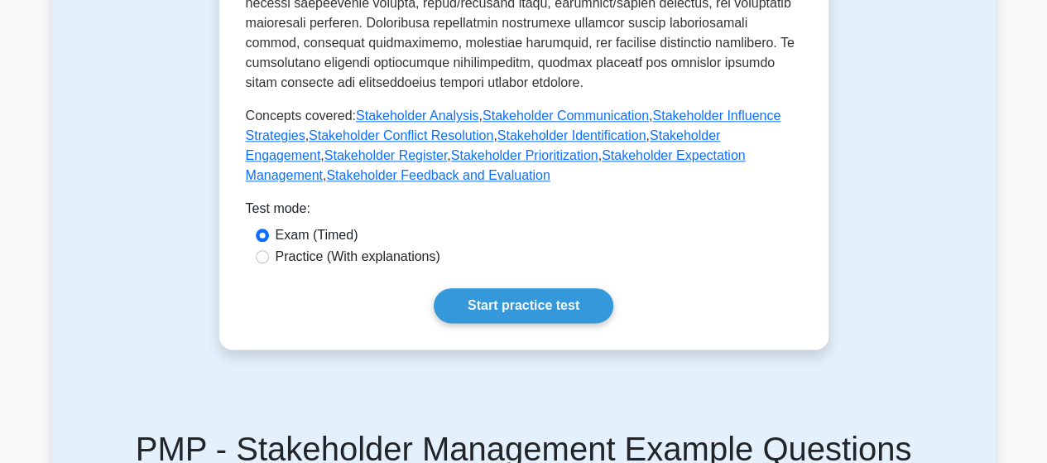
scroll to position [916, 0]
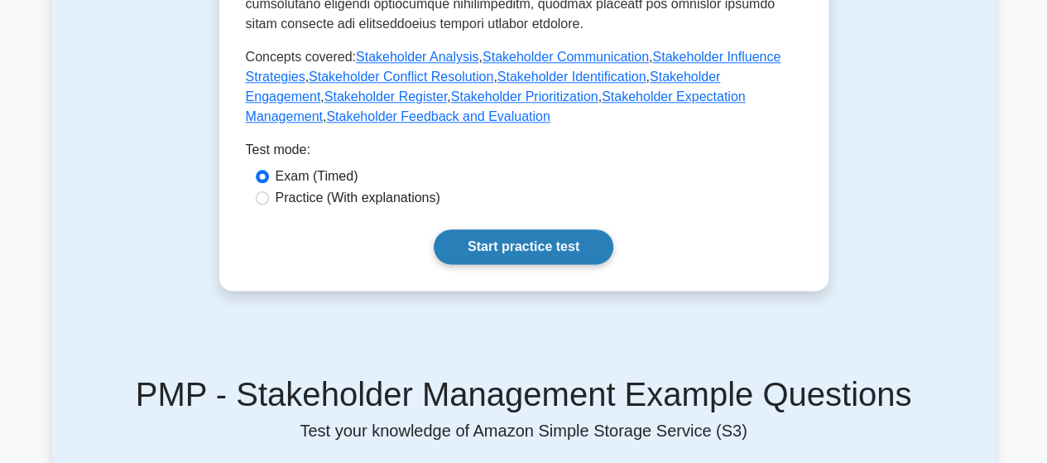
click at [527, 230] on link "Start practice test" at bounding box center [524, 246] width 180 height 35
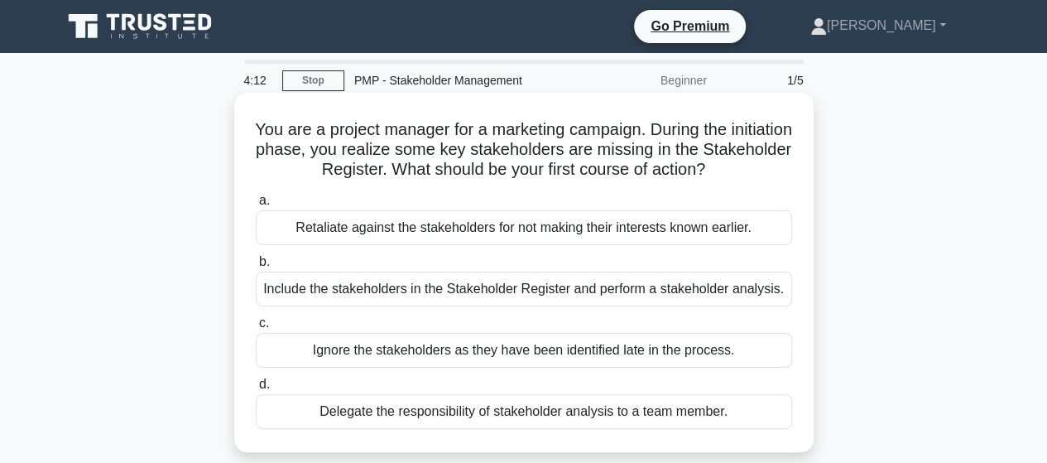
click at [560, 287] on div "Include the stakeholders in the Stakeholder Register and perform a stakeholder …" at bounding box center [524, 289] width 536 height 35
click at [256, 267] on input "b. Include the stakeholders in the Stakeholder Register and perform a stakehold…" at bounding box center [256, 262] width 0 height 11
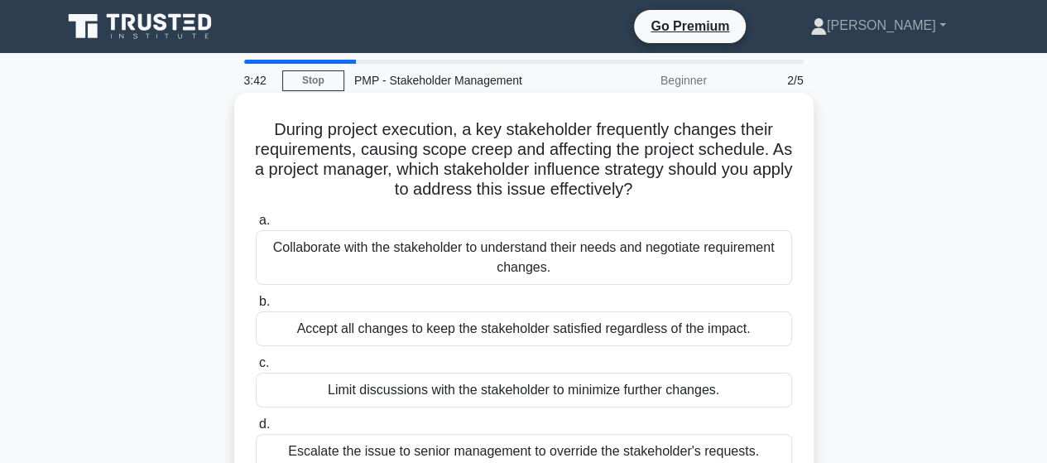
click at [484, 255] on div "Collaborate with the stakeholder to understand their needs and negotiate requir…" at bounding box center [524, 257] width 536 height 55
click at [256, 226] on input "a. Collaborate with the stakeholder to understand their needs and negotiate req…" at bounding box center [256, 220] width 0 height 11
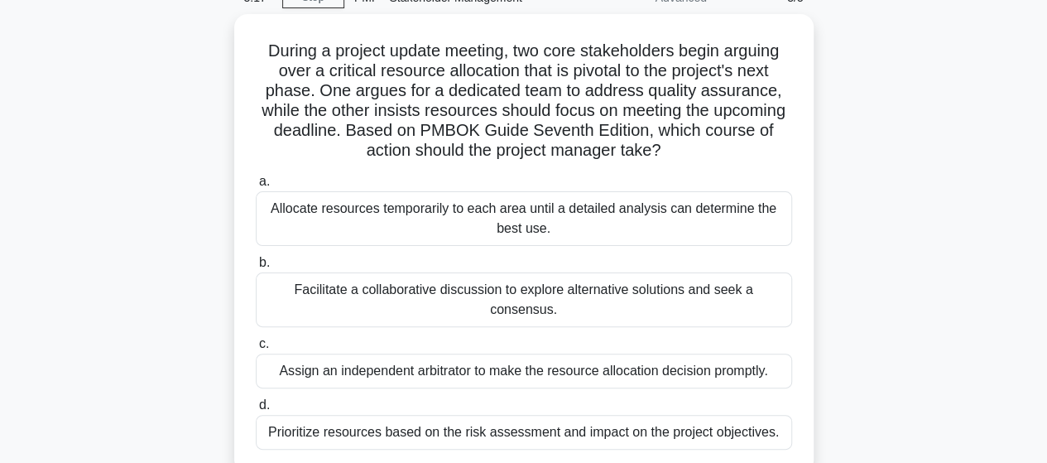
scroll to position [99, 0]
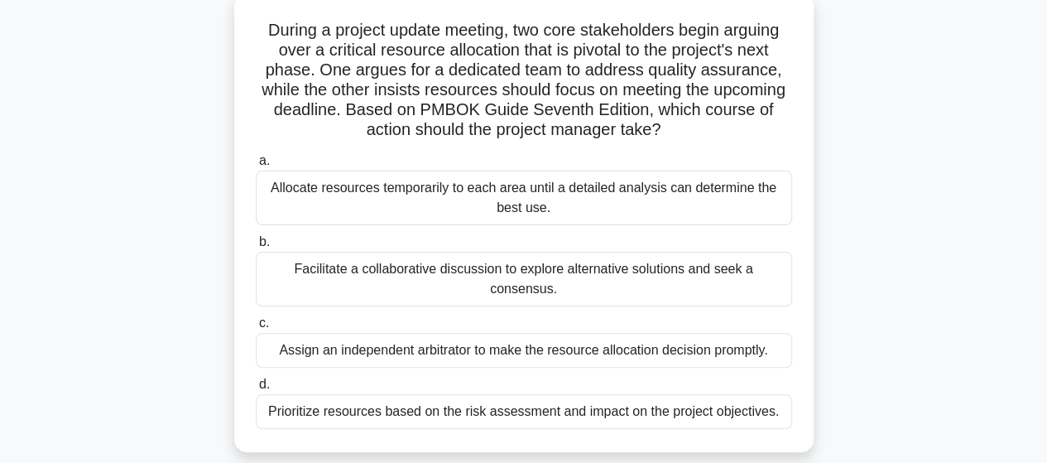
click at [496, 268] on div "Facilitate a collaborative discussion to explore alternative solutions and seek…" at bounding box center [524, 279] width 536 height 55
click at [256, 248] on input "b. Facilitate a collaborative discussion to explore alternative solutions and s…" at bounding box center [256, 242] width 0 height 11
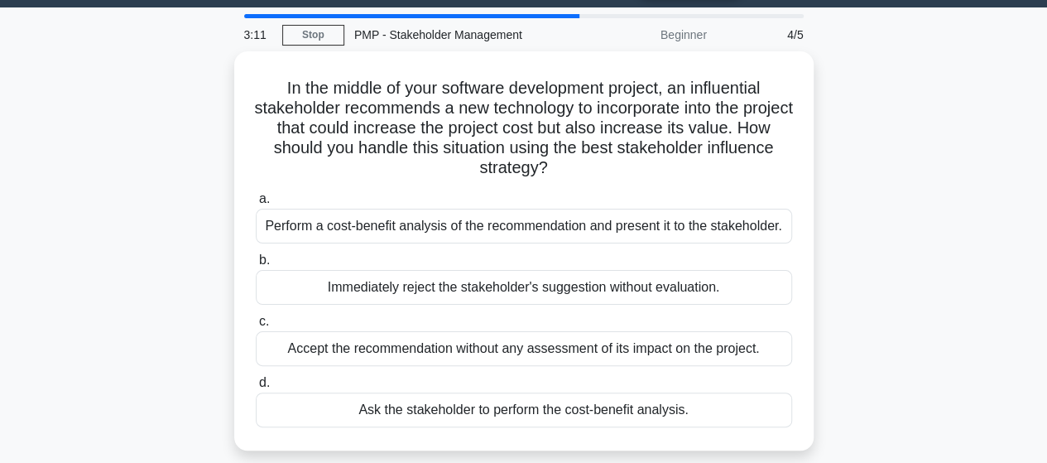
scroll to position [0, 0]
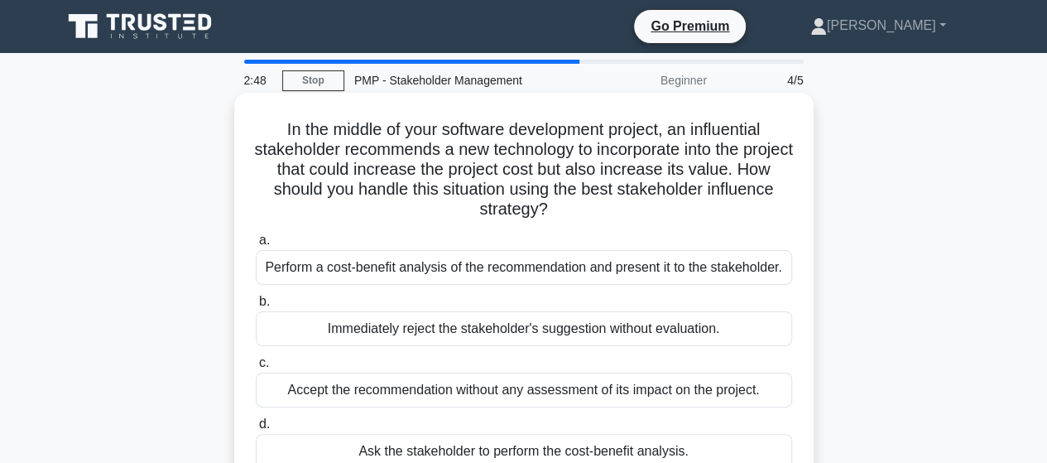
click at [593, 265] on div "Perform a cost-benefit analysis of the recommendation and present it to the sta…" at bounding box center [524, 267] width 536 height 35
click at [256, 246] on input "a. Perform a cost-benefit analysis of the recommendation and present it to the …" at bounding box center [256, 240] width 0 height 11
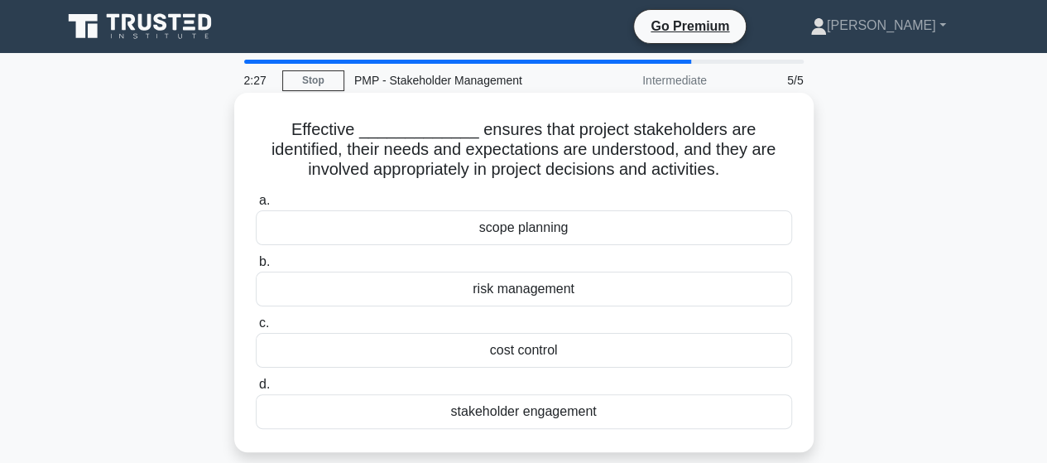
click at [536, 412] on div "stakeholder engagement" at bounding box center [524, 411] width 536 height 35
click at [256, 390] on input "d. stakeholder engagement" at bounding box center [256, 384] width 0 height 11
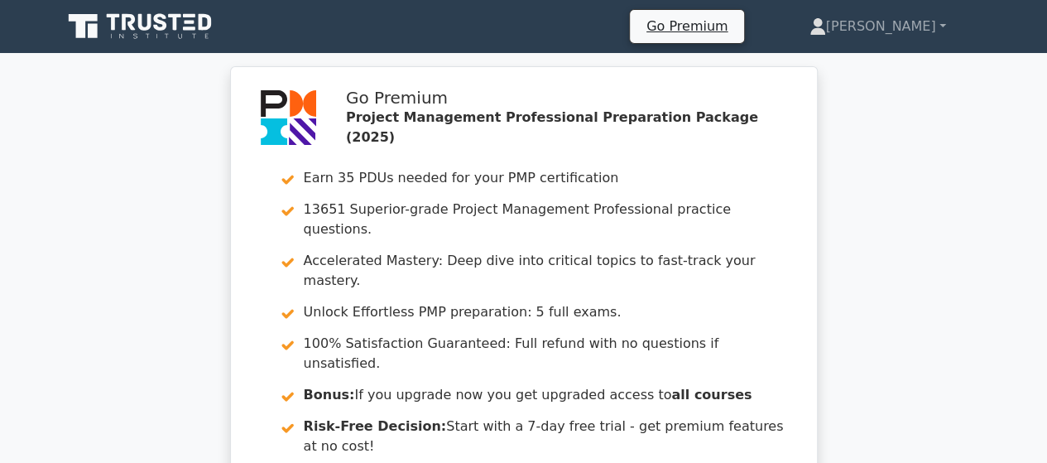
drag, startPoint x: 1046, startPoint y: 50, endPoint x: 1057, endPoint y: 84, distance: 35.6
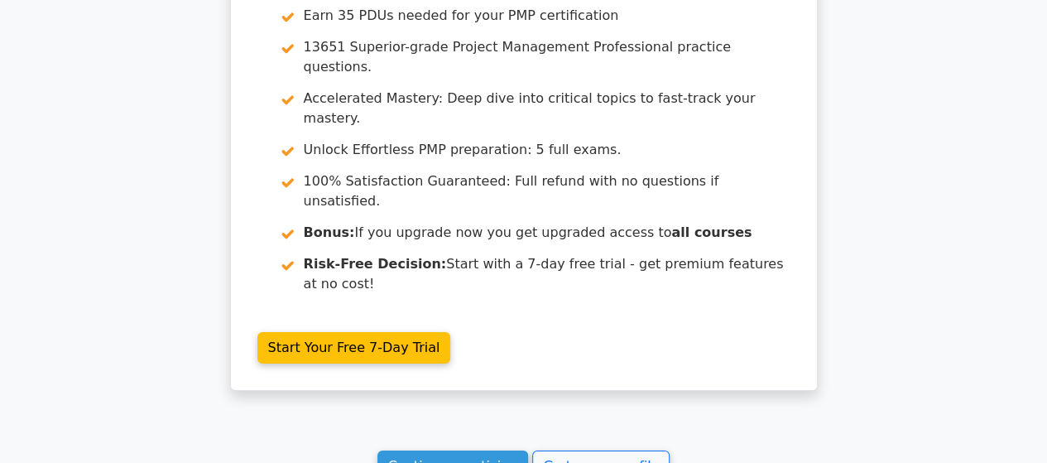
scroll to position [2585, 0]
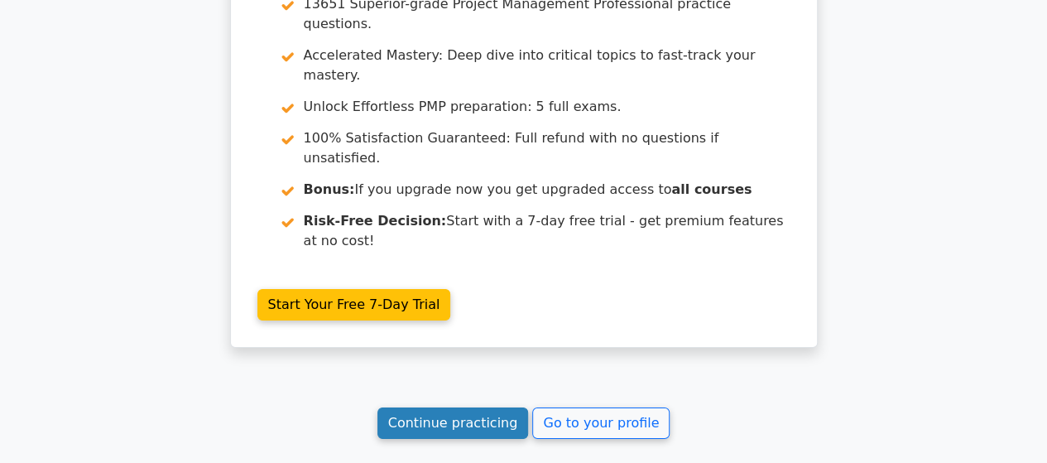
click at [459, 407] on link "Continue practicing" at bounding box center [452, 422] width 151 height 31
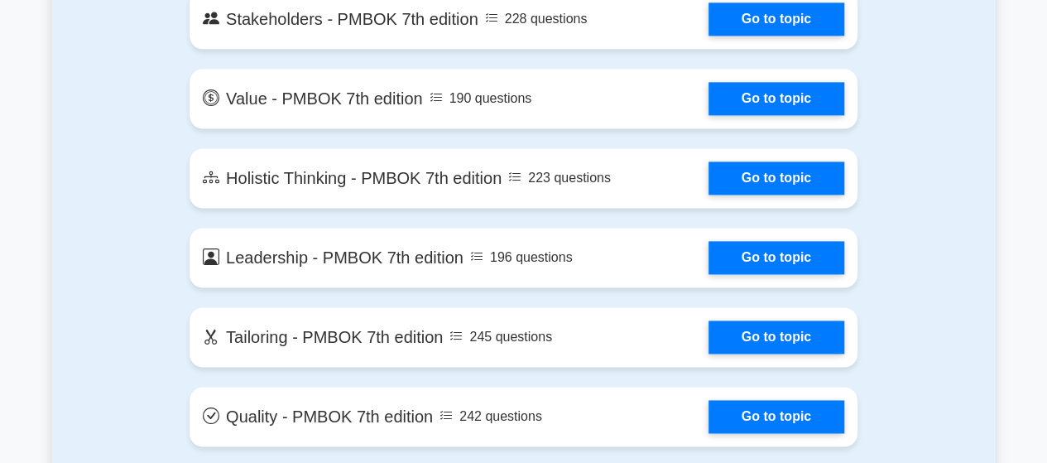
scroll to position [4147, 0]
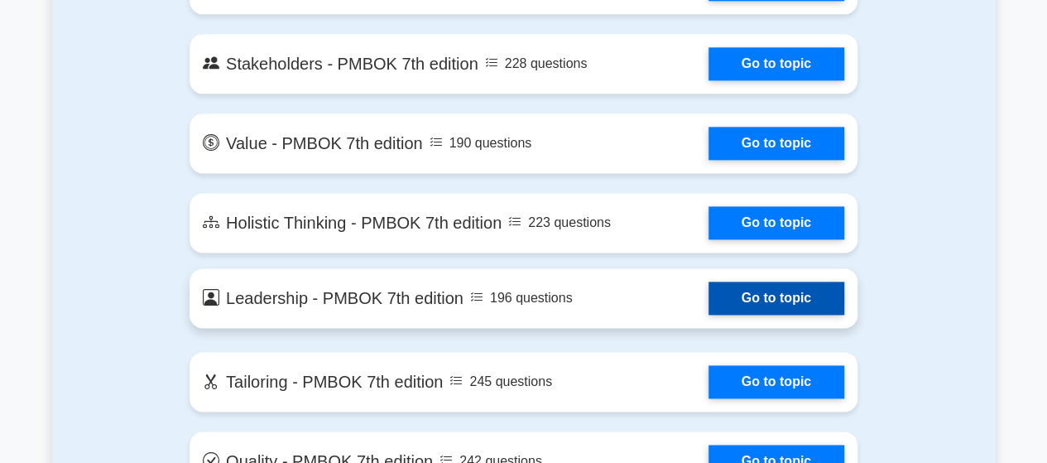
click at [773, 291] on link "Go to topic" at bounding box center [777, 297] width 136 height 33
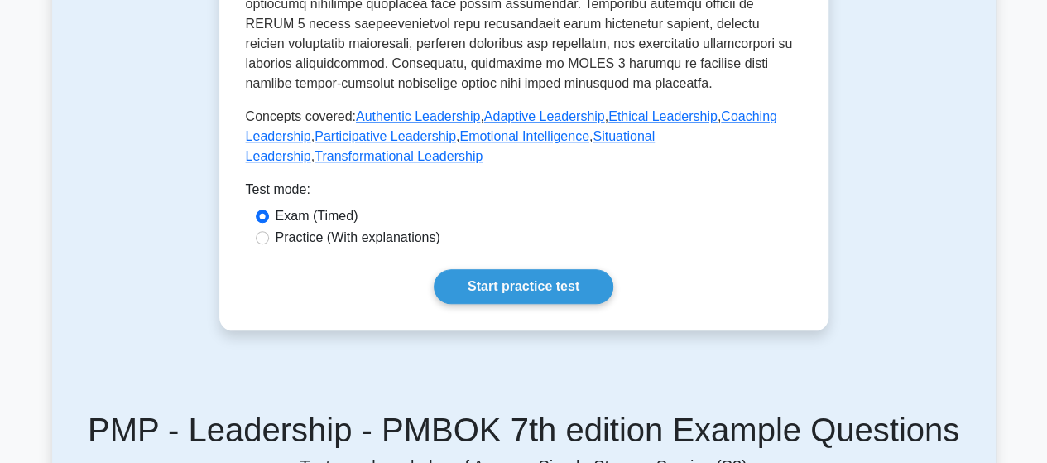
scroll to position [836, 0]
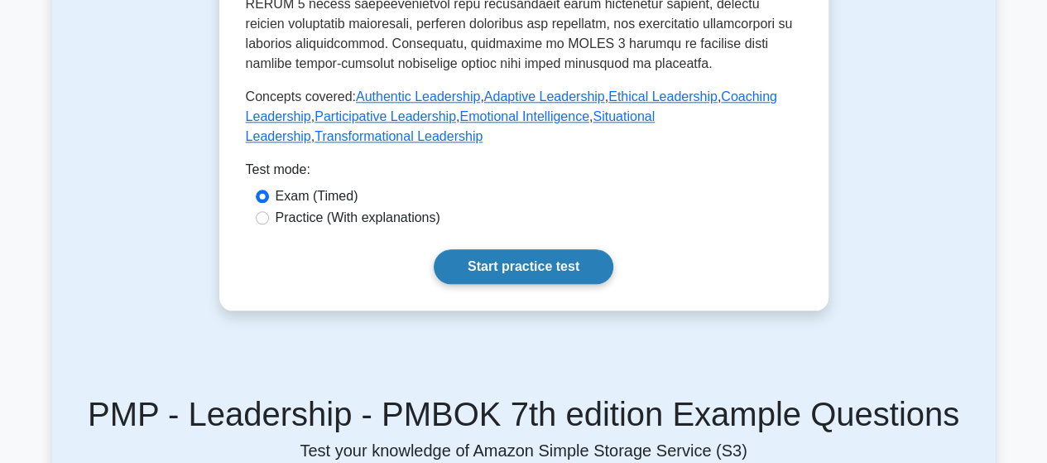
click at [516, 257] on link "Start practice test" at bounding box center [524, 266] width 180 height 35
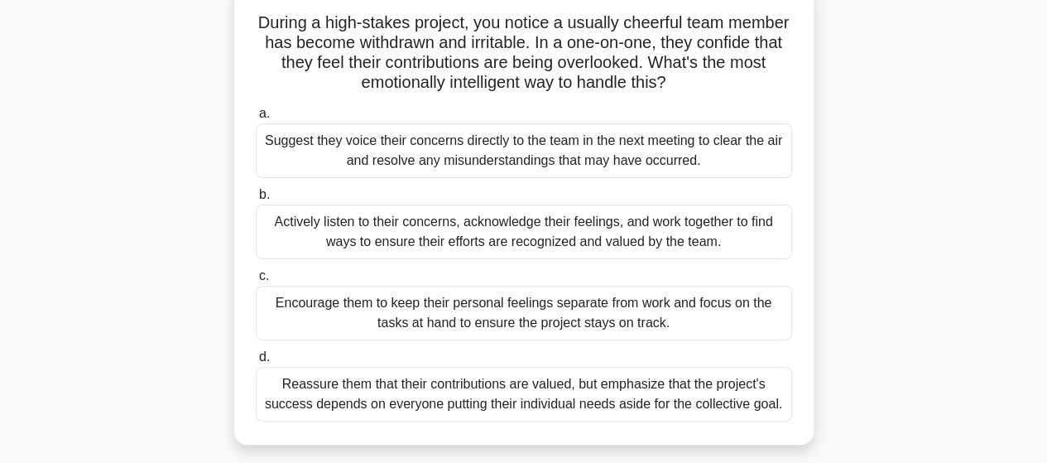
scroll to position [112, 0]
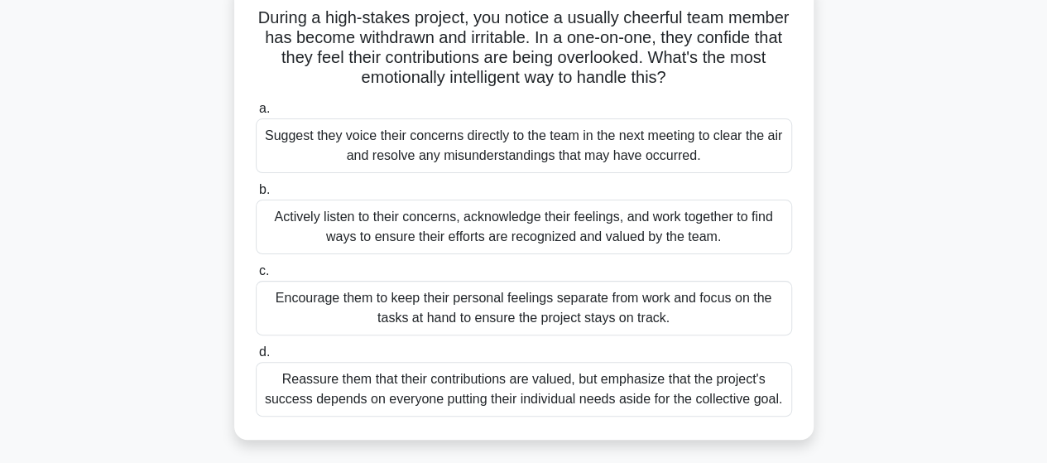
click at [554, 395] on div "Reassure them that their contributions are valued, but emphasize that the proje…" at bounding box center [524, 389] width 536 height 55
click at [256, 358] on input "d. Reassure them that their contributions are valued, but emphasize that the pr…" at bounding box center [256, 352] width 0 height 11
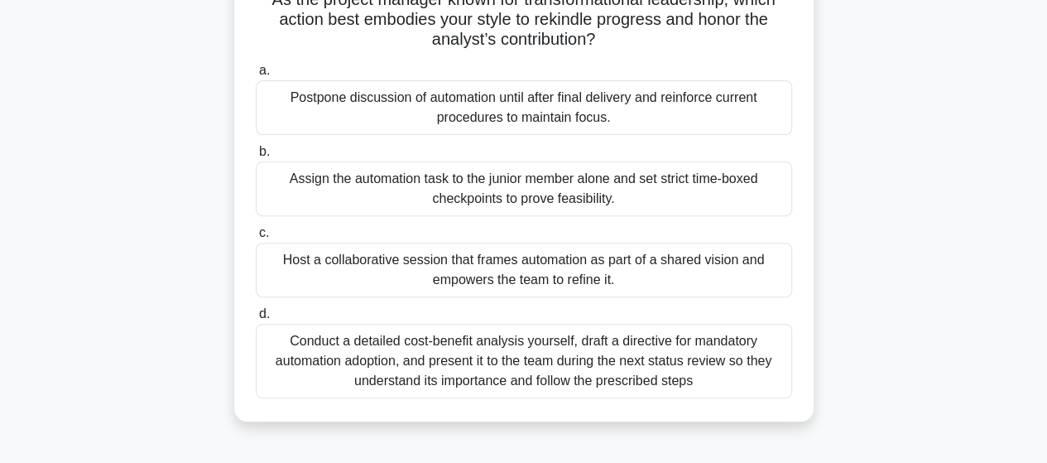
scroll to position [215, 0]
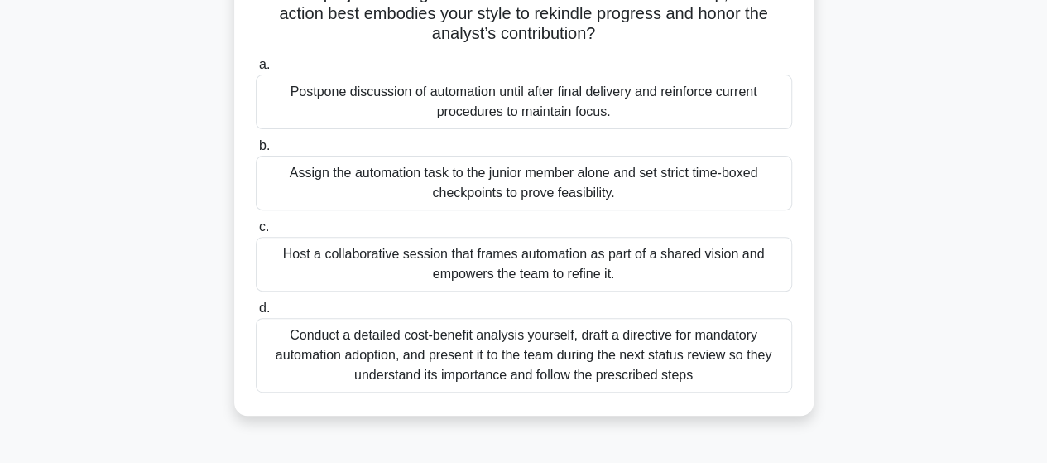
click at [554, 364] on div "Conduct a detailed cost-benefit analysis yourself, draft a directive for mandat…" at bounding box center [524, 355] width 536 height 75
click at [256, 314] on input "d. Conduct a detailed cost-benefit analysis yourself, draft a directive for man…" at bounding box center [256, 308] width 0 height 11
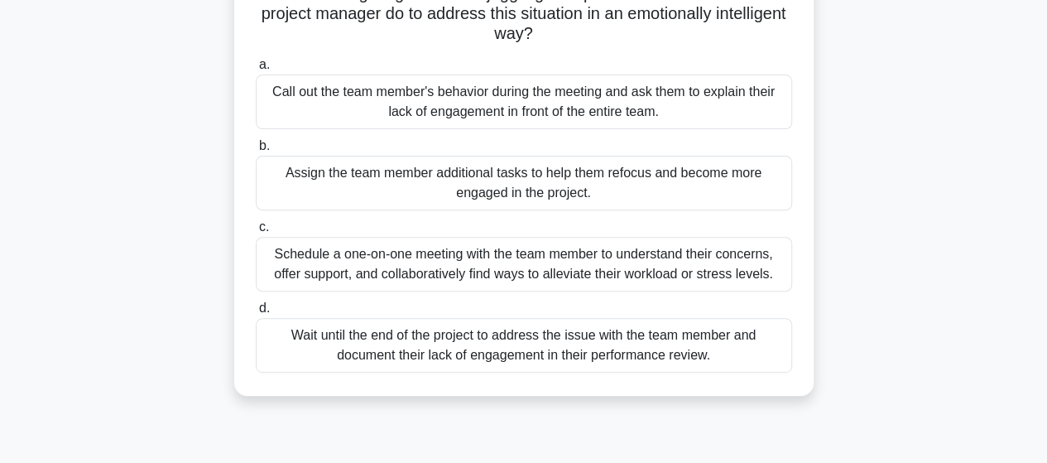
scroll to position [204, 0]
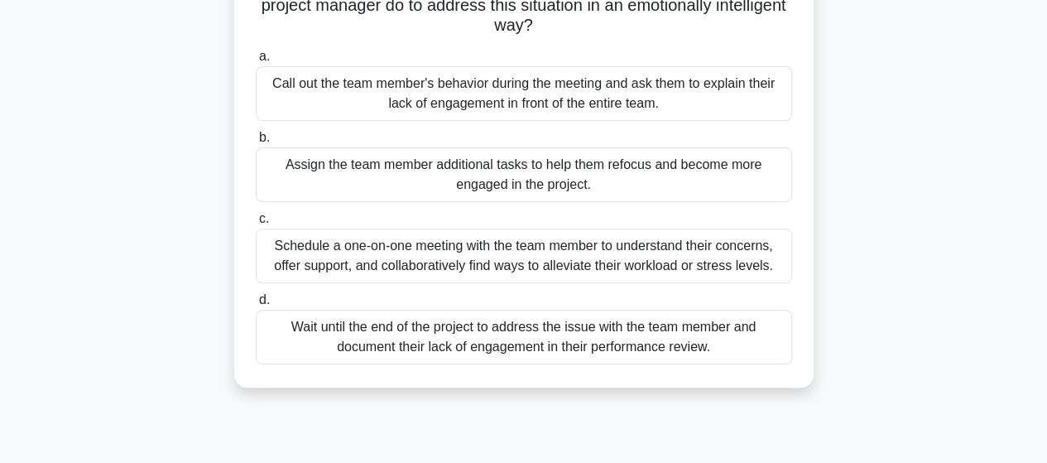
click at [651, 267] on div "Schedule a one-on-one meeting with the team member to understand their concerns…" at bounding box center [524, 255] width 536 height 55
click at [256, 224] on input "c. Schedule a one-on-one meeting with the team member to understand their conce…" at bounding box center [256, 219] width 0 height 11
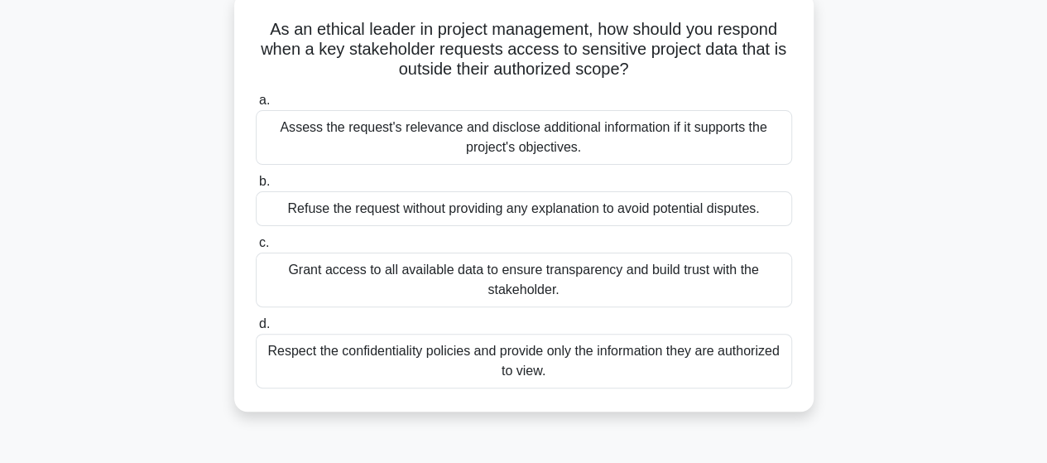
scroll to position [108, 0]
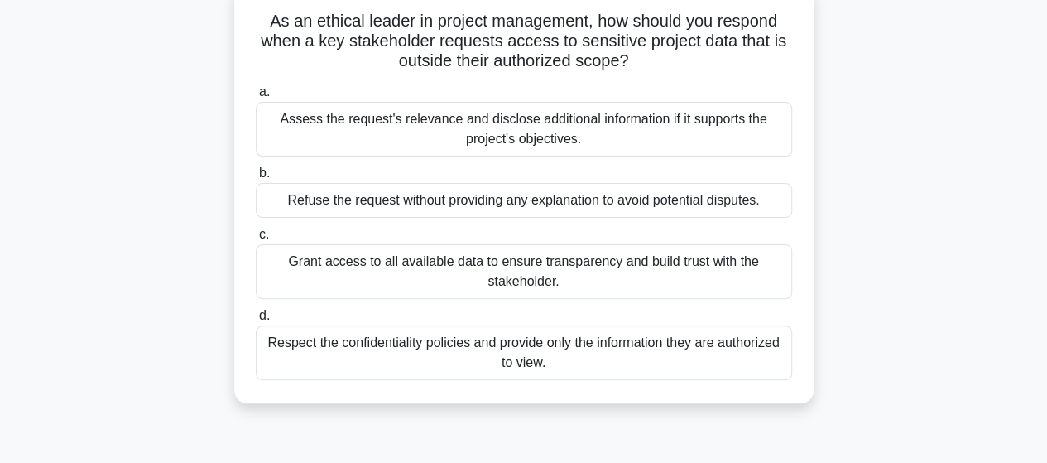
click at [517, 350] on div "Respect the confidentiality policies and provide only the information they are …" at bounding box center [524, 352] width 536 height 55
click at [256, 321] on input "d. Respect the confidentiality policies and provide only the information they a…" at bounding box center [256, 315] width 0 height 11
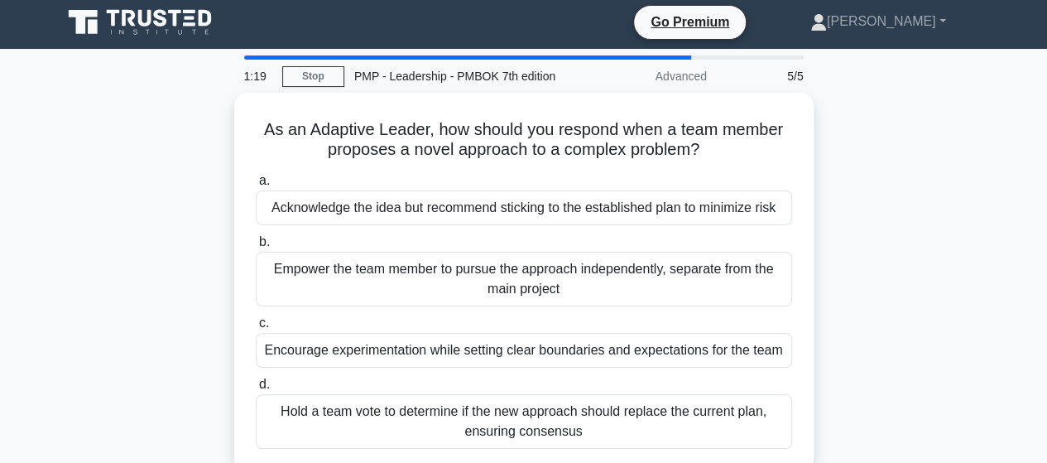
scroll to position [0, 0]
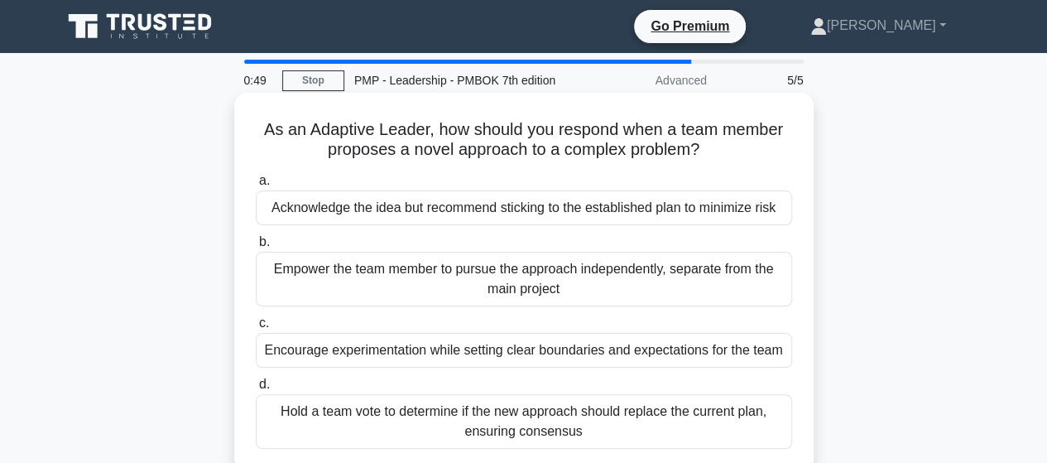
click at [507, 276] on div "Empower the team member to pursue the approach independently, separate from the…" at bounding box center [524, 279] width 536 height 55
click at [256, 248] on input "b. Empower the team member to pursue the approach independently, separate from …" at bounding box center [256, 242] width 0 height 11
